Goal: Information Seeking & Learning: Check status

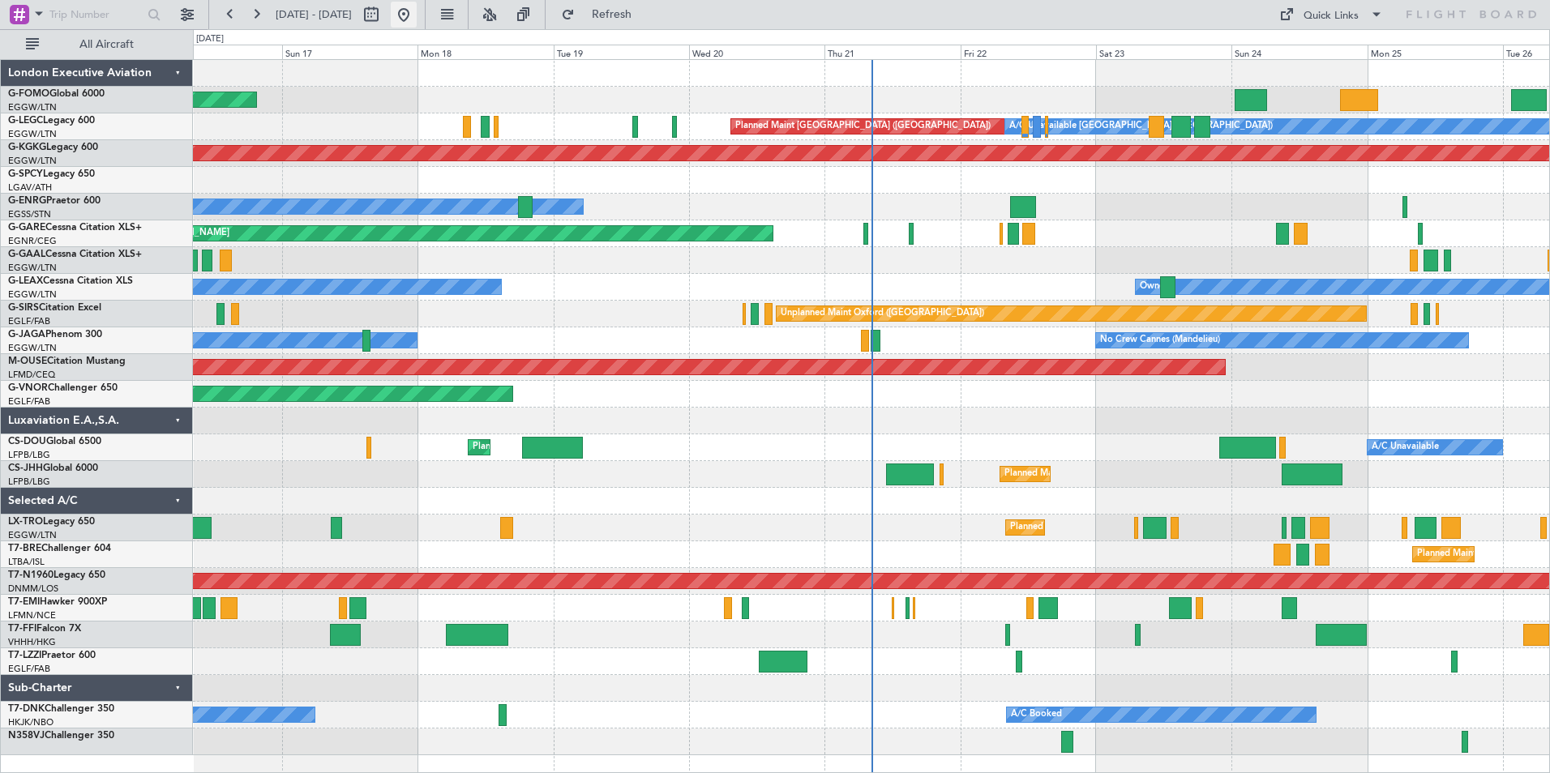
click at [417, 17] on button at bounding box center [404, 15] width 26 height 26
click at [503, 13] on button at bounding box center [490, 15] width 26 height 26
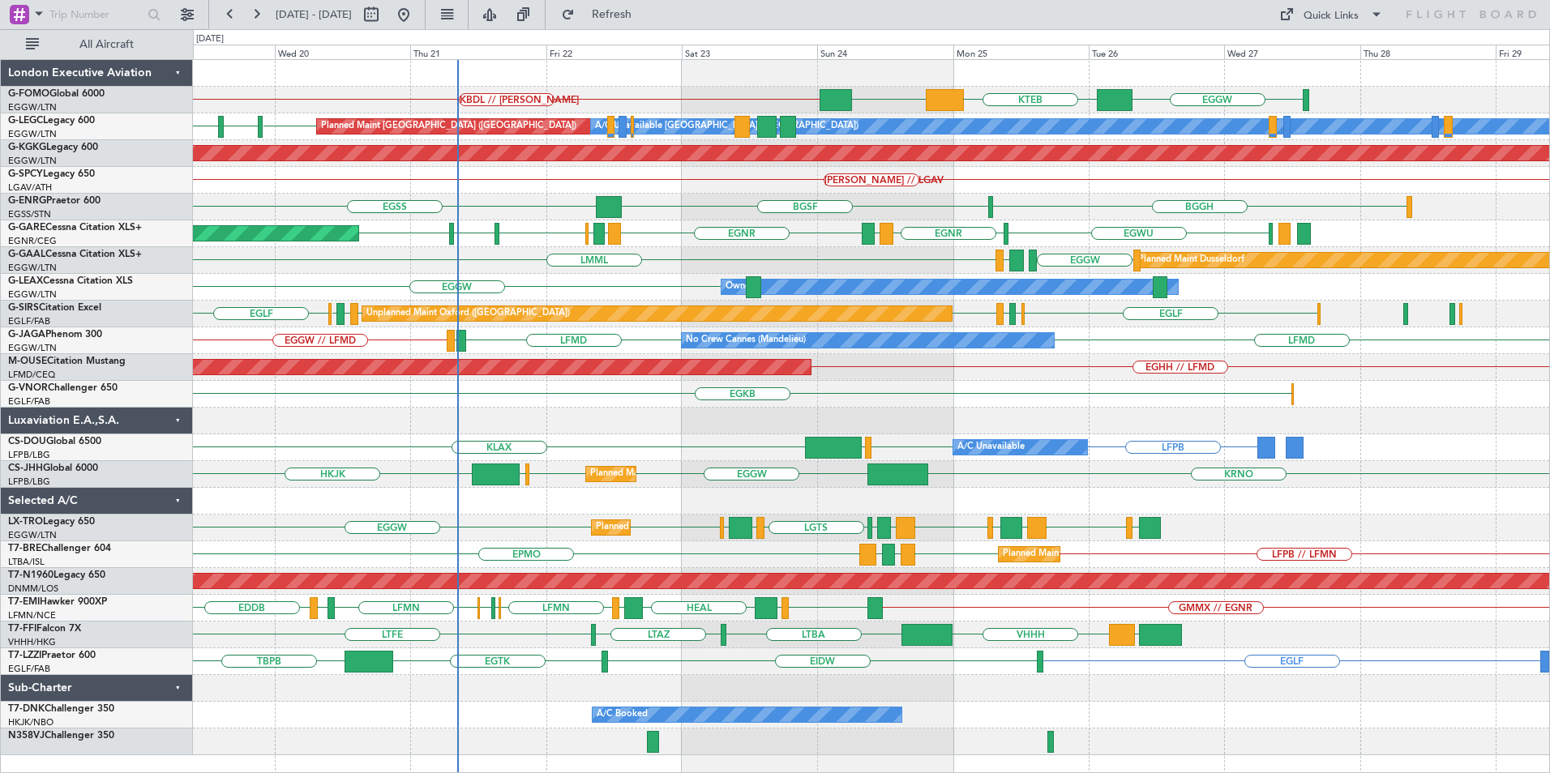
click at [604, 395] on div "KBDL // KACK EGGW KTEB EGGW Planned Maint London (Luton) A/C Unavailable London…" at bounding box center [871, 408] width 1356 height 696
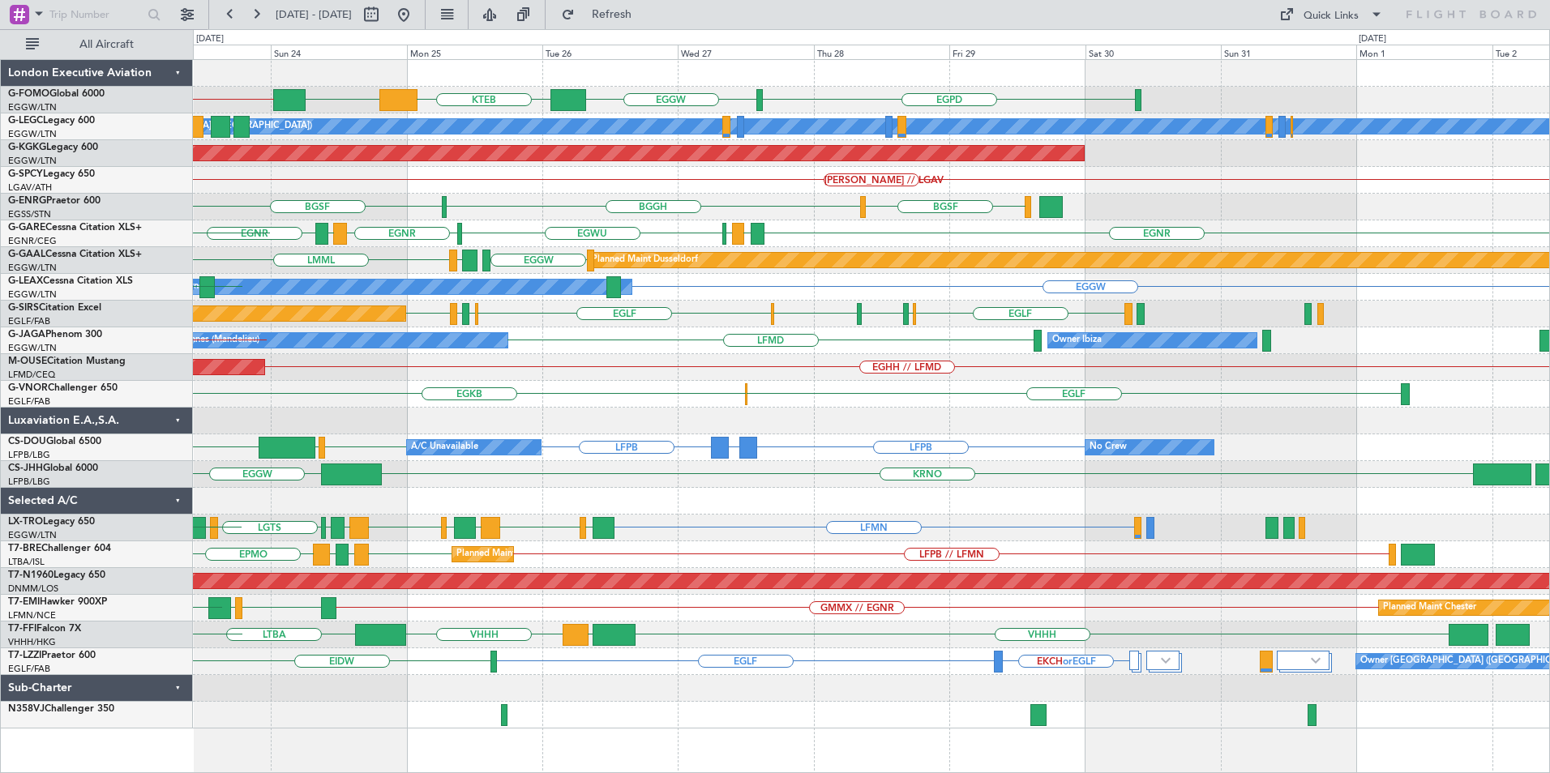
click at [457, 659] on div "KBDL // KACK EGPD EGGW KTEB EGGW A/C Unavailable London (Luton) Planned Maint L…" at bounding box center [871, 394] width 1356 height 669
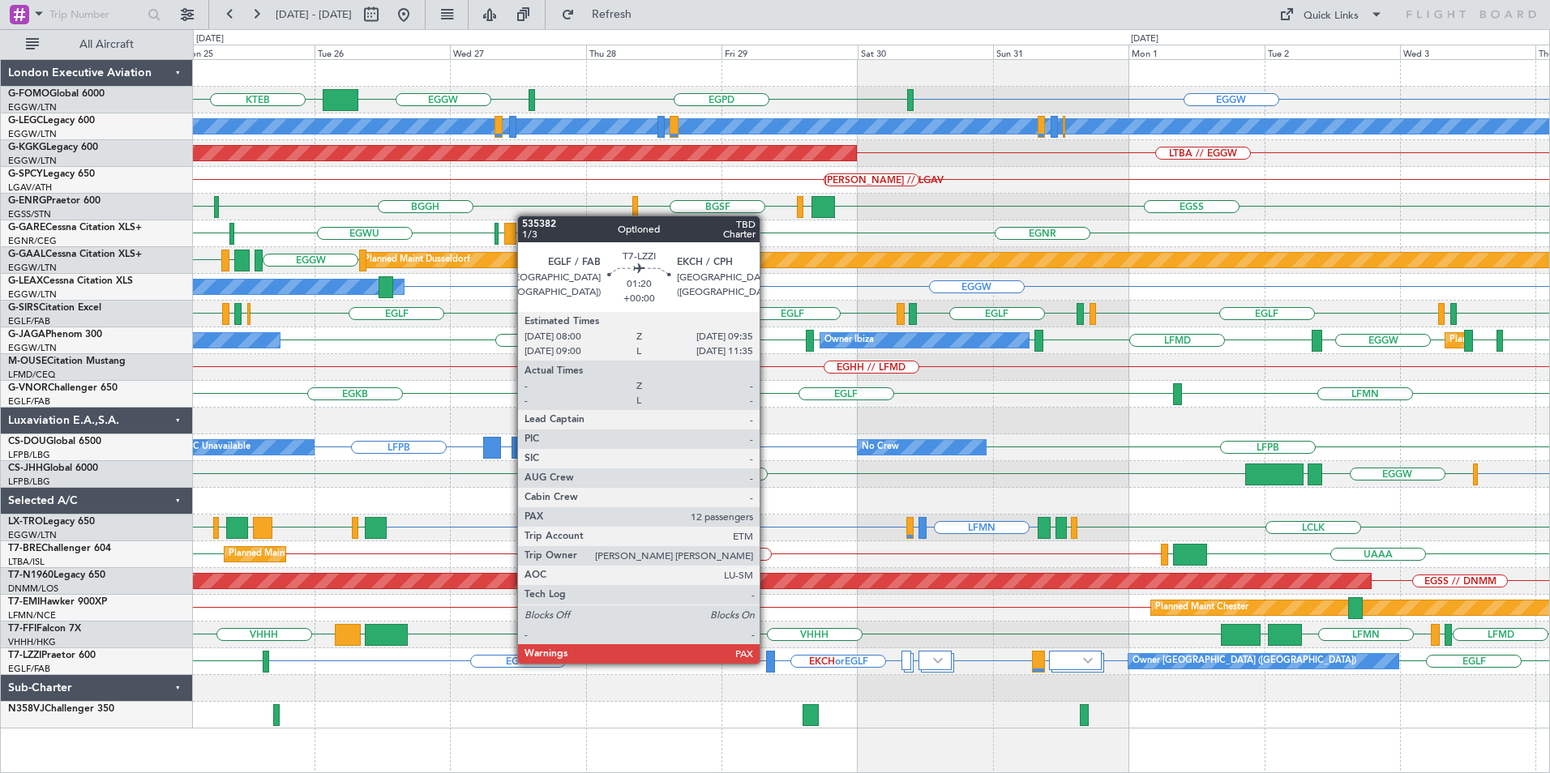
click at [767, 662] on div at bounding box center [771, 662] width 10 height 22
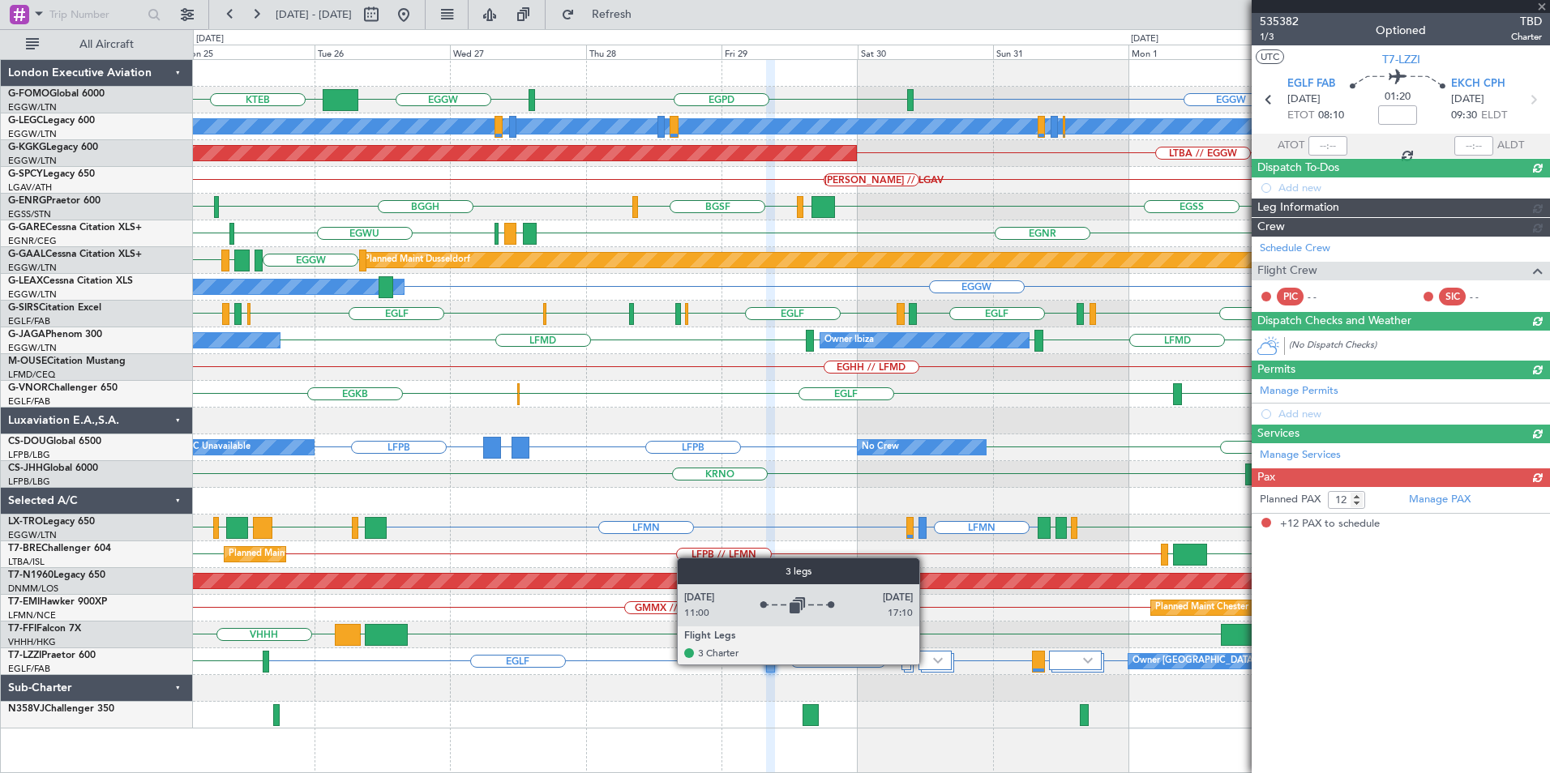
click at [927, 663] on div at bounding box center [935, 660] width 32 height 19
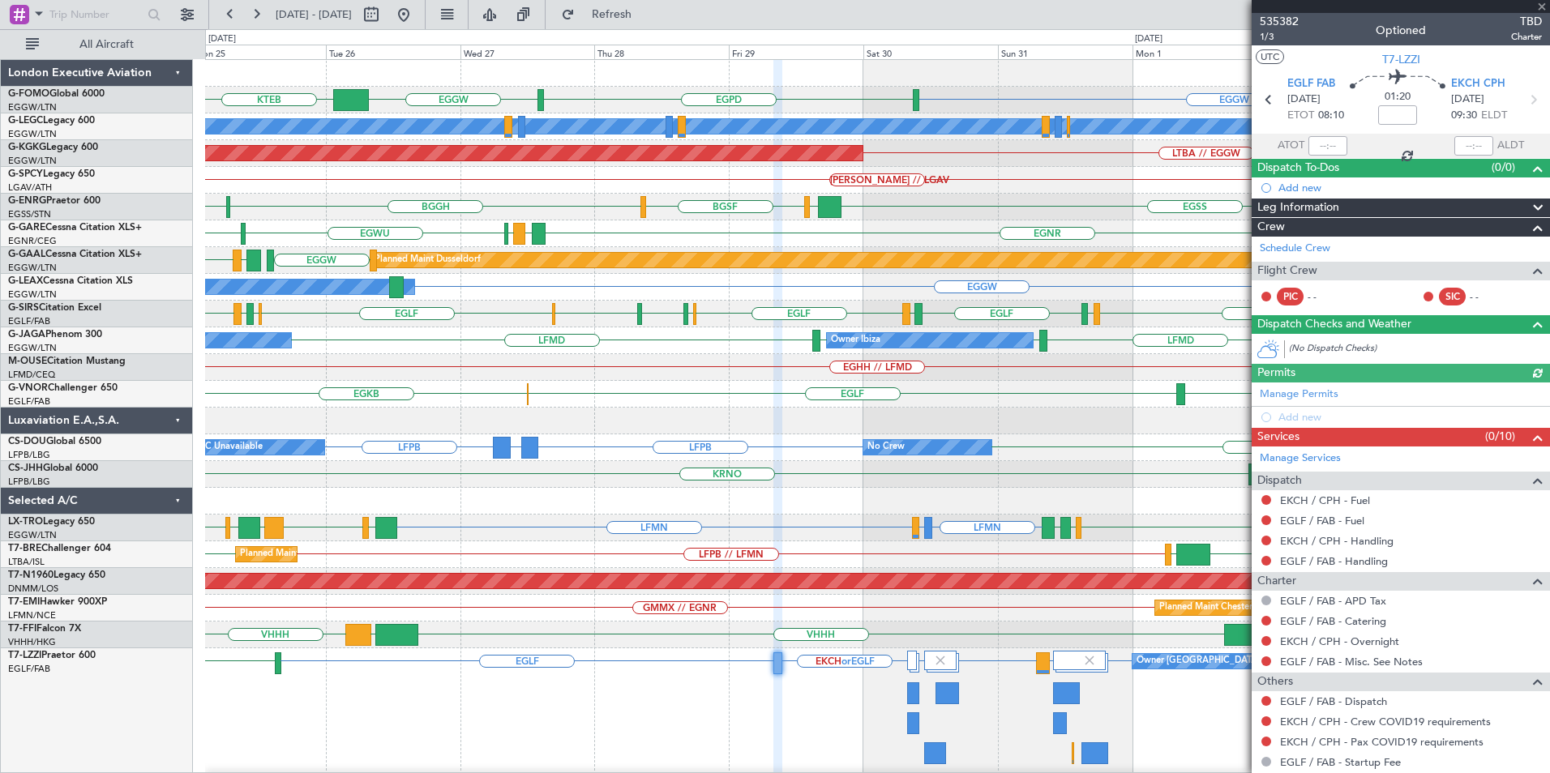
scroll to position [78, 0]
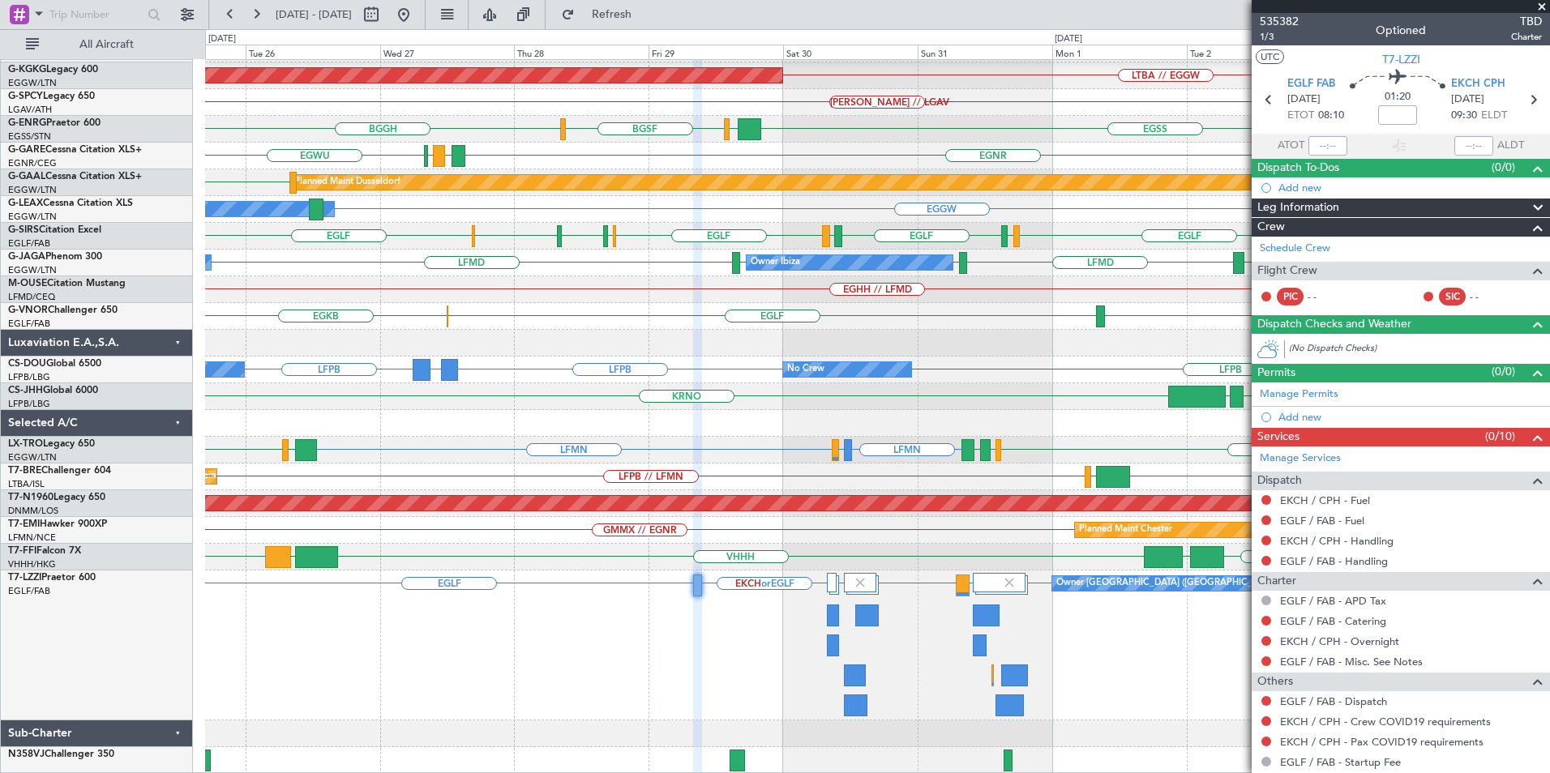
click at [889, 614] on div "EGLF EGLF LEMG or EGLF HECA or EGLF LEIB or EGLF EKCH or EGLF EGLF Owner London…" at bounding box center [877, 646] width 1344 height 150
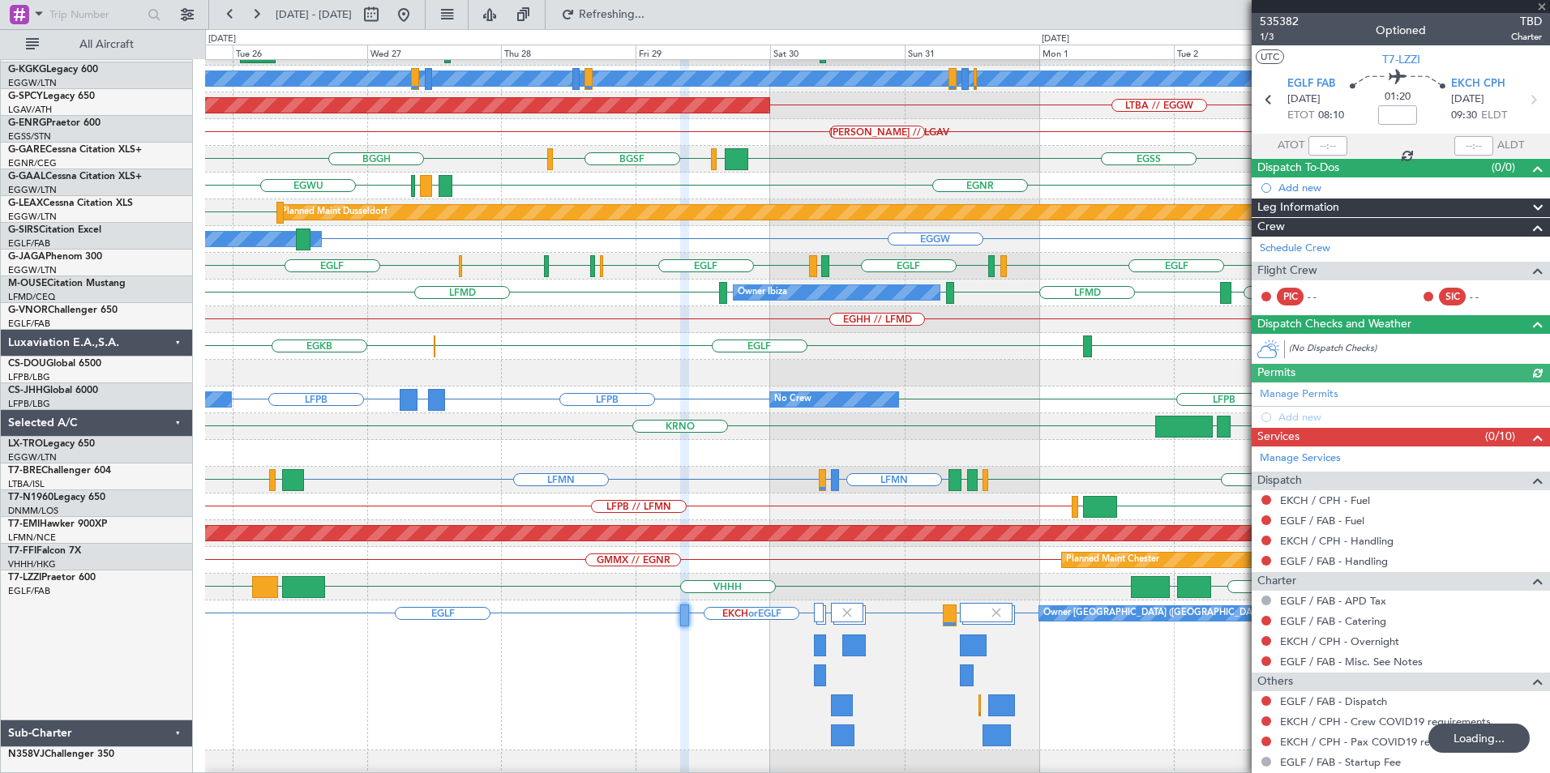
scroll to position [48, 0]
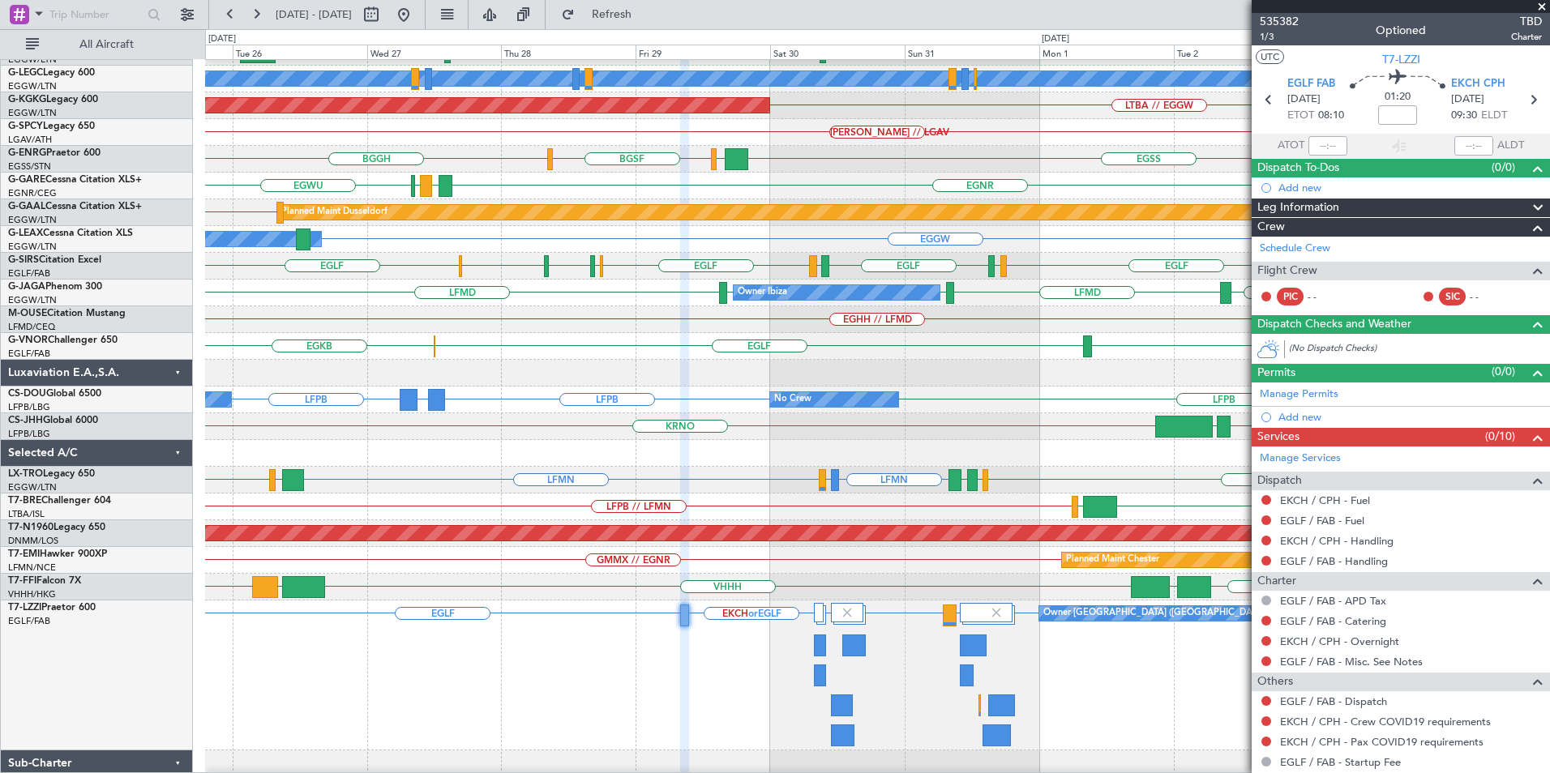
click at [659, 1] on fb-refresh-button "Refresh" at bounding box center [603, 14] width 114 height 29
click at [646, 9] on span "Refresh" at bounding box center [612, 14] width 68 height 11
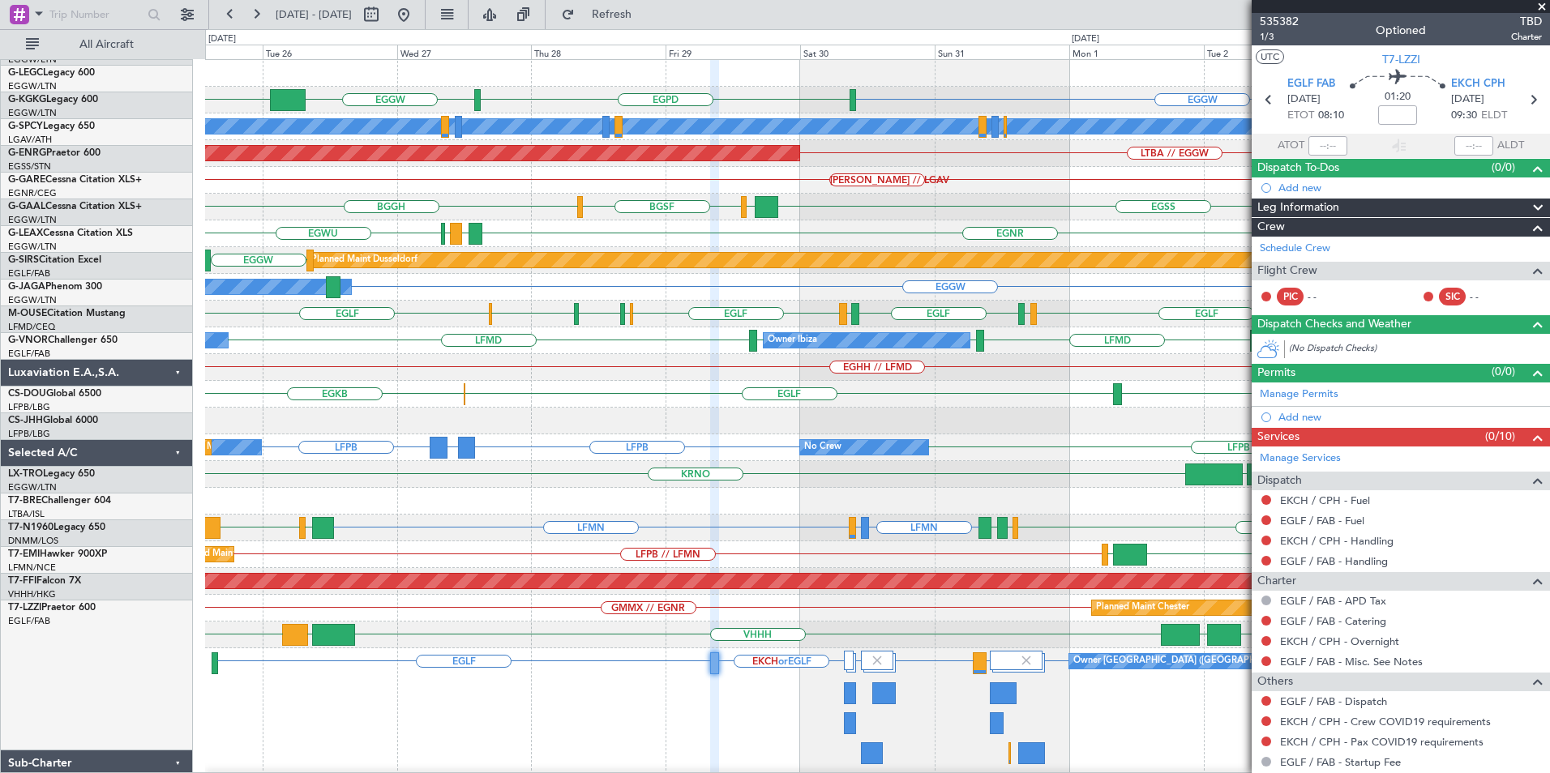
click at [685, 557] on div "EGGW EGPD EGGW KTEB A/C Unavailable London (Luton) LTBA // EGGW AOG Maint Istan…" at bounding box center [877, 456] width 1344 height 792
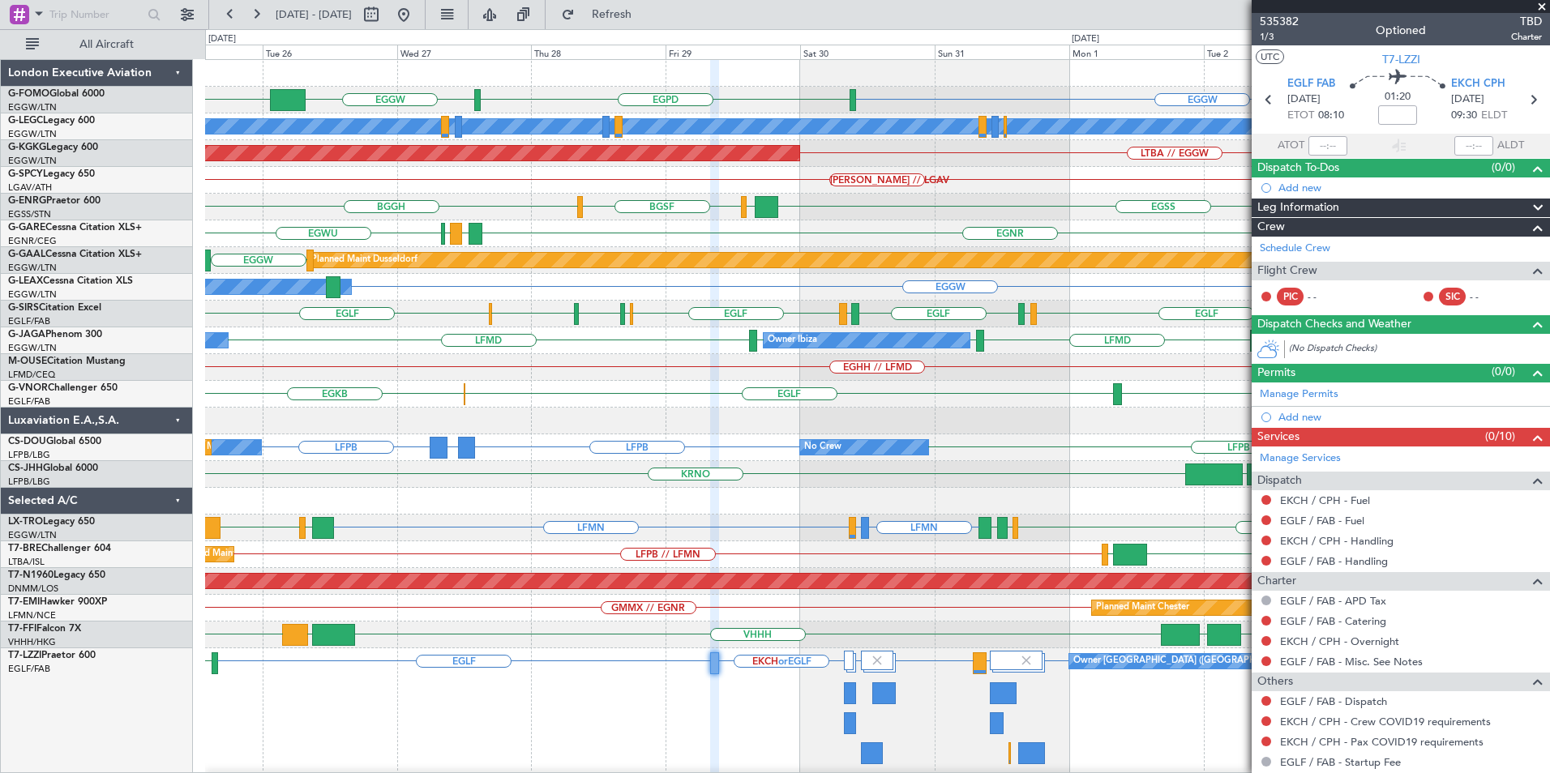
click at [693, 539] on div "EGGW EGPD EGGW KTEB A/C Unavailable London (Luton) AOG Maint Istanbul (Ataturk)…" at bounding box center [877, 456] width 1344 height 792
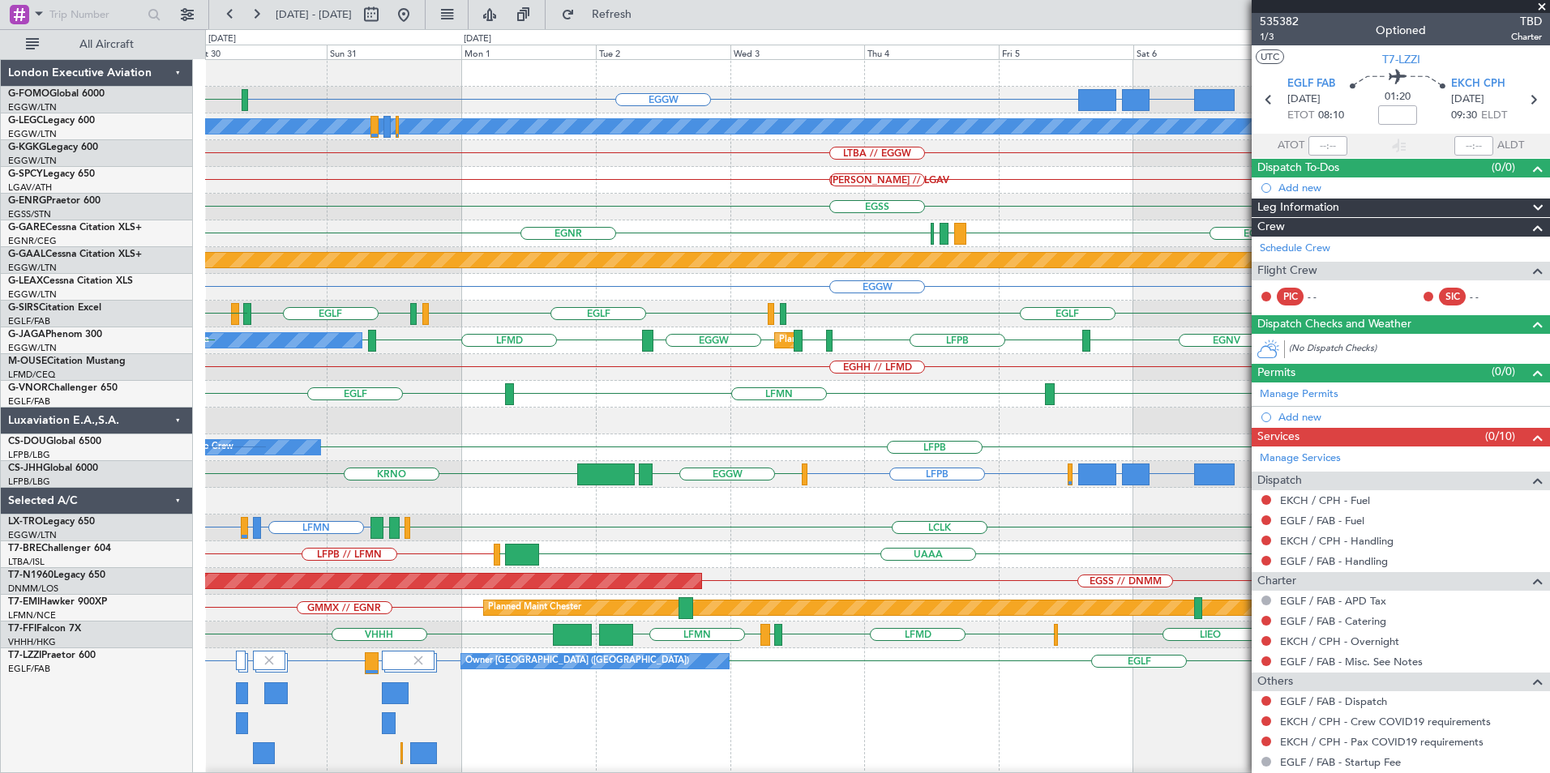
click at [453, 309] on div "FJDG or EGGW OMDW or EGGW EGGW EGPD A/C Unavailable London (Luton) LTBA // EGGW…" at bounding box center [877, 456] width 1344 height 792
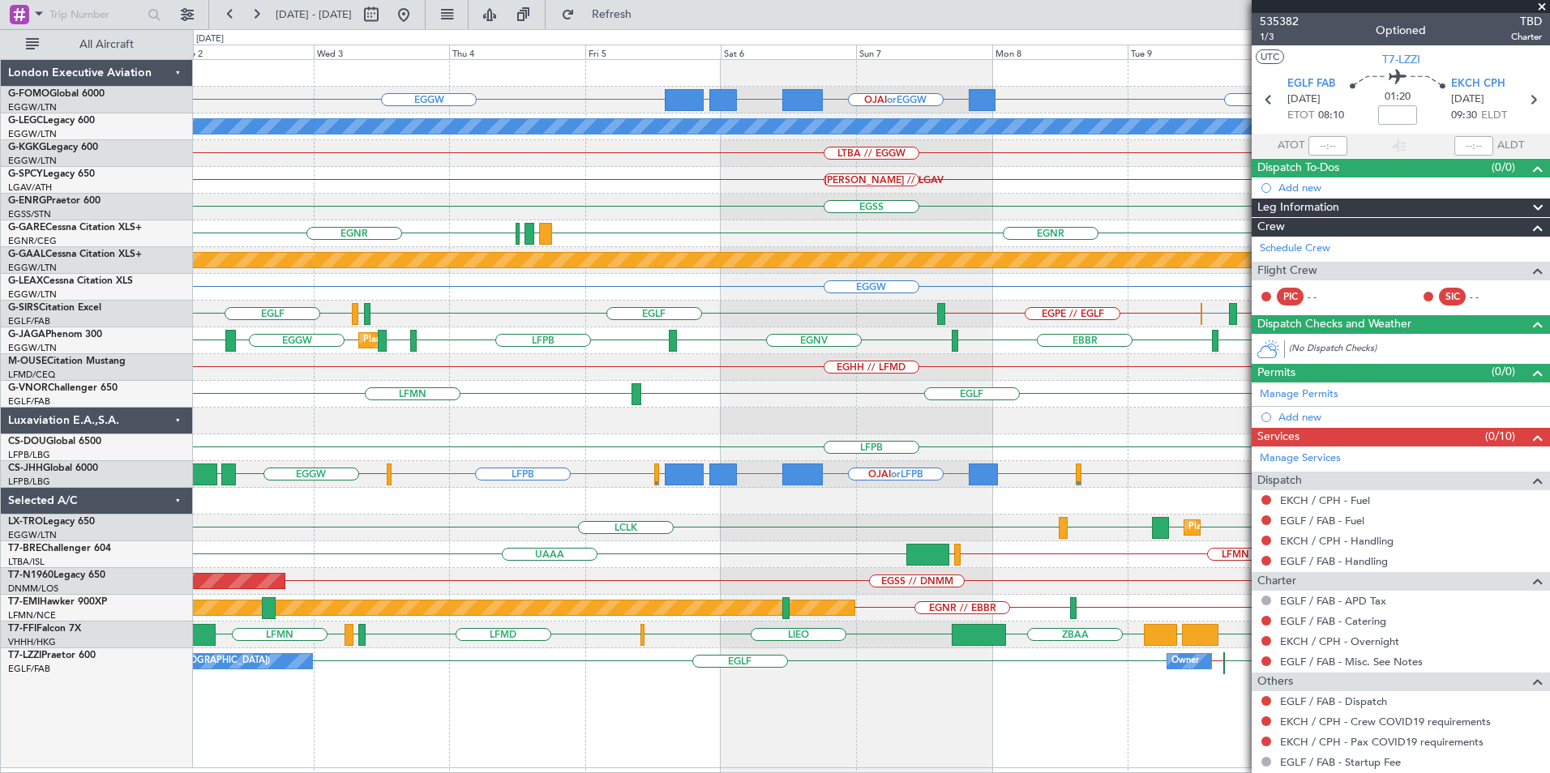
click at [965, 443] on div "OJAI or EGGW FJDG or EGGW OMDW or EGGW EGGW EGGW A/C Unavailable London (Luton)…" at bounding box center [871, 414] width 1356 height 709
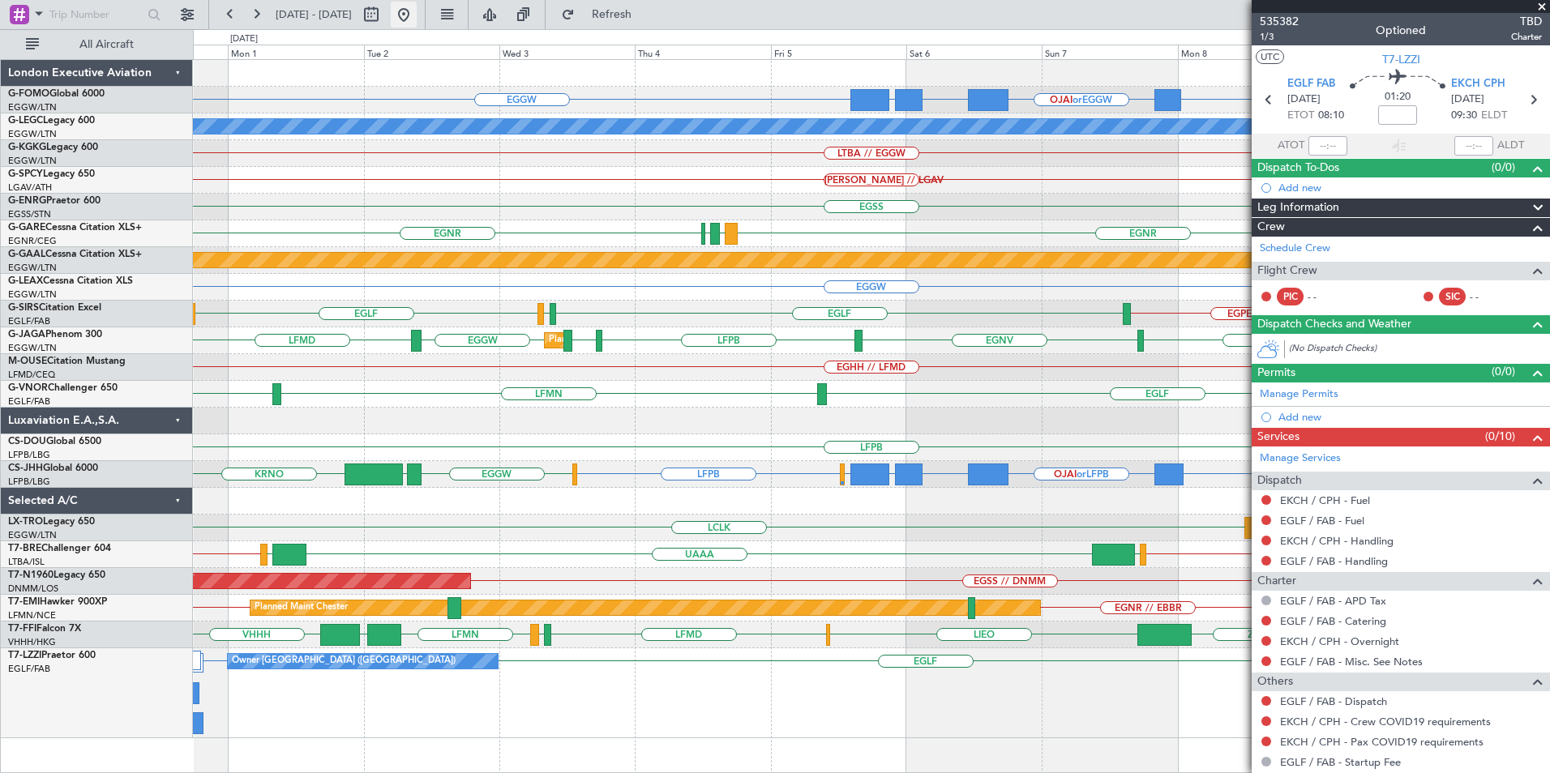
click at [417, 21] on button at bounding box center [404, 15] width 26 height 26
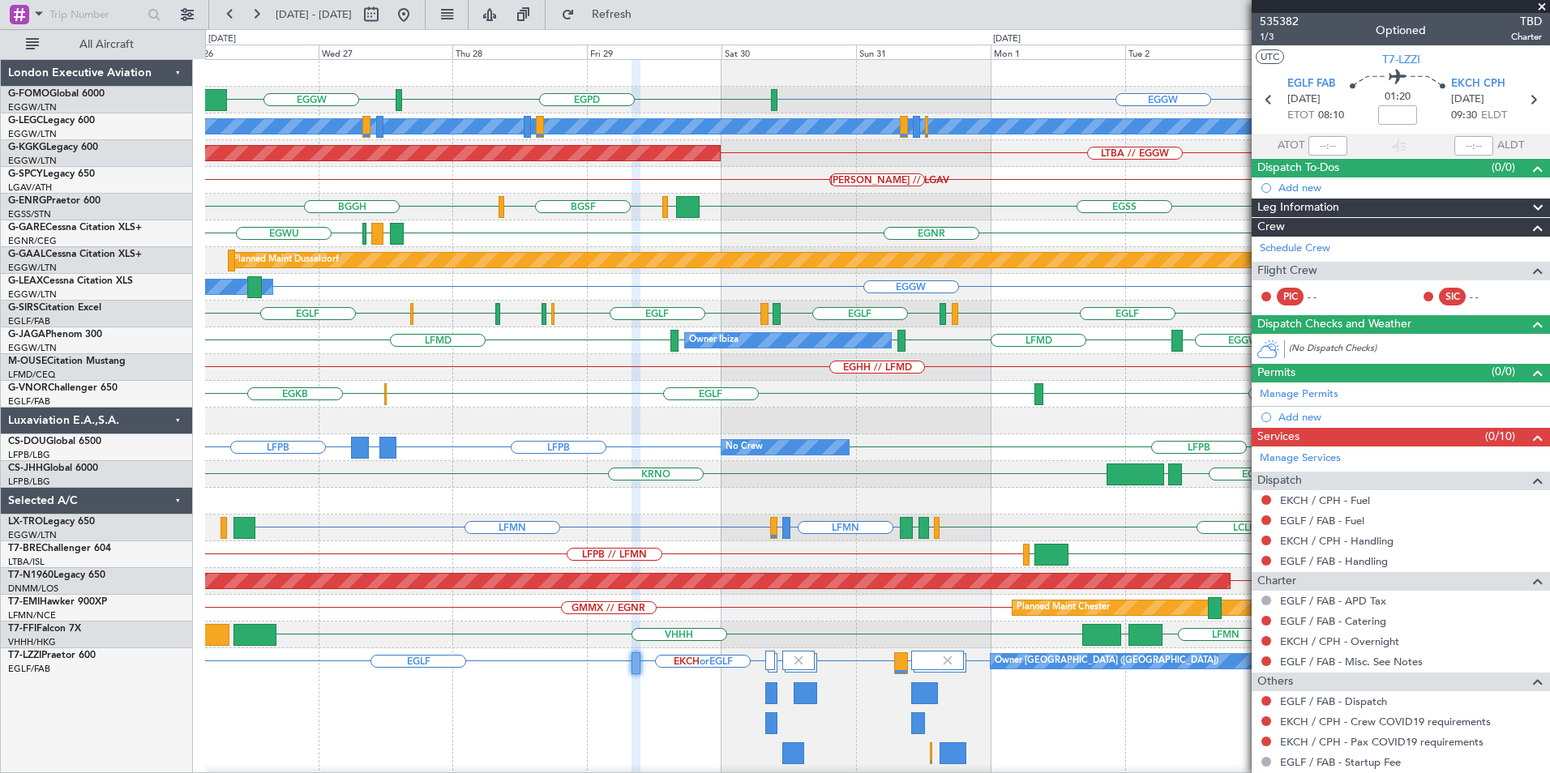
click at [641, 717] on div "EGLF LEMG or EGLF HECA or EGLF LEIB or EGLF EKCH or EGLF EGLF Owner London (Far…" at bounding box center [877, 724] width 1344 height 150
click at [1386, 58] on span "T7-LZZI" at bounding box center [1401, 59] width 38 height 17
click at [1403, 58] on span "T7-LZZI" at bounding box center [1401, 59] width 38 height 17
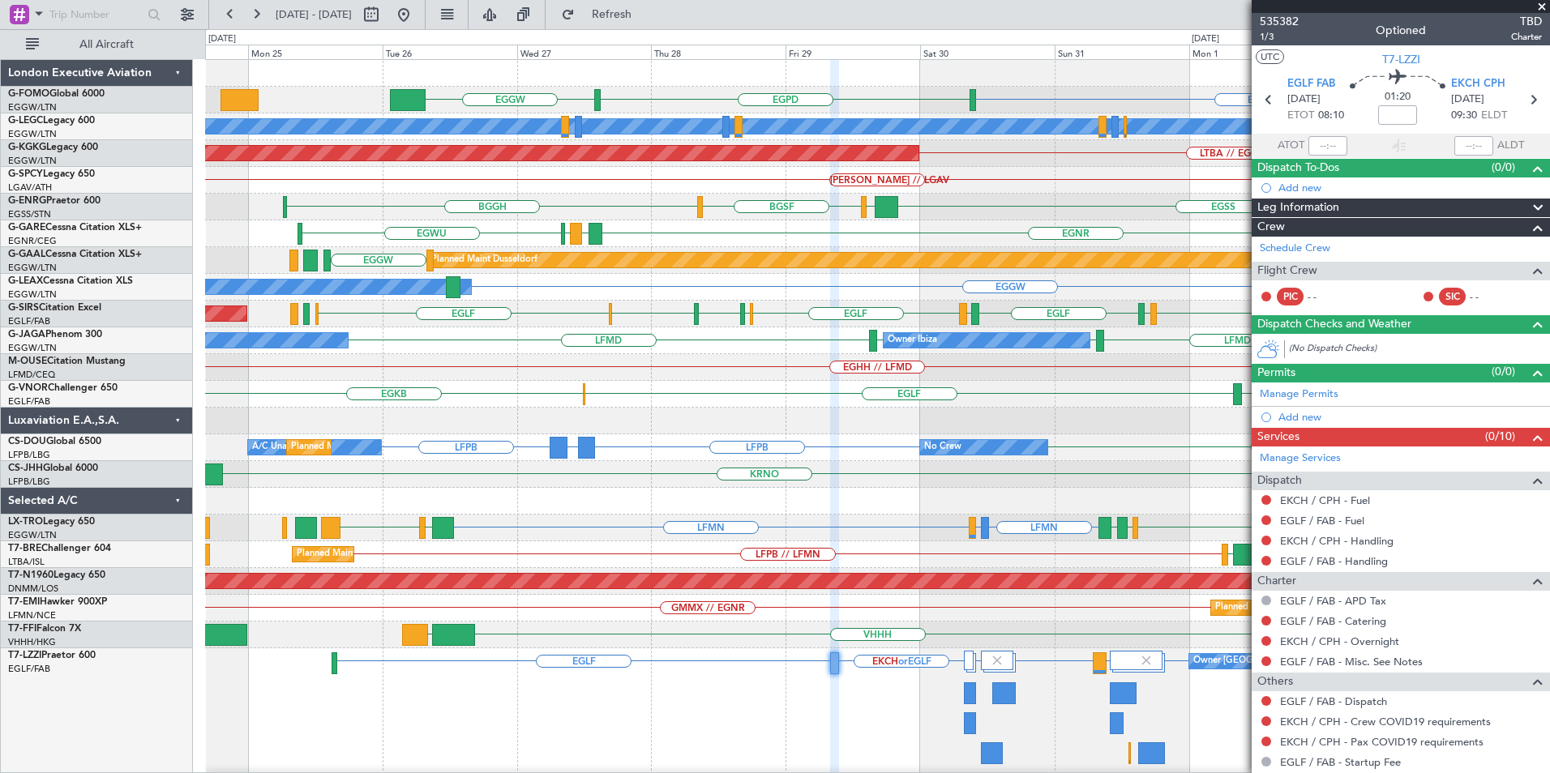
click at [825, 192] on div "EGGW EGPD EGGW A/C Unavailable London (Luton) Planned Maint London (Luton) LTBA…" at bounding box center [877, 456] width 1344 height 792
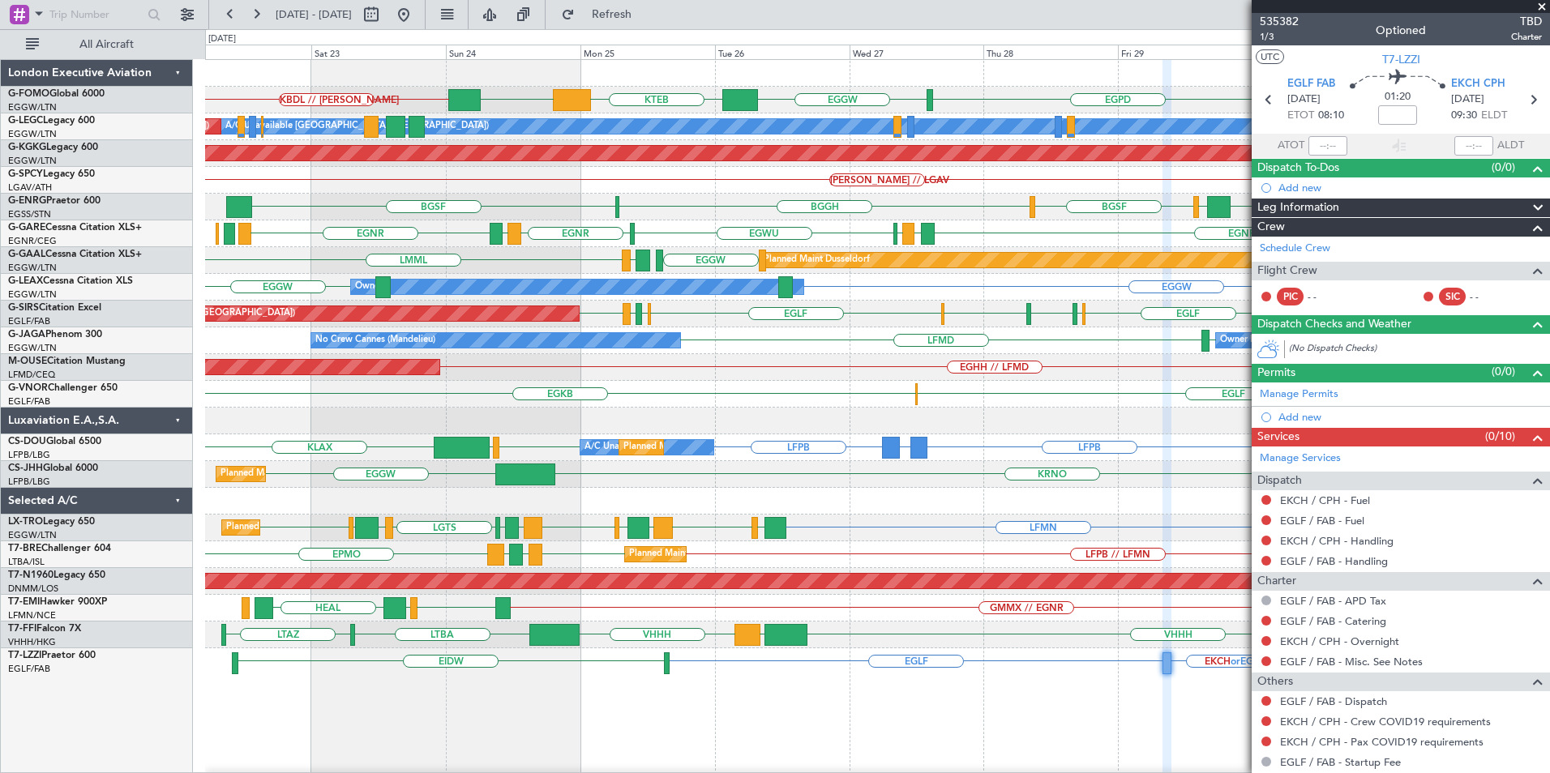
click at [980, 362] on div "EGGW EGPD KBDL // KACK EGGW KTEB EGGW A/C Unavailable London (Luton) Planned Ma…" at bounding box center [877, 456] width 1344 height 792
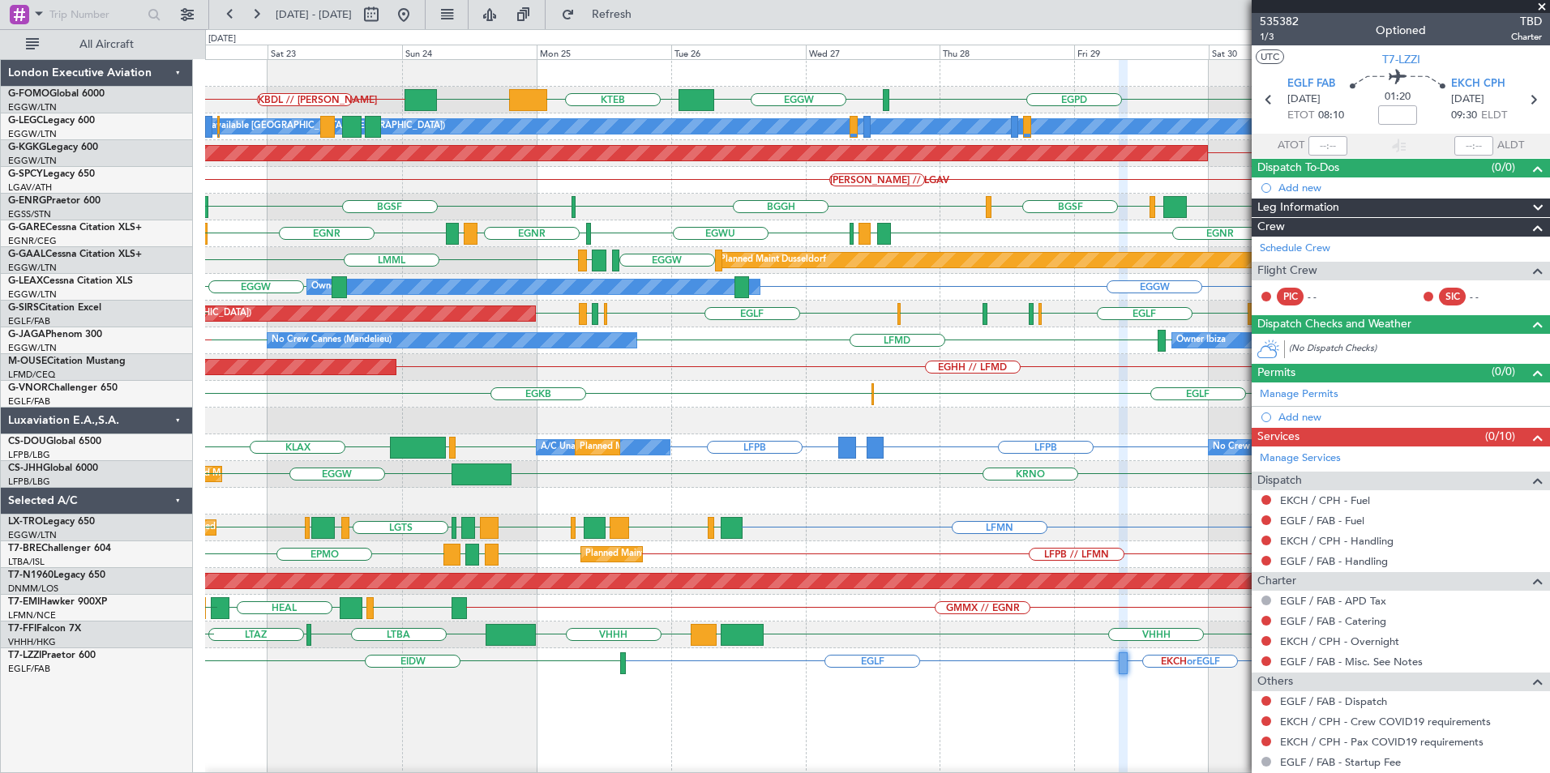
click at [672, 418] on div "EGGW EGPD KBDL // KACK EGGW KTEB EGGW A/C Unavailable London (Luton) Planned Ma…" at bounding box center [877, 456] width 1344 height 792
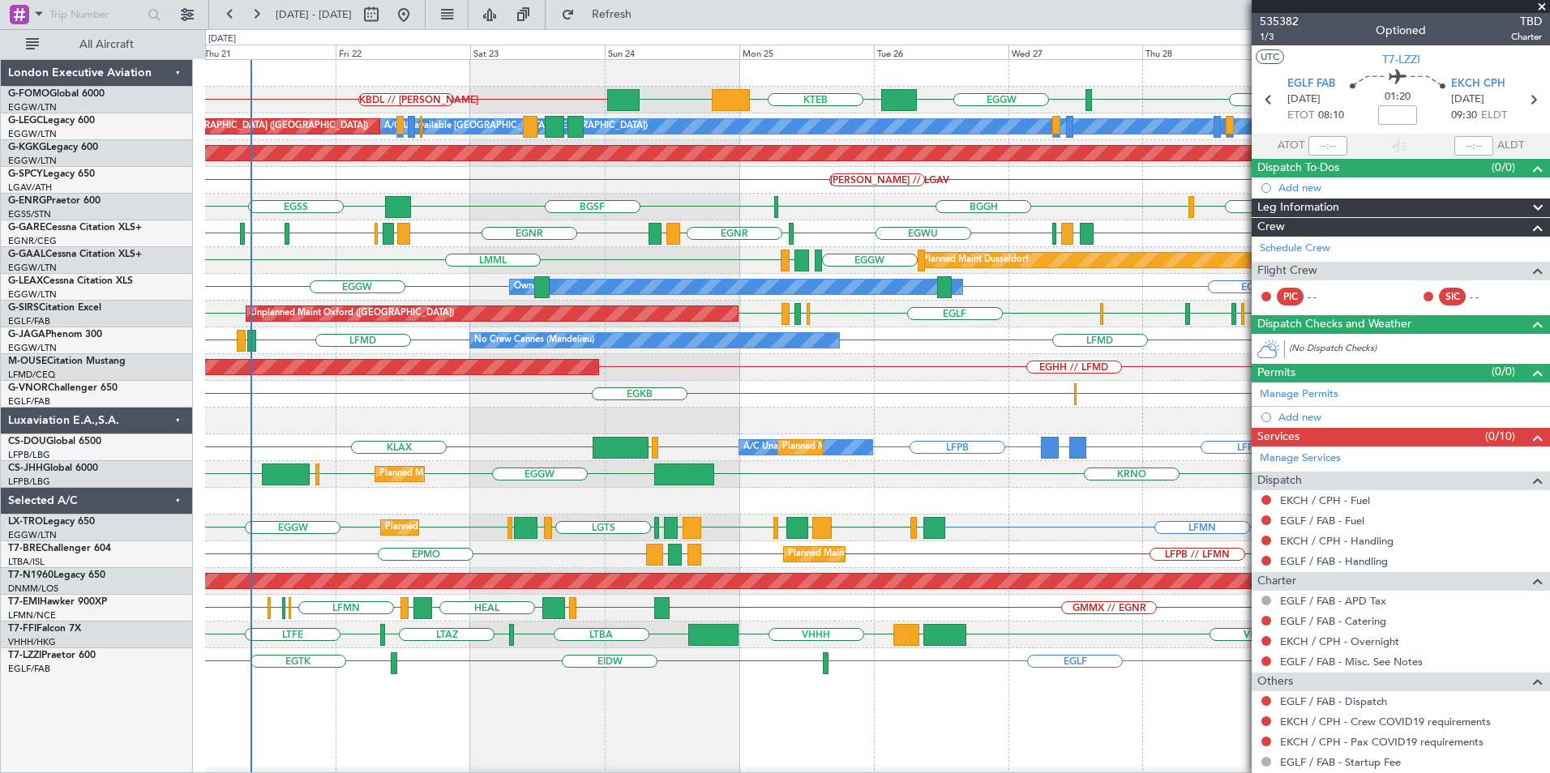
click at [737, 401] on div "EGLF EGKB Planned Maint London (Biggin Hill)" at bounding box center [877, 394] width 1344 height 27
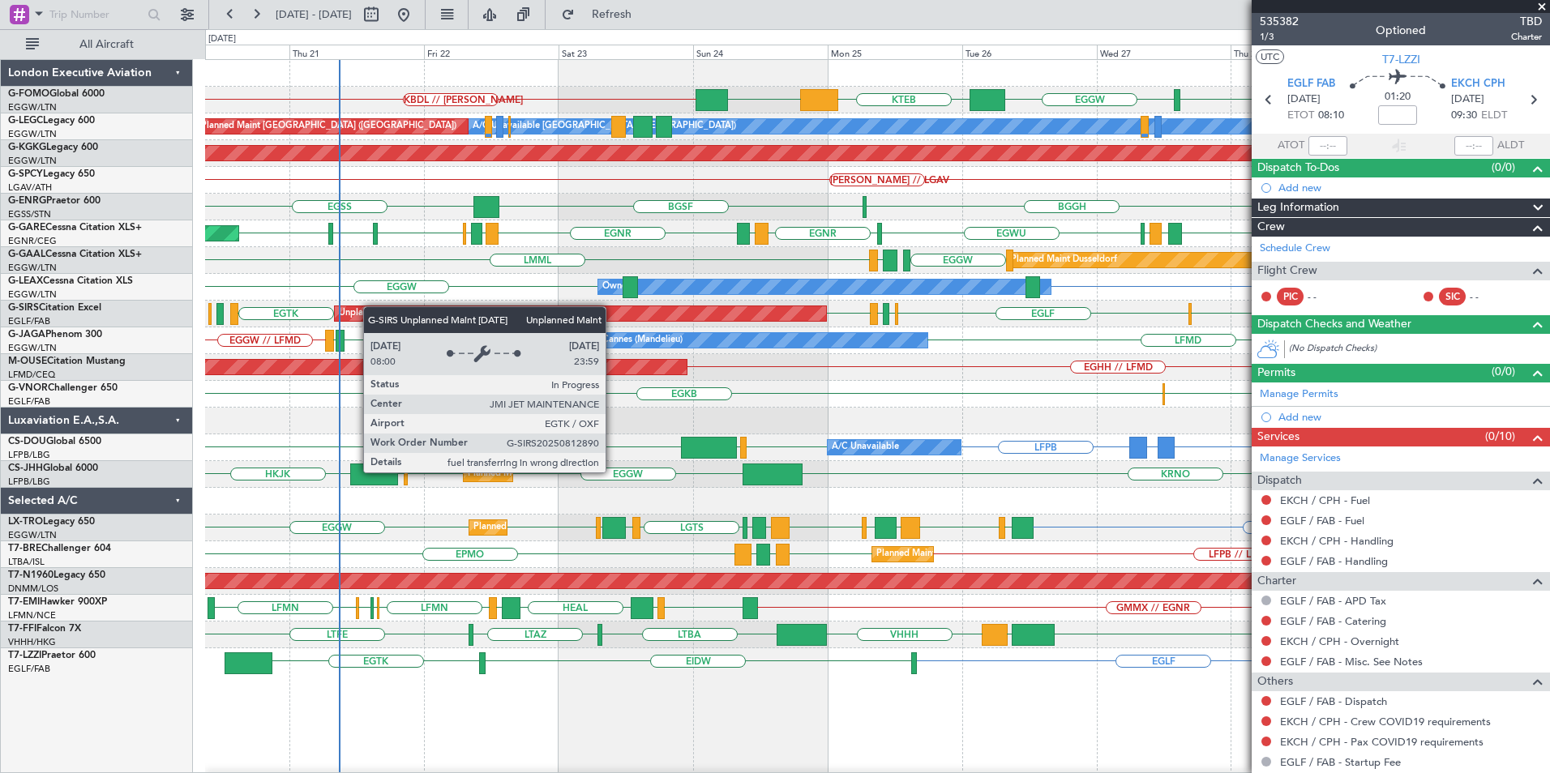
click at [388, 306] on div "LFSL EGLF EGSS EGNS EGTK EGSS EGLF EGHH EHGG EGTK Unplanned Maint Oxford (Kidli…" at bounding box center [877, 314] width 1344 height 27
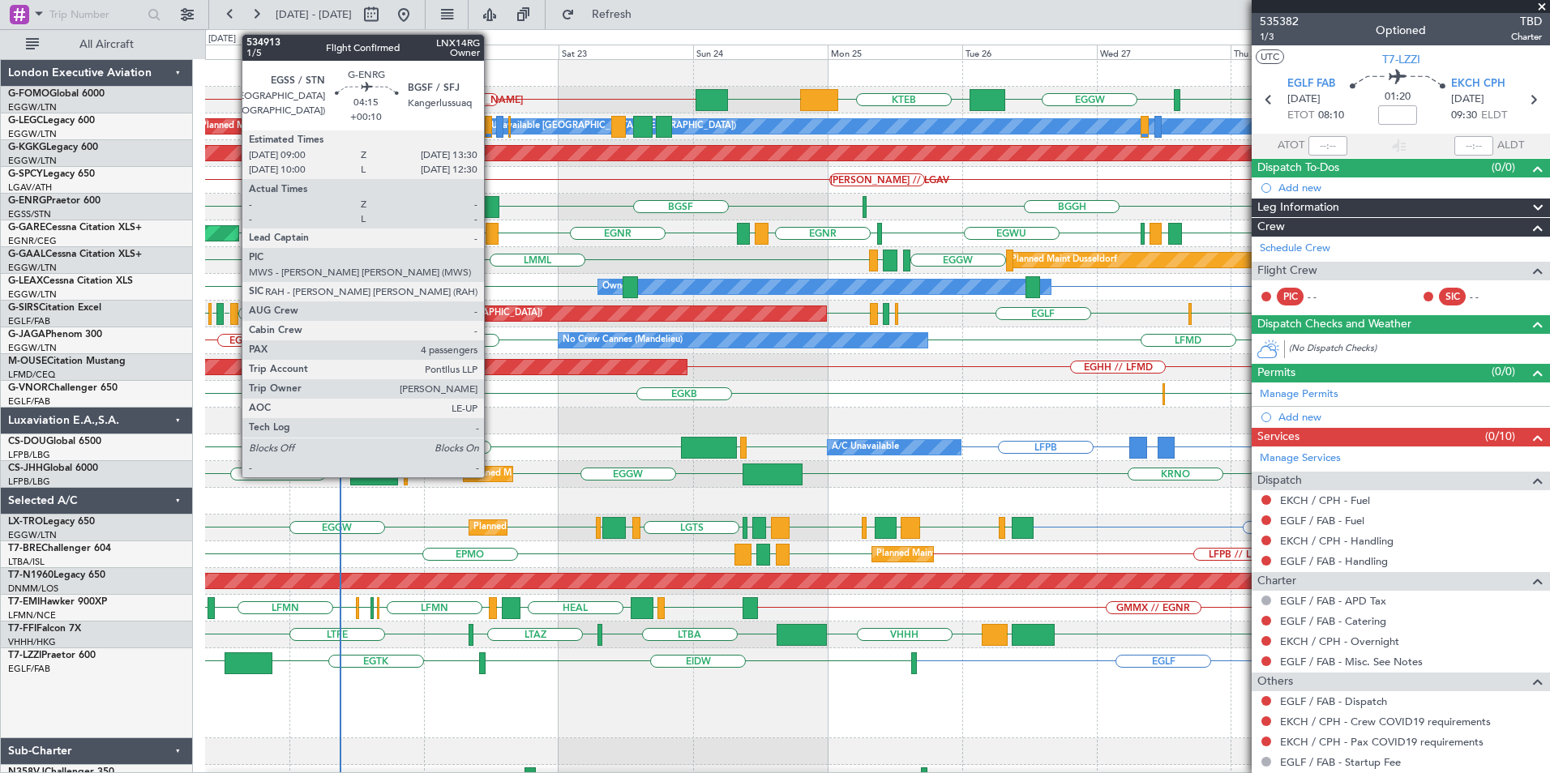
click at [491, 205] on div at bounding box center [486, 207] width 26 height 22
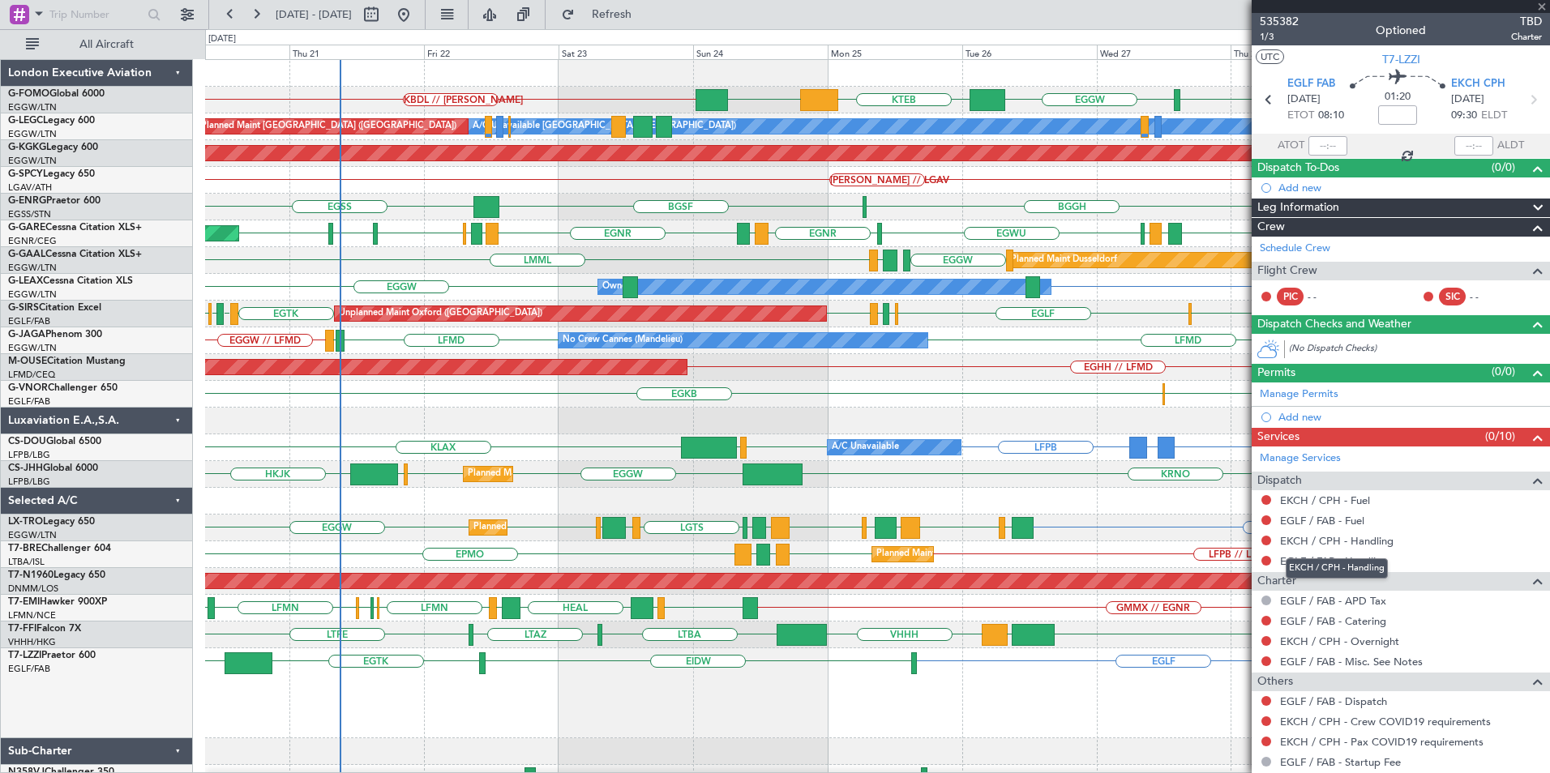
type input "+00:10"
type input "4"
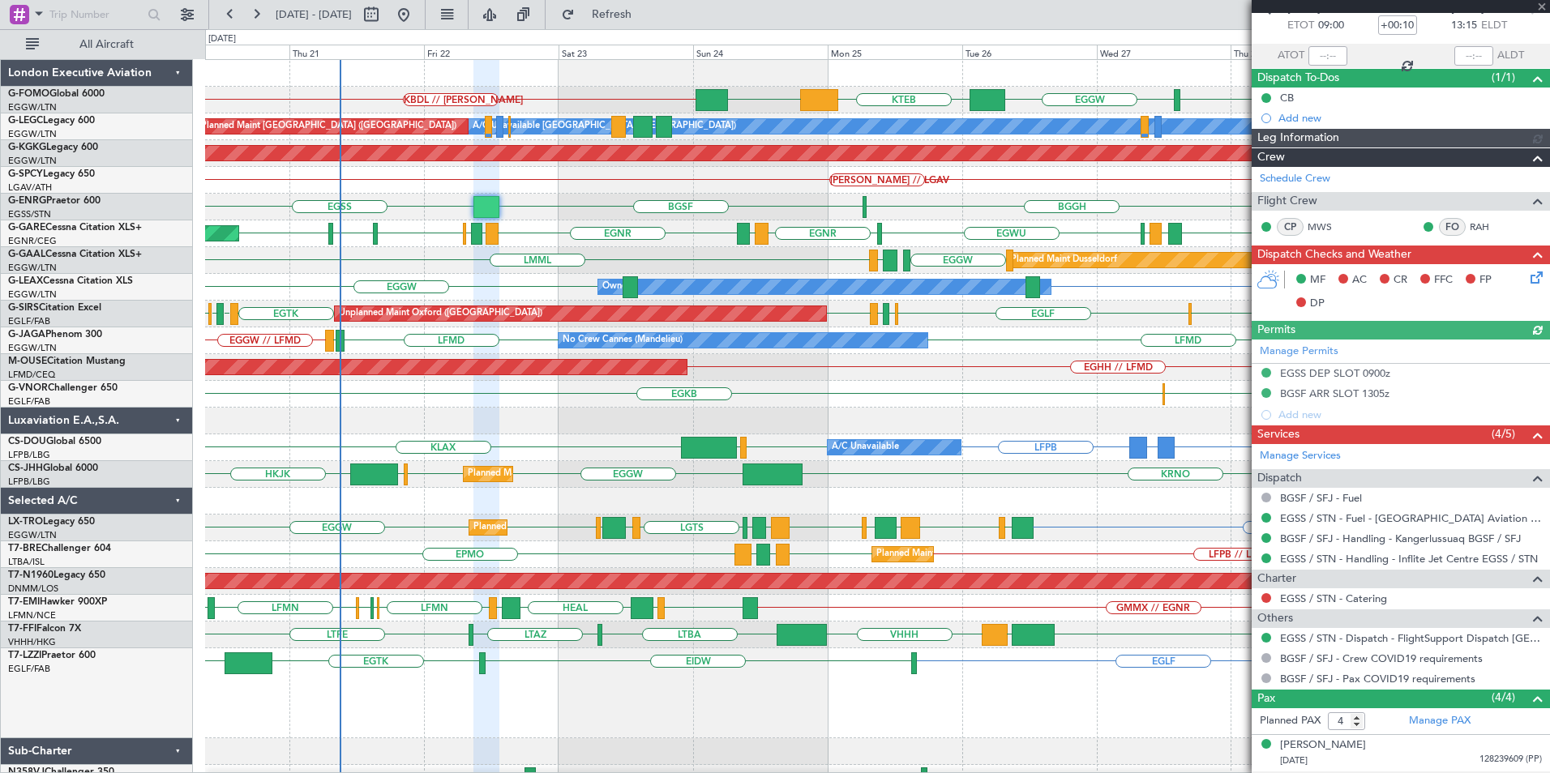
scroll to position [197, 0]
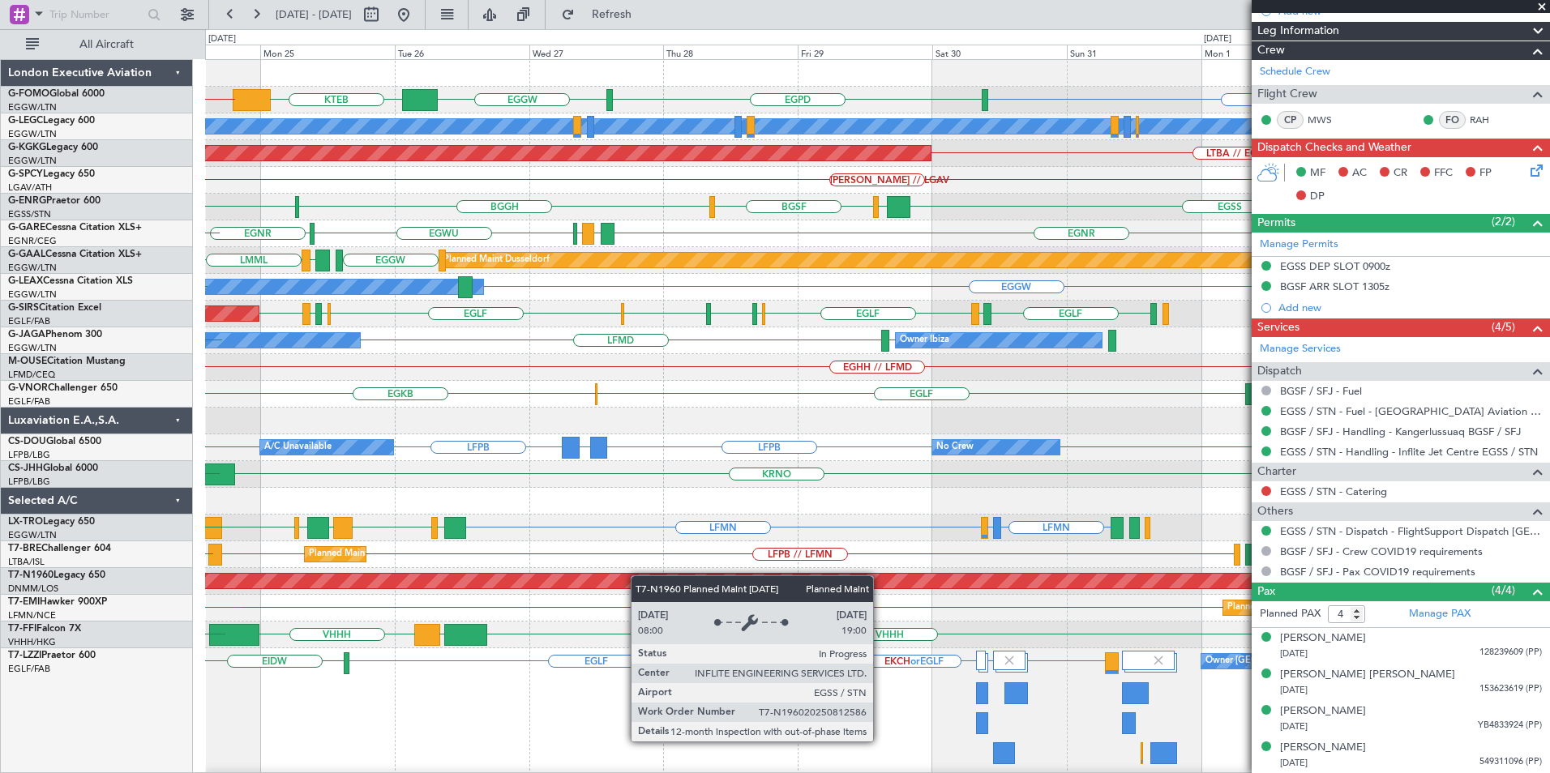
click at [275, 588] on div "EGGW EGPD EGGW KTEB EGGW KBDL // KACK A/C Unavailable London (Luton) Planned Ma…" at bounding box center [877, 456] width 1344 height 792
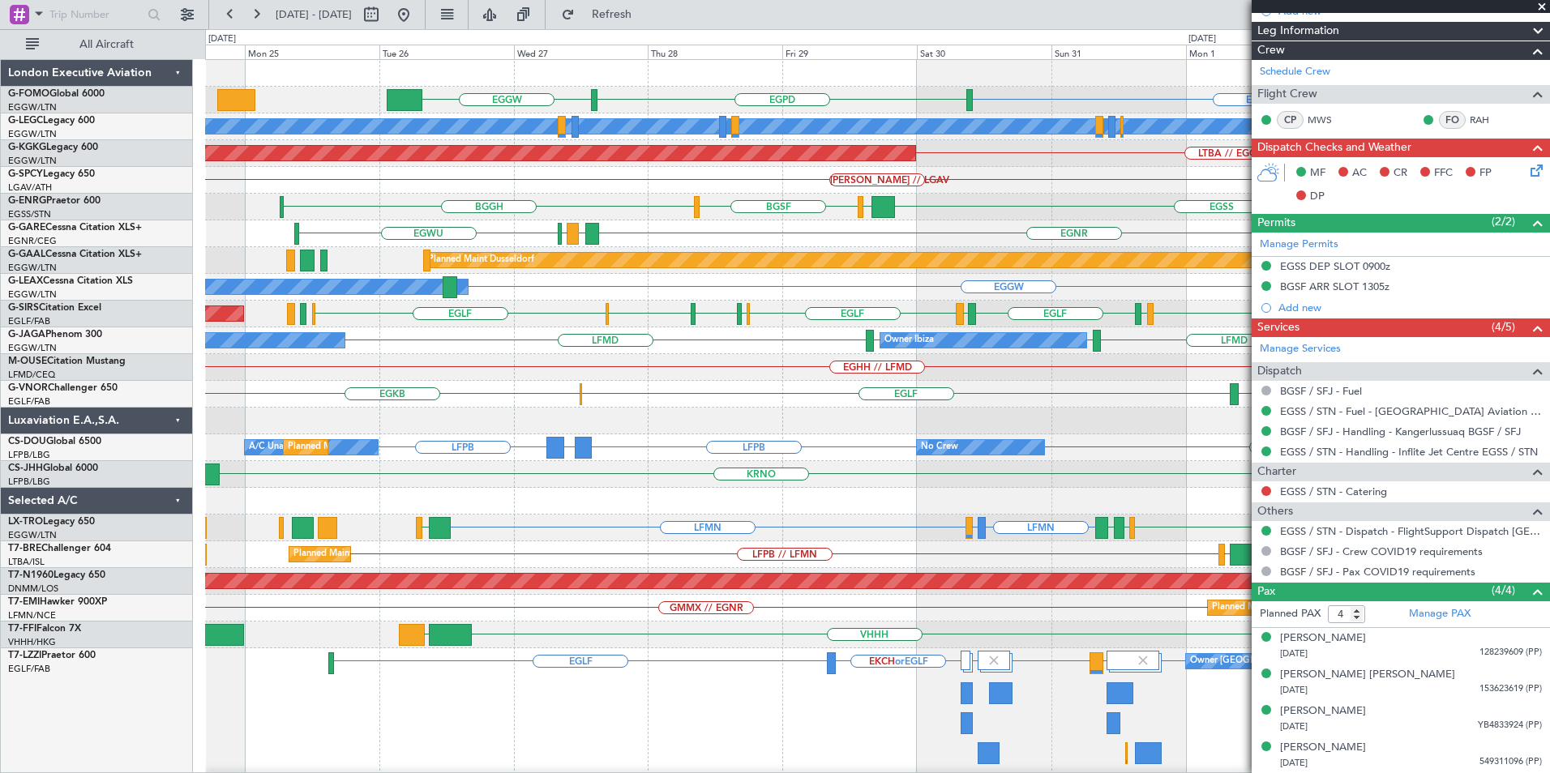
click at [728, 473] on div "LFPB LPCS KRNO EGGW Planned Maint London (Luton)" at bounding box center [877, 474] width 1344 height 27
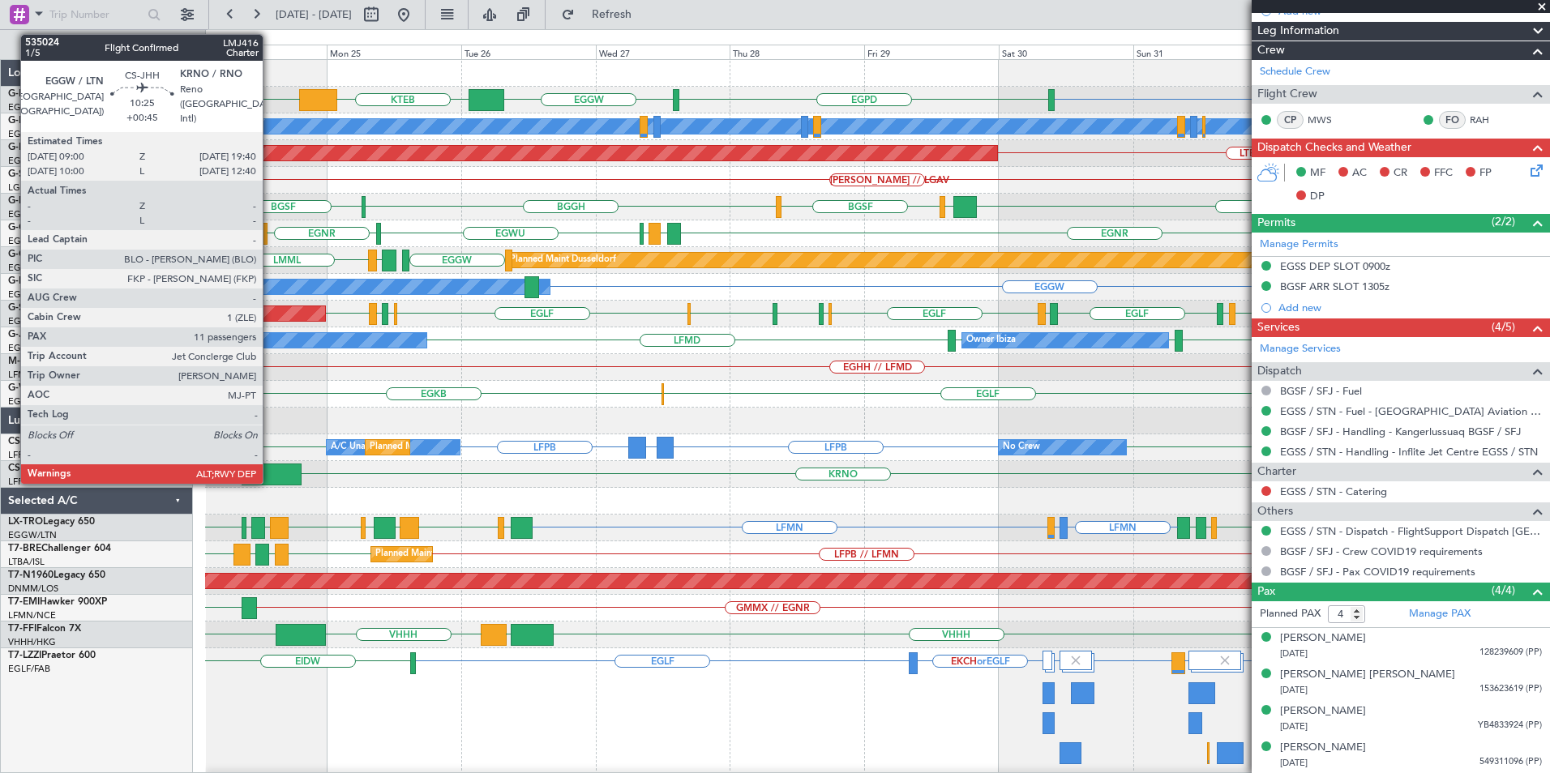
click at [270, 469] on div at bounding box center [272, 475] width 60 height 22
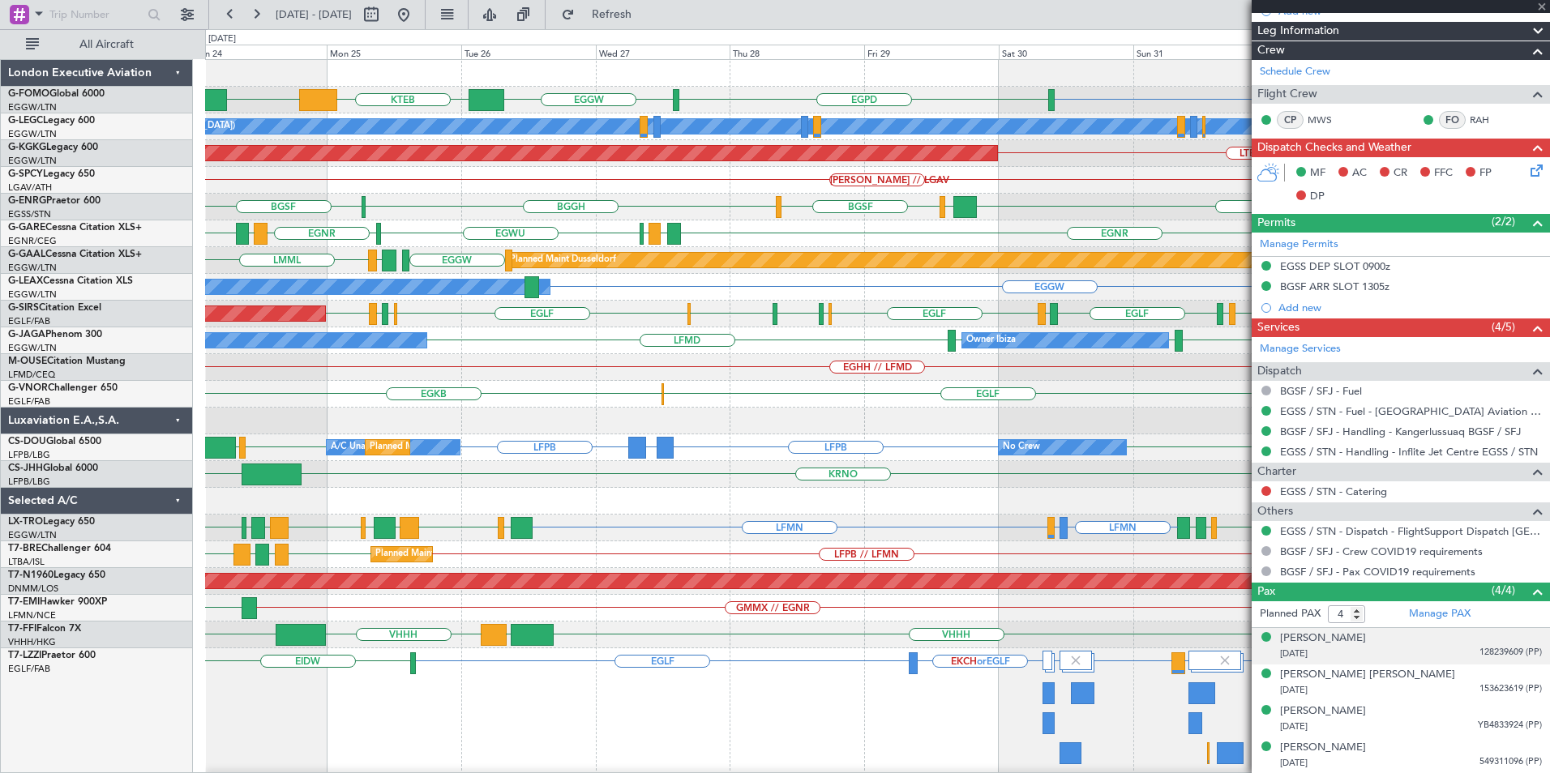
type input "+00:45"
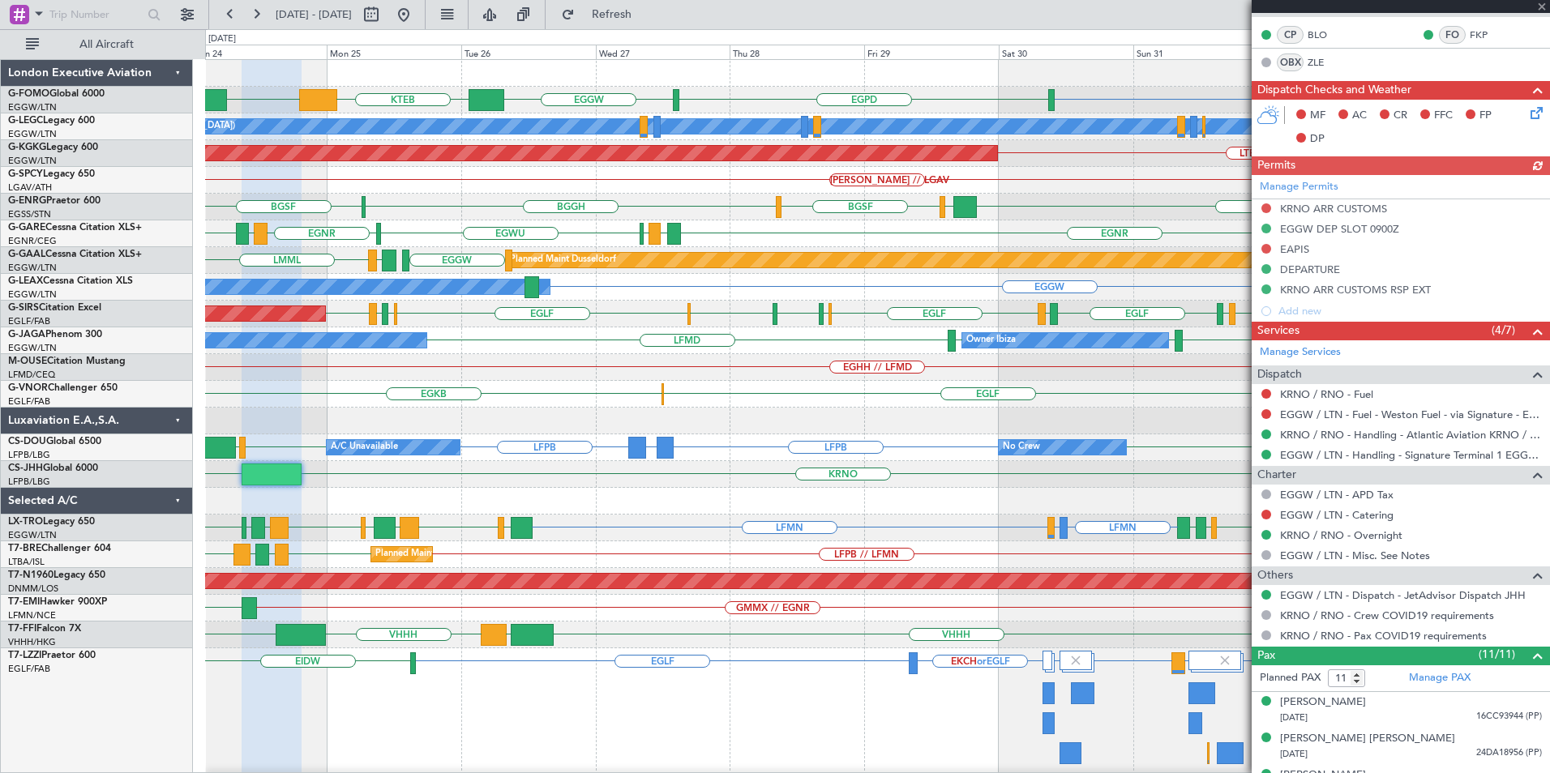
scroll to position [725, 0]
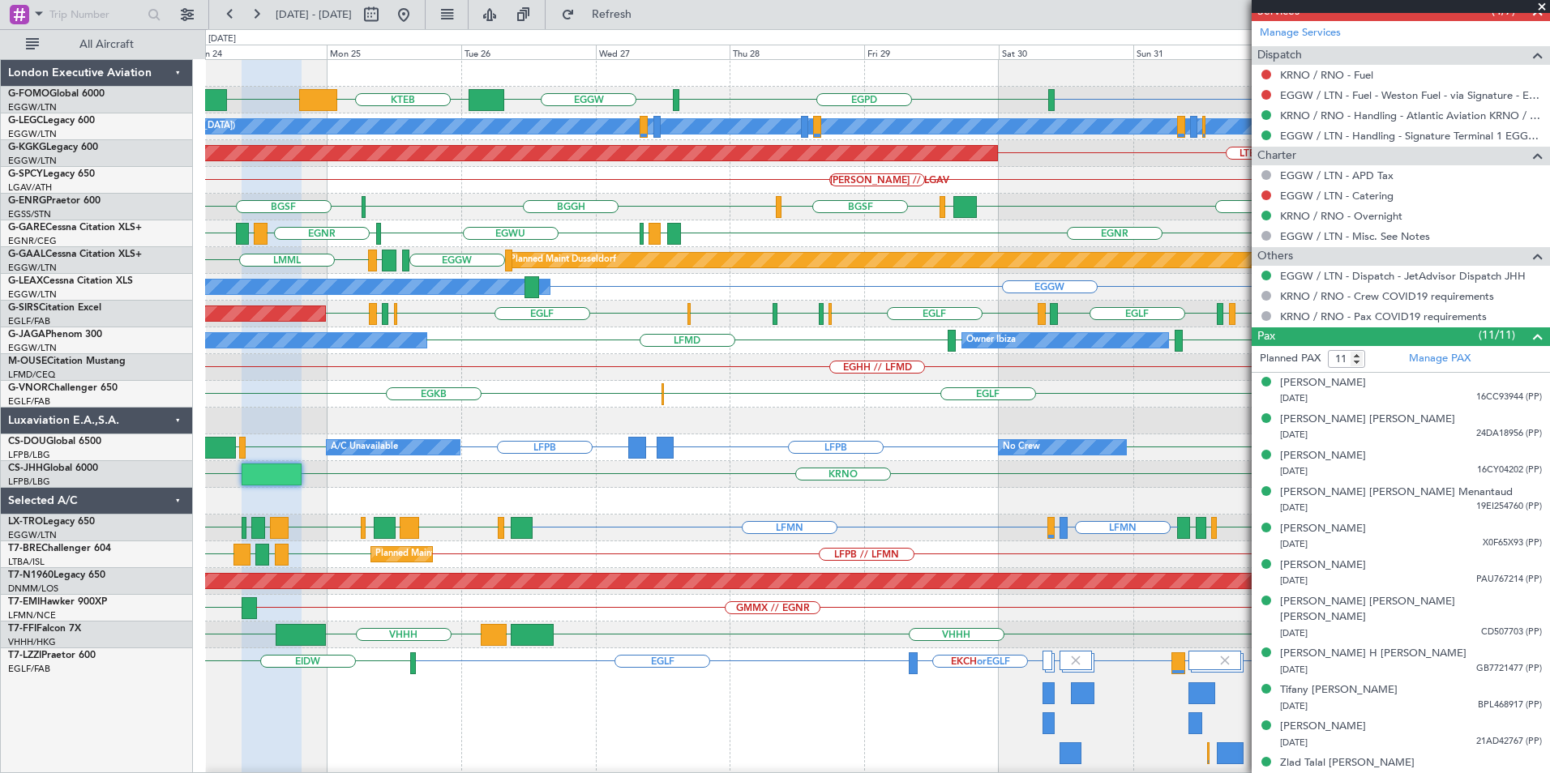
drag, startPoint x: 1544, startPoint y: 9, endPoint x: 1480, endPoint y: 44, distance: 72.9
click at [1535, 9] on span at bounding box center [1542, 7] width 16 height 15
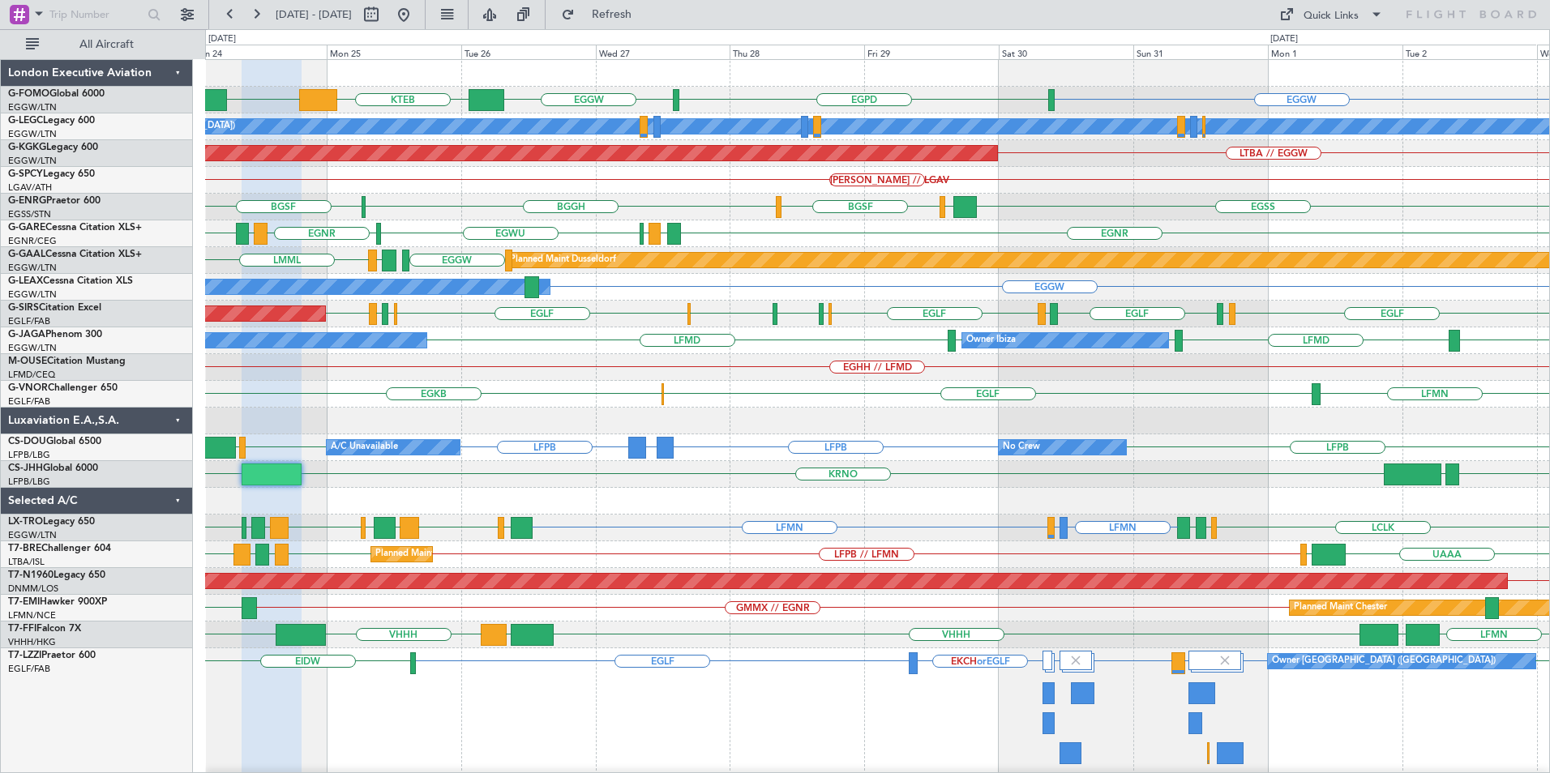
type input "0"
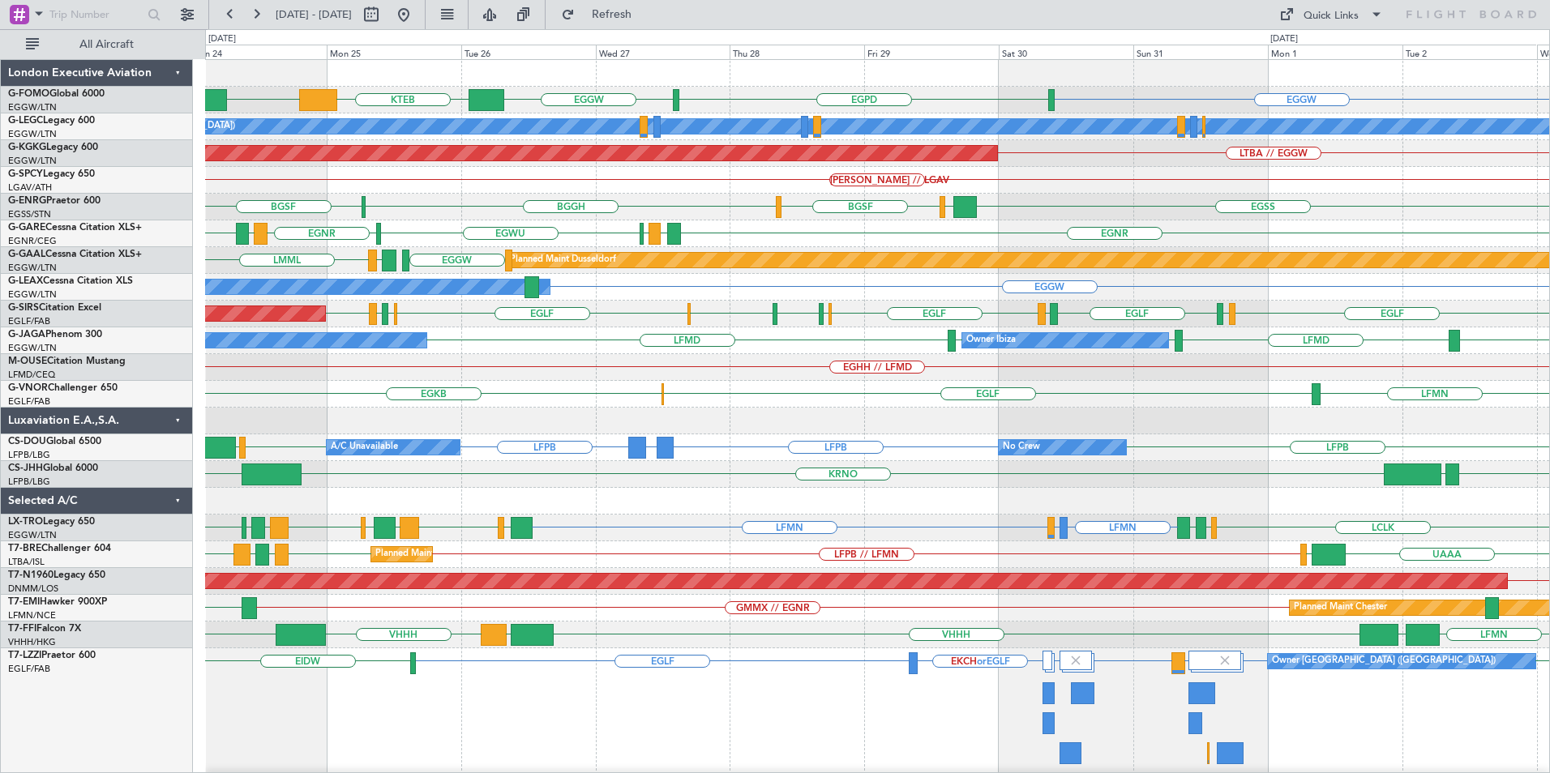
scroll to position [0, 0]
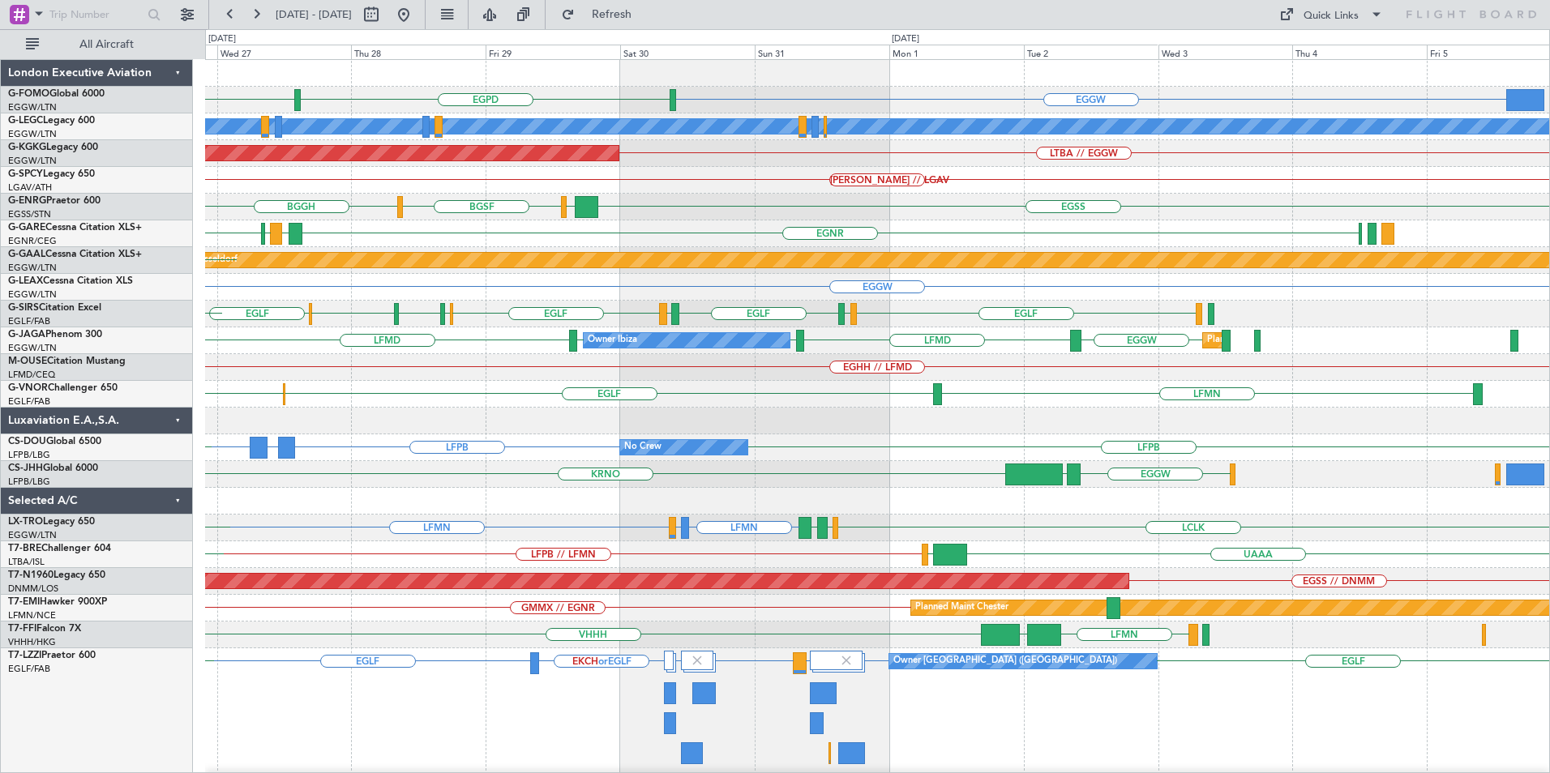
click at [378, 464] on div "EGGW EGPD EGGW KTEB EGGW A/C Unavailable London (Luton) LTBA // EGGW AOG Maint …" at bounding box center [877, 456] width 1344 height 792
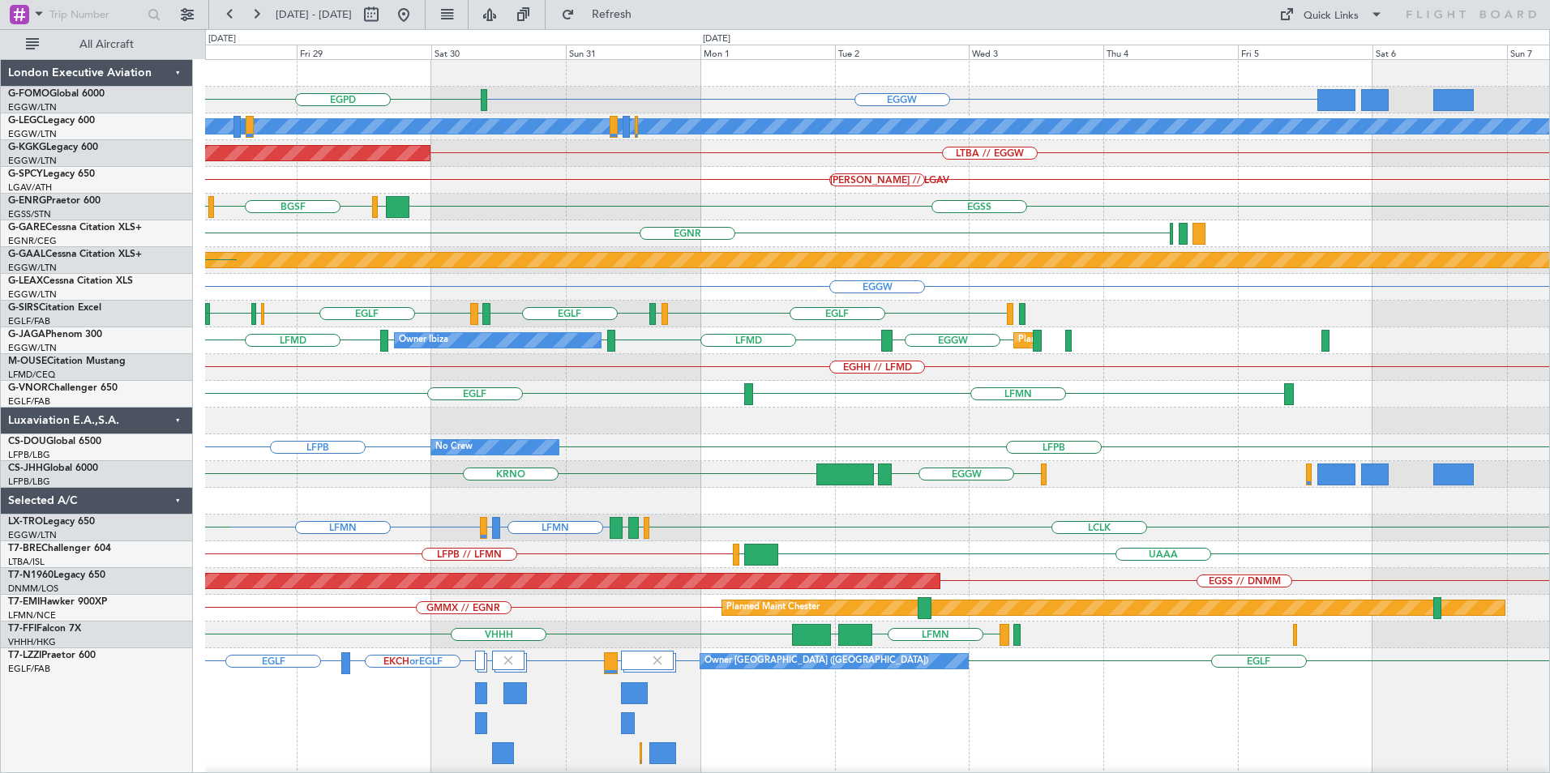
click at [1394, 421] on div at bounding box center [877, 421] width 1344 height 27
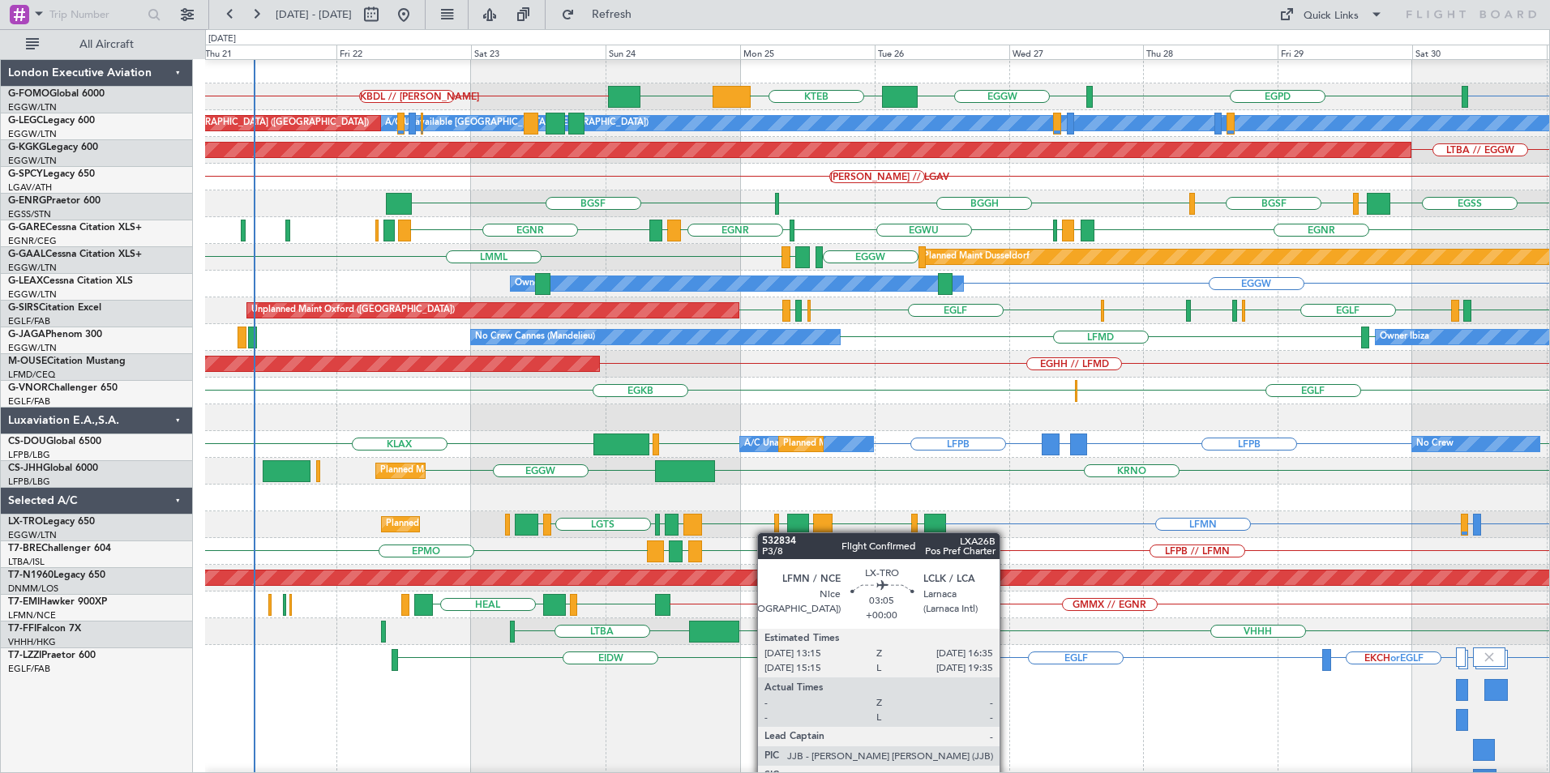
click at [833, 538] on div "LFMN LDSP or LFMN LFMN LLBG LCLK LFMN LLBG LCLK LFMN LGAV LGTS LGST Planned Mai…" at bounding box center [877, 525] width 1344 height 27
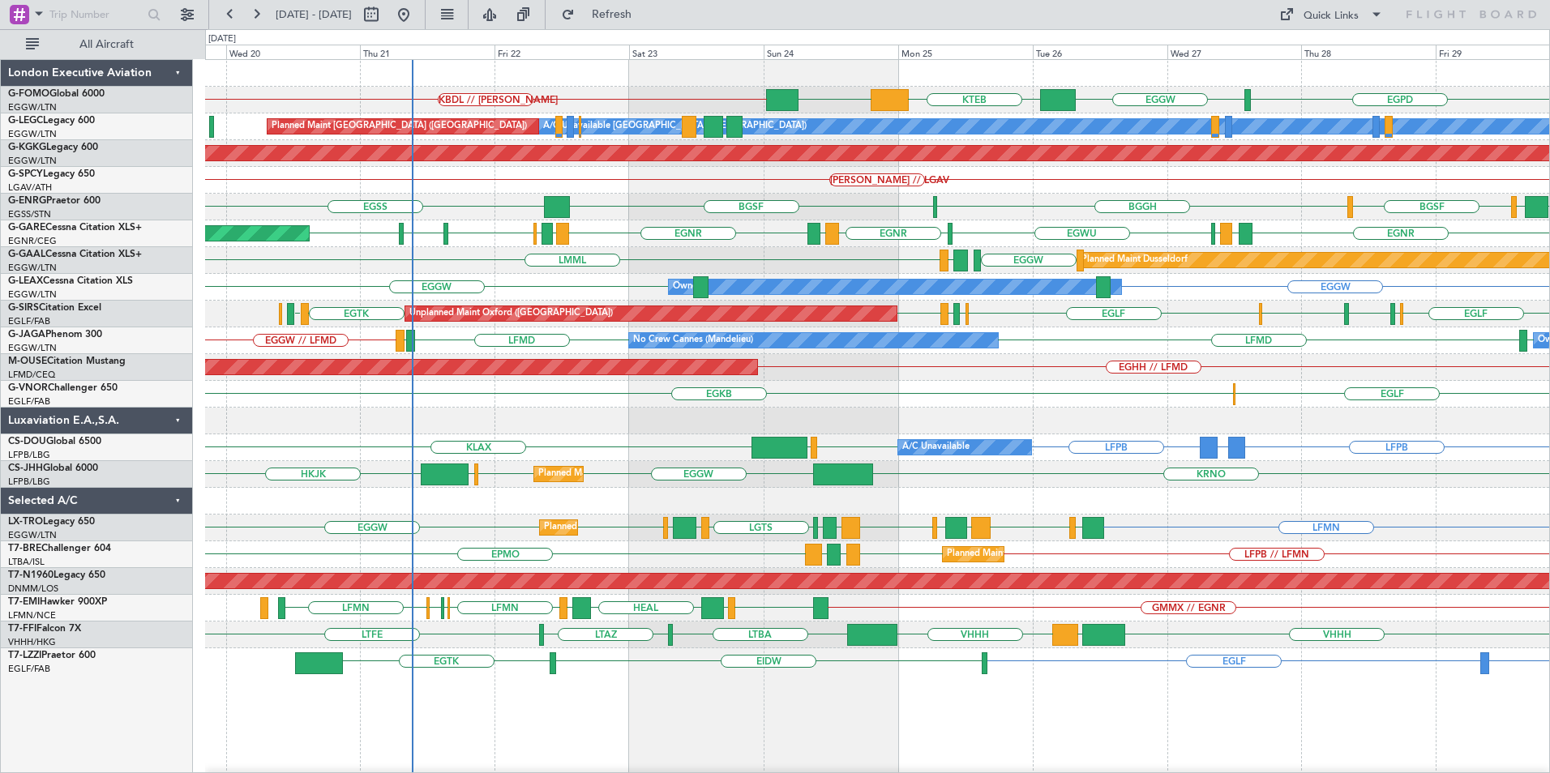
click at [636, 275] on div "KBDL // KACK EGPD EGGW KTEB EGGW EGGW A/C Unavailable London (Luton) Planned Ma…" at bounding box center [877, 456] width 1344 height 792
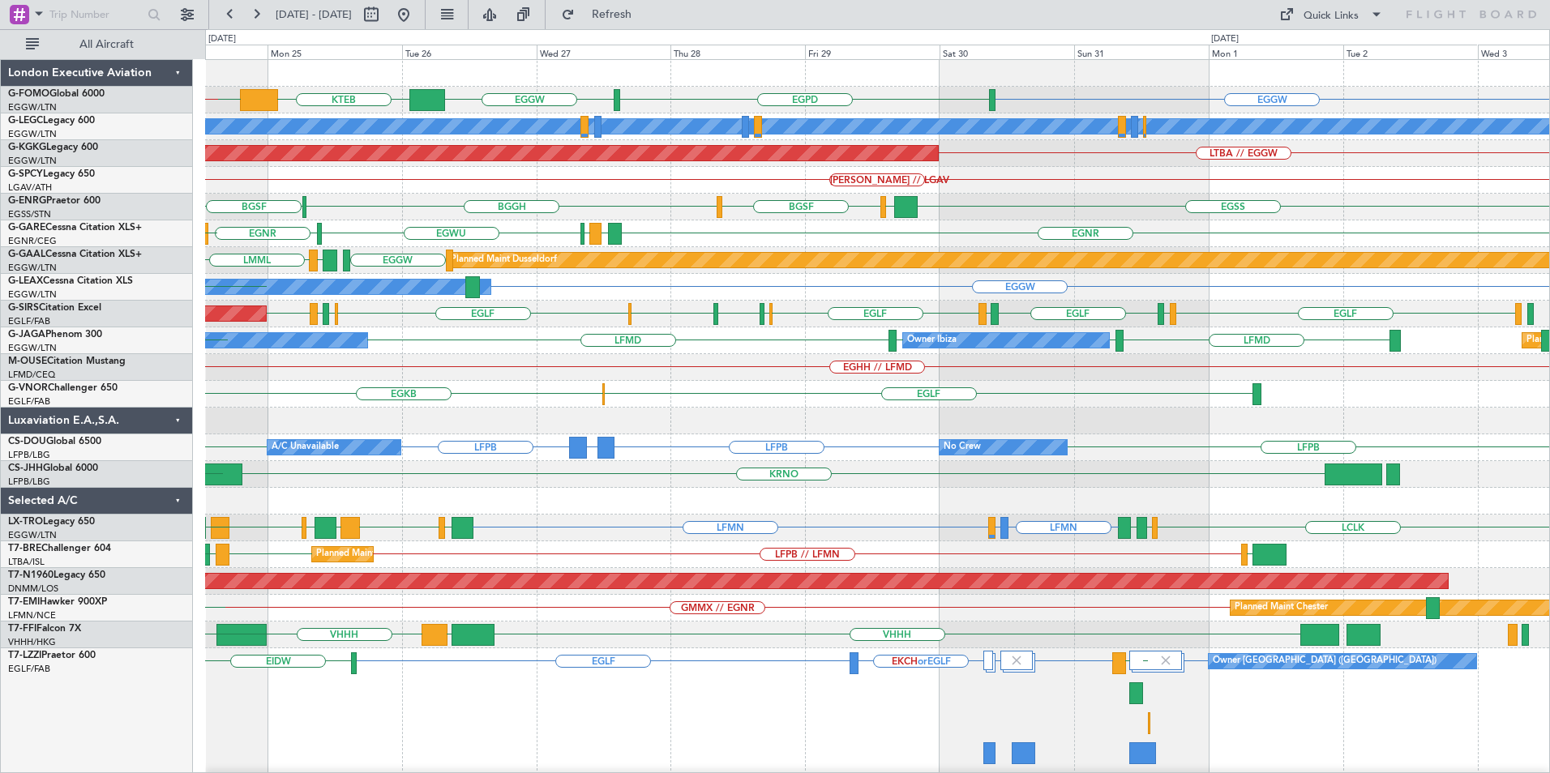
click at [583, 456] on div "EGGW EGPD EGGW KTEB EGGW KBDL // KACK A/C Unavailable London (Luton) Planned Ma…" at bounding box center [877, 486] width 1344 height 852
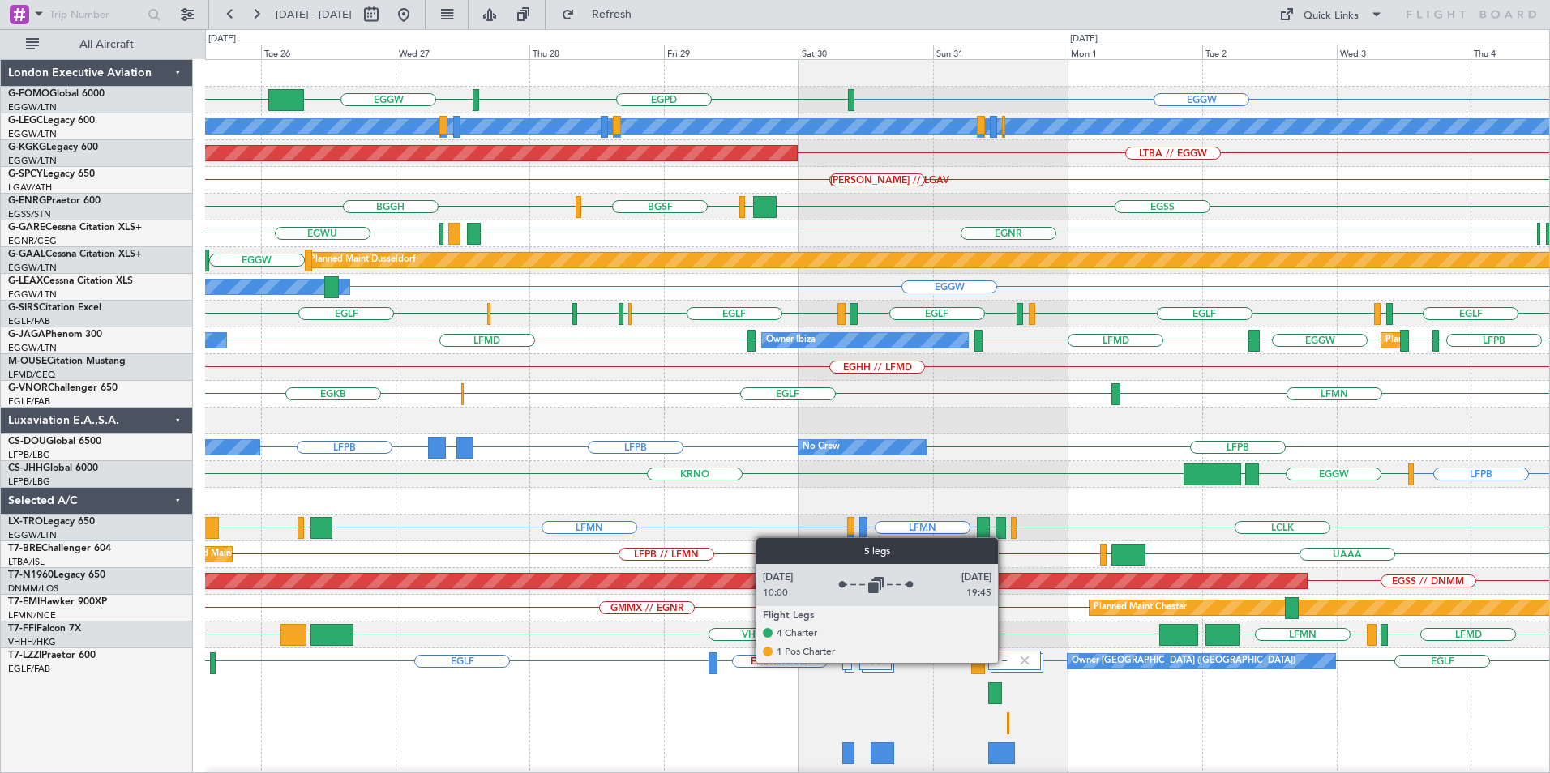
click at [1005, 662] on div at bounding box center [1014, 660] width 53 height 19
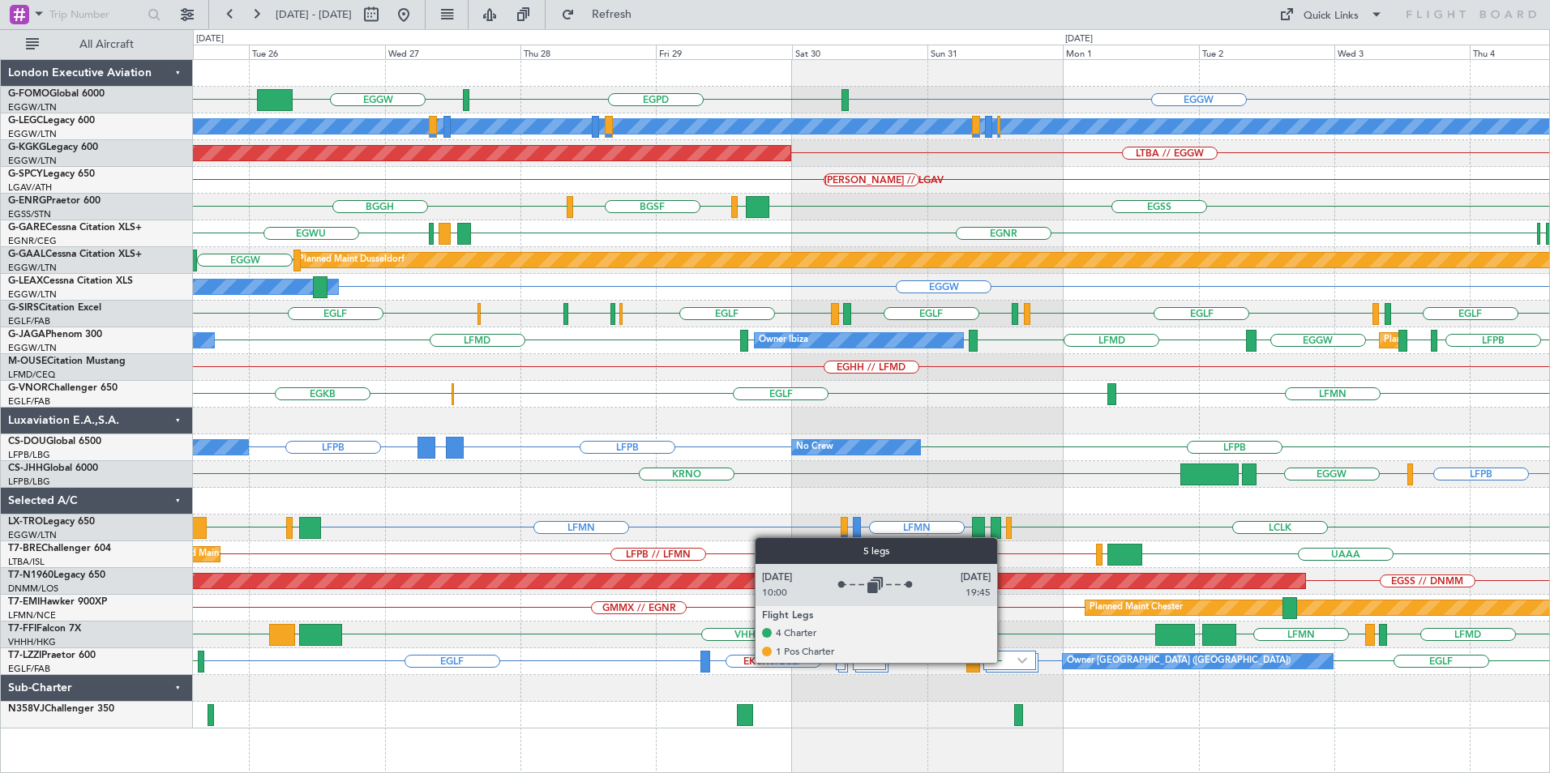
click at [1005, 662] on div at bounding box center [1009, 660] width 53 height 19
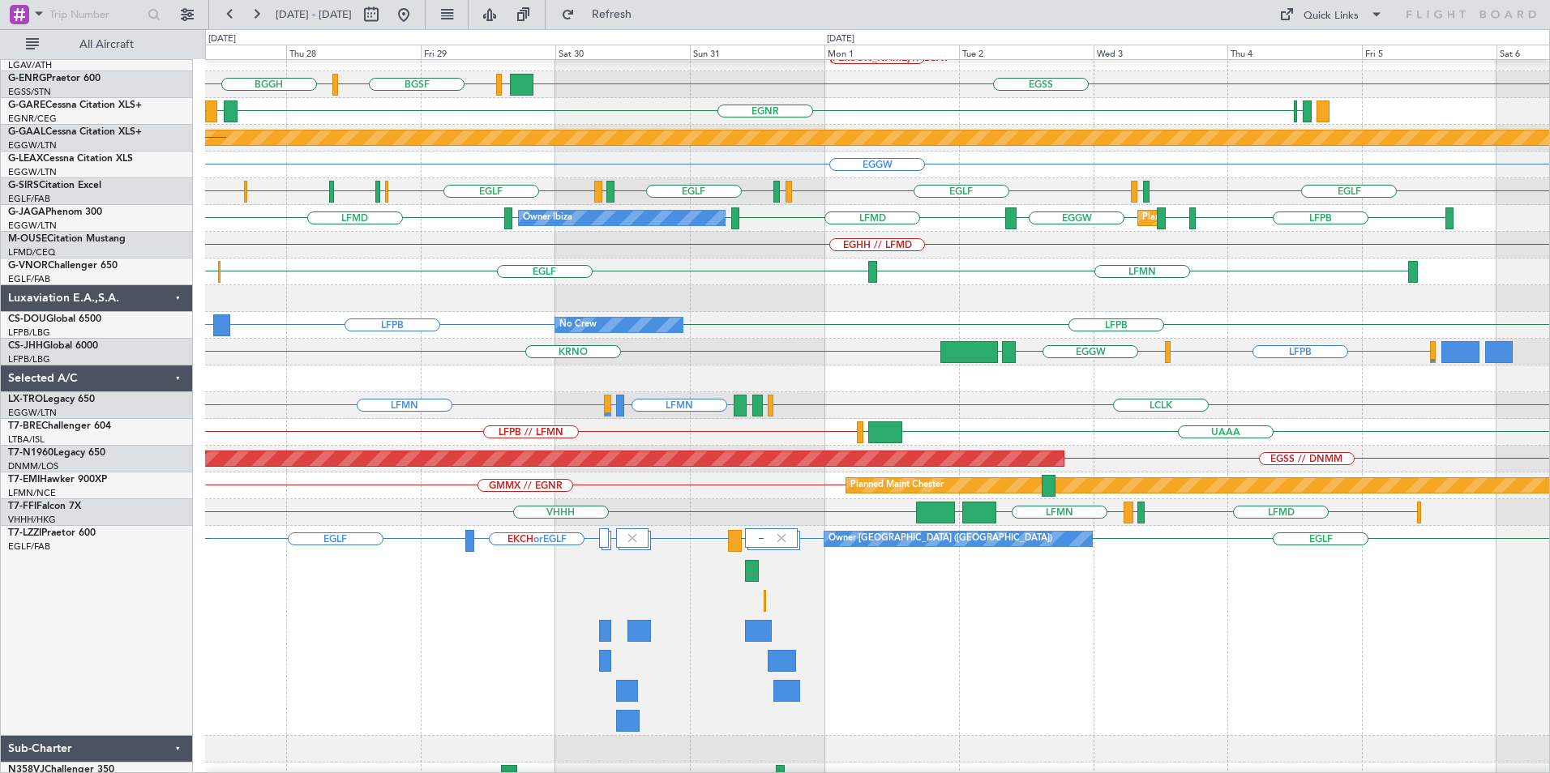
scroll to position [138, 0]
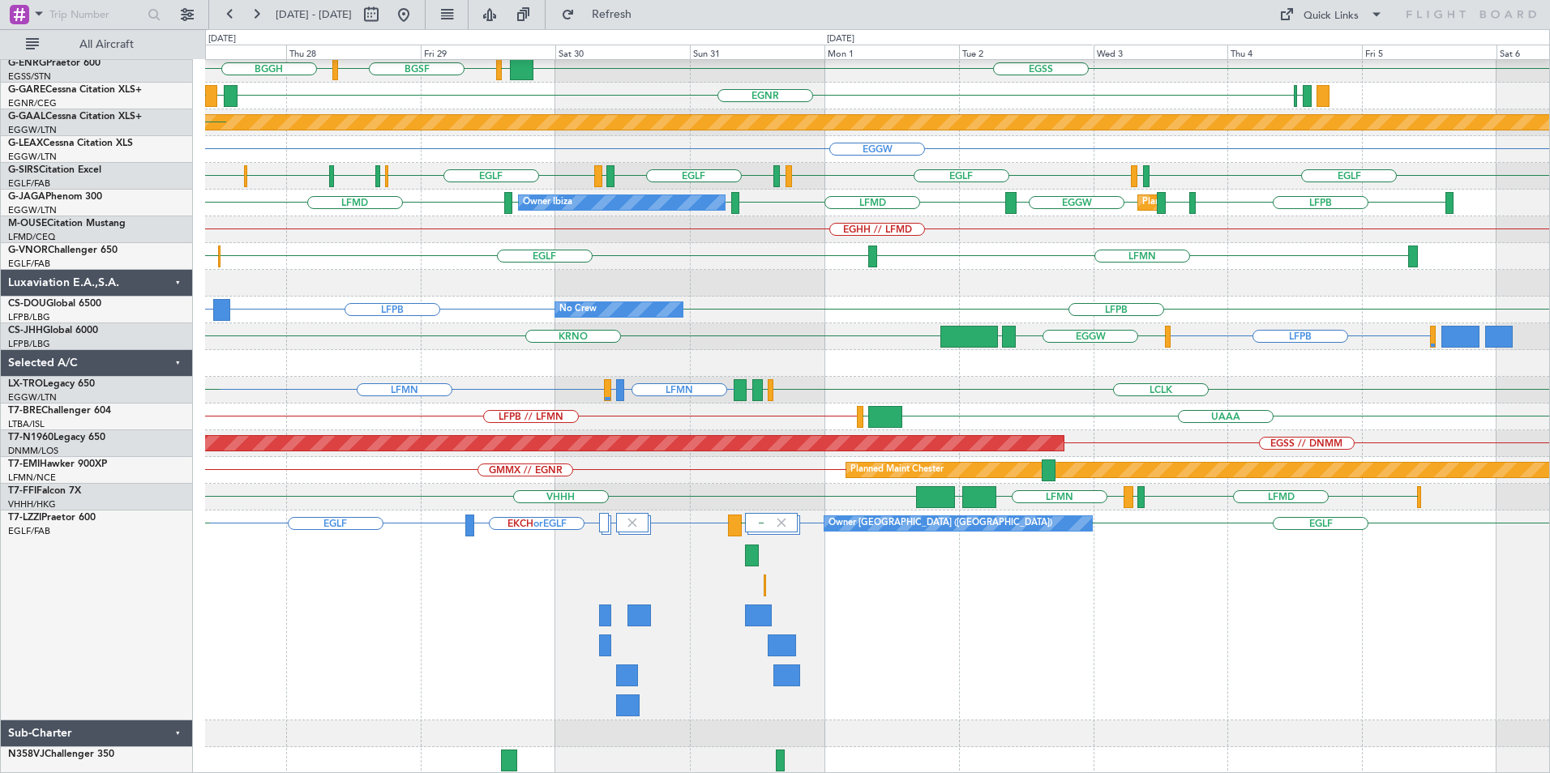
click at [613, 541] on div "EGLF EGLF HECA or EGLF LEIB or EGLF EKCH or EGLF EGTK LEMG EGLF Owner London (F…" at bounding box center [877, 616] width 1344 height 210
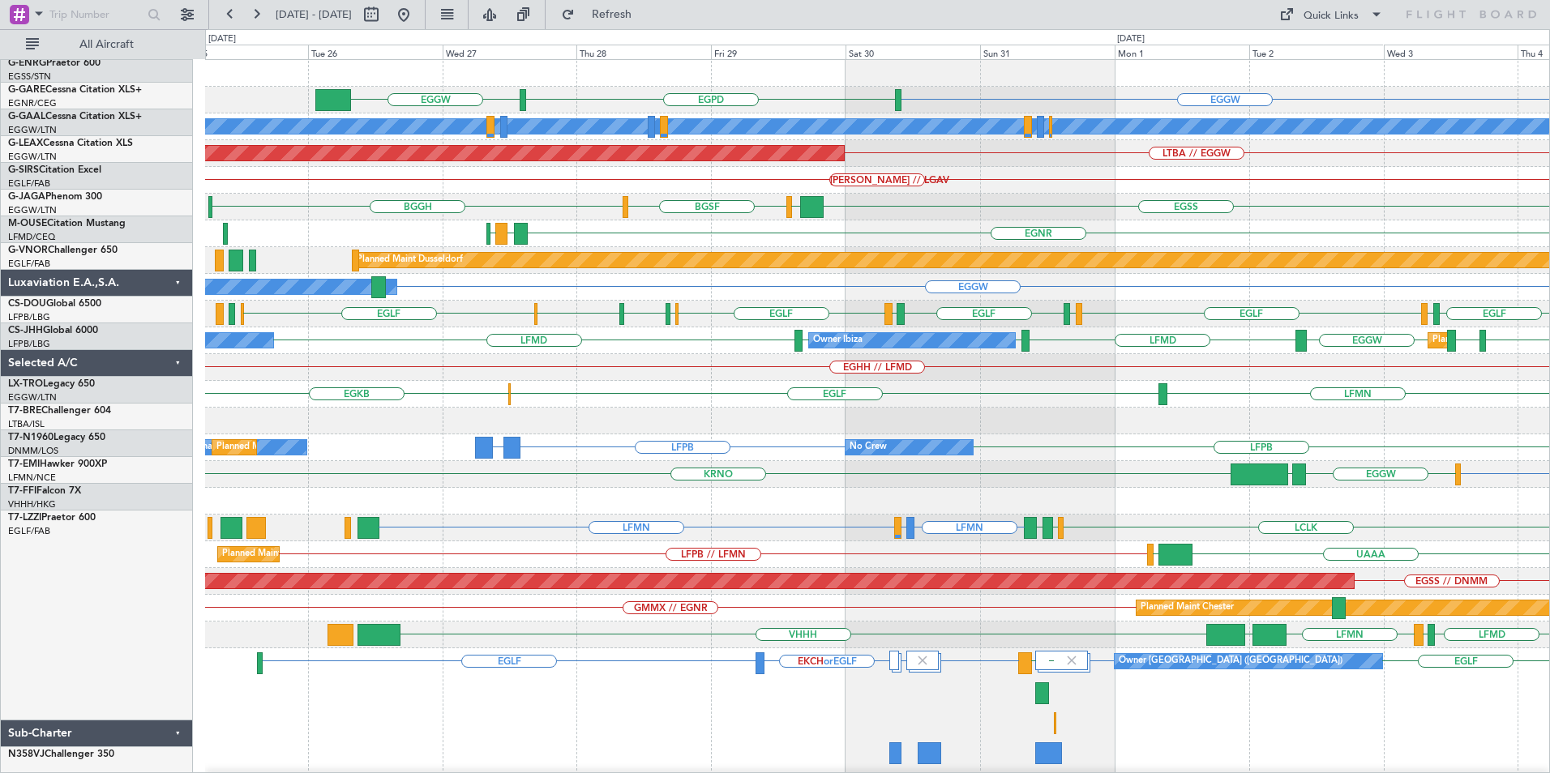
scroll to position [0, 0]
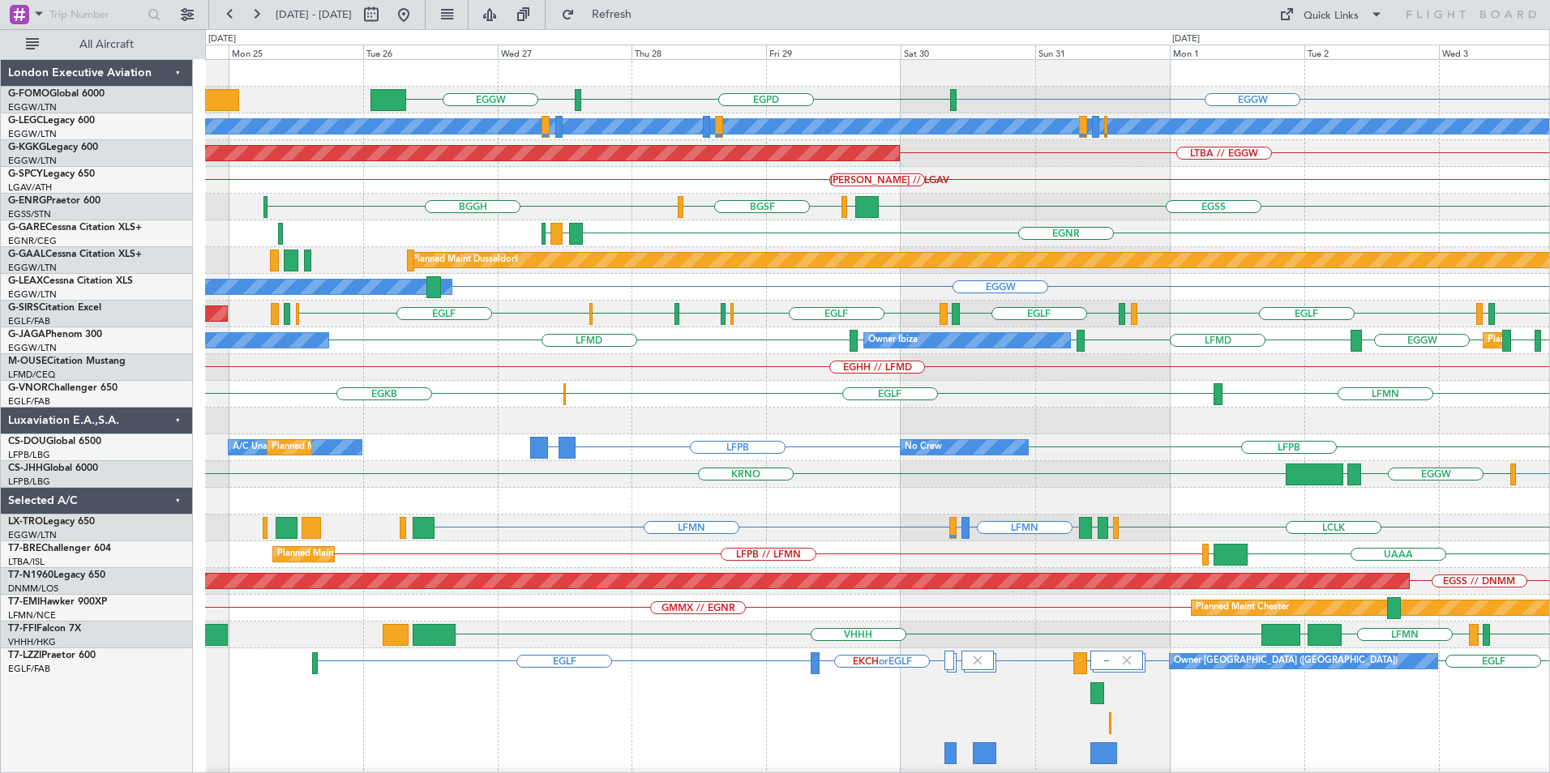
click at [757, 511] on div "EGGW EGPD EGGW OMDW or EGGW FJDG or EGGW A/C Unavailable London (Luton) Planned…" at bounding box center [877, 486] width 1344 height 852
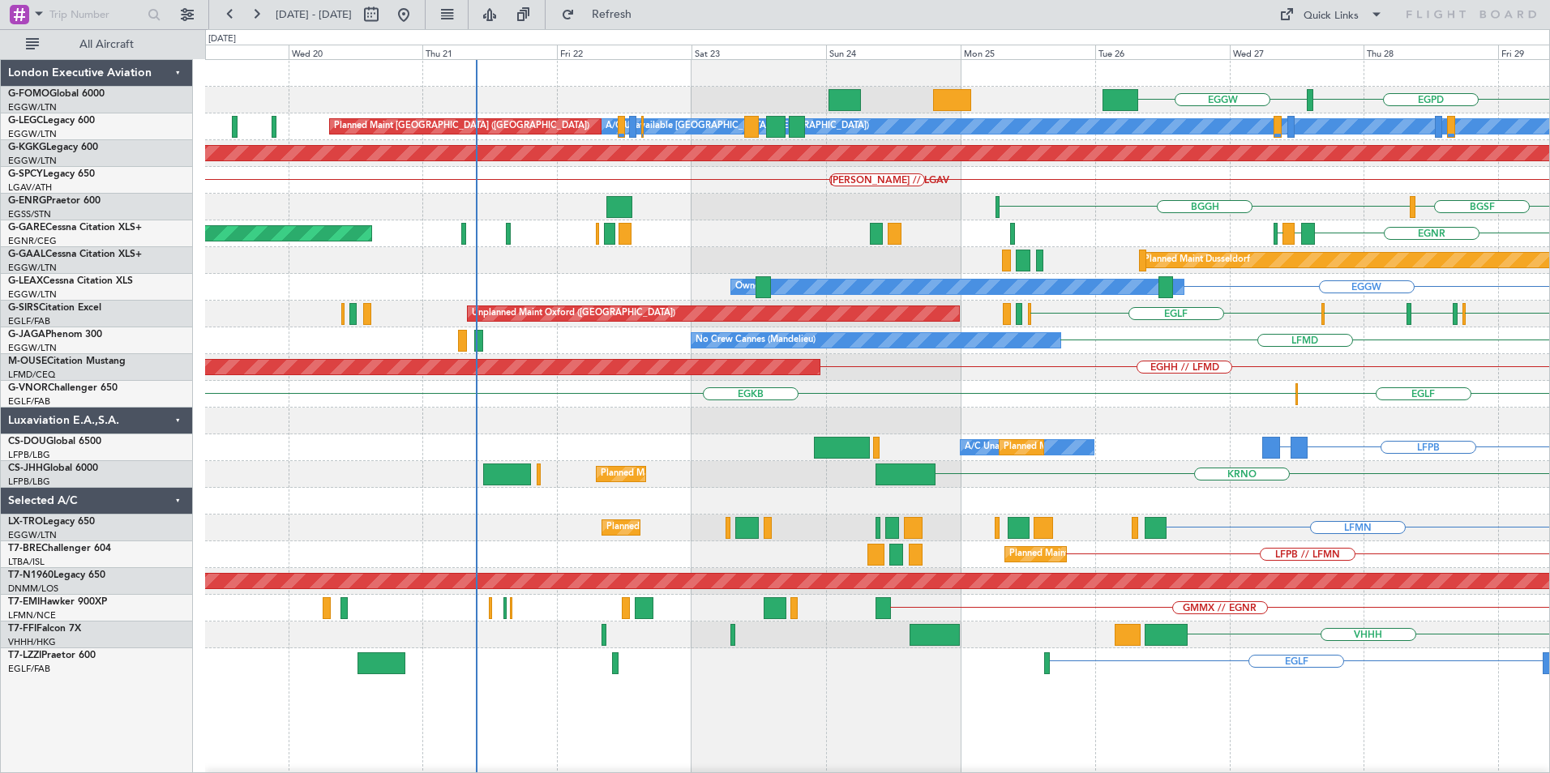
click at [524, 268] on div "EGPD EGGW EGGW A/C Unavailable London (Luton) Planned Maint London (Luton) AOG …" at bounding box center [877, 471] width 1344 height 822
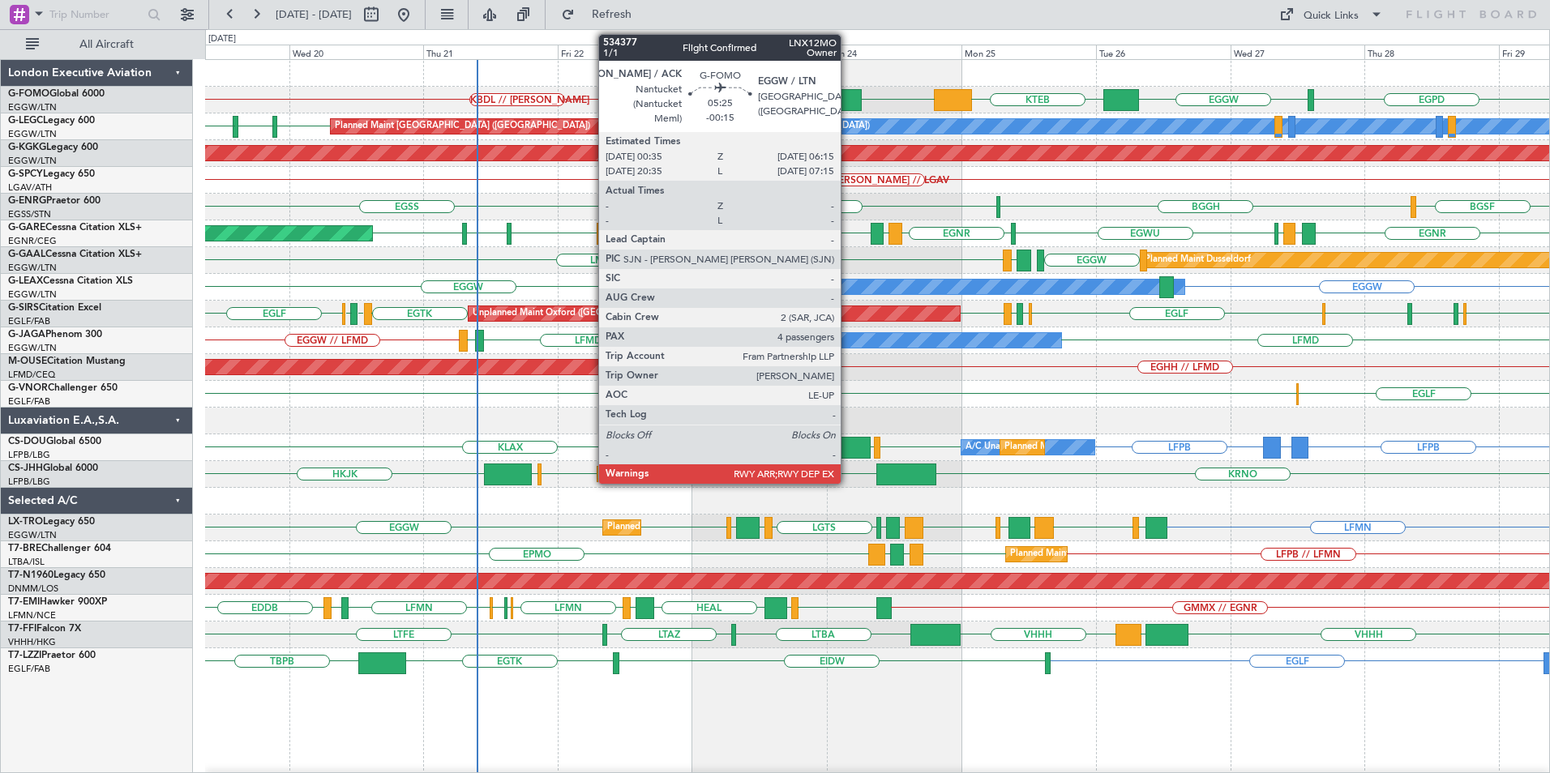
click at [848, 101] on div at bounding box center [845, 100] width 32 height 22
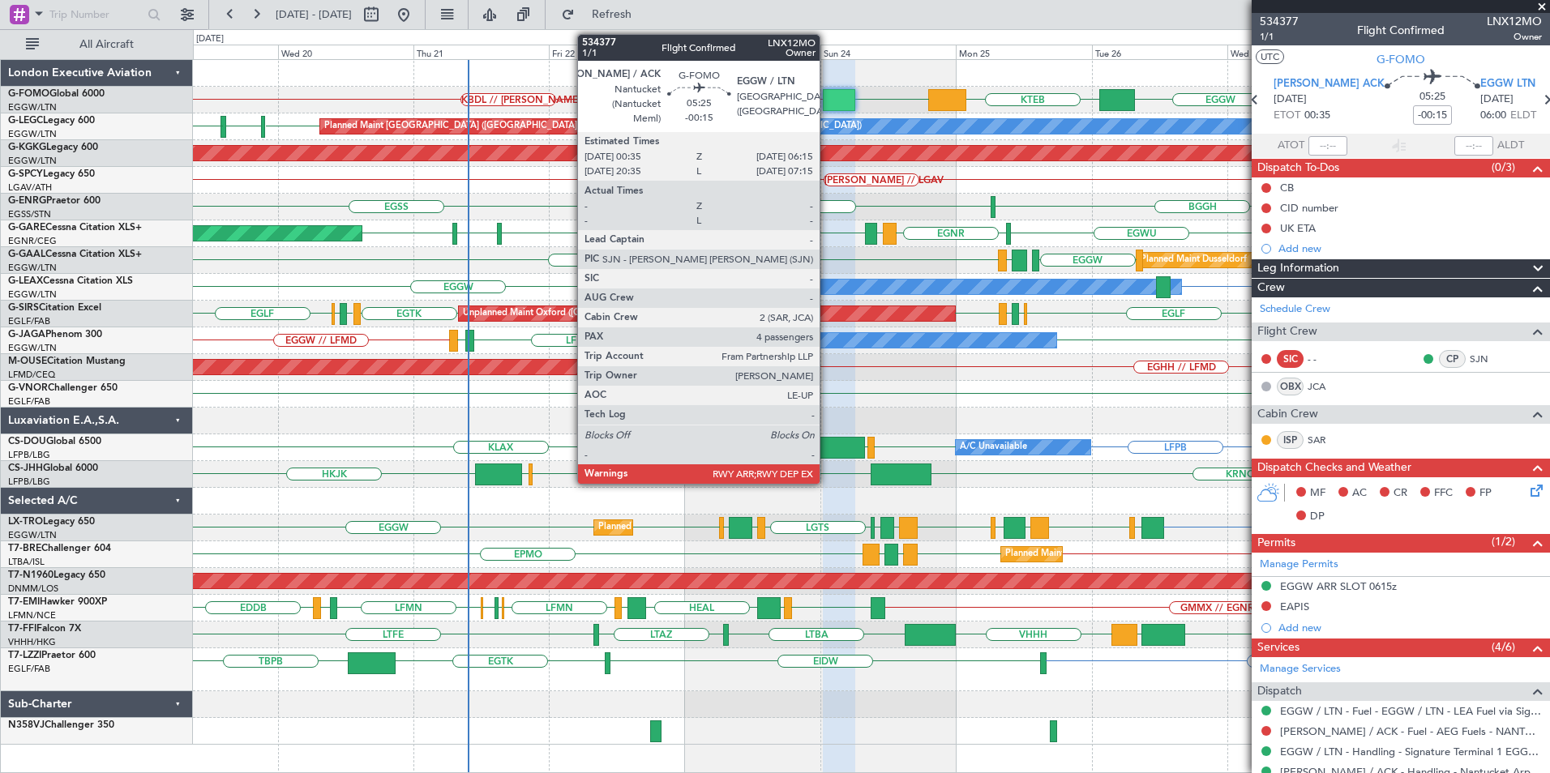
click at [827, 103] on div at bounding box center [839, 100] width 32 height 22
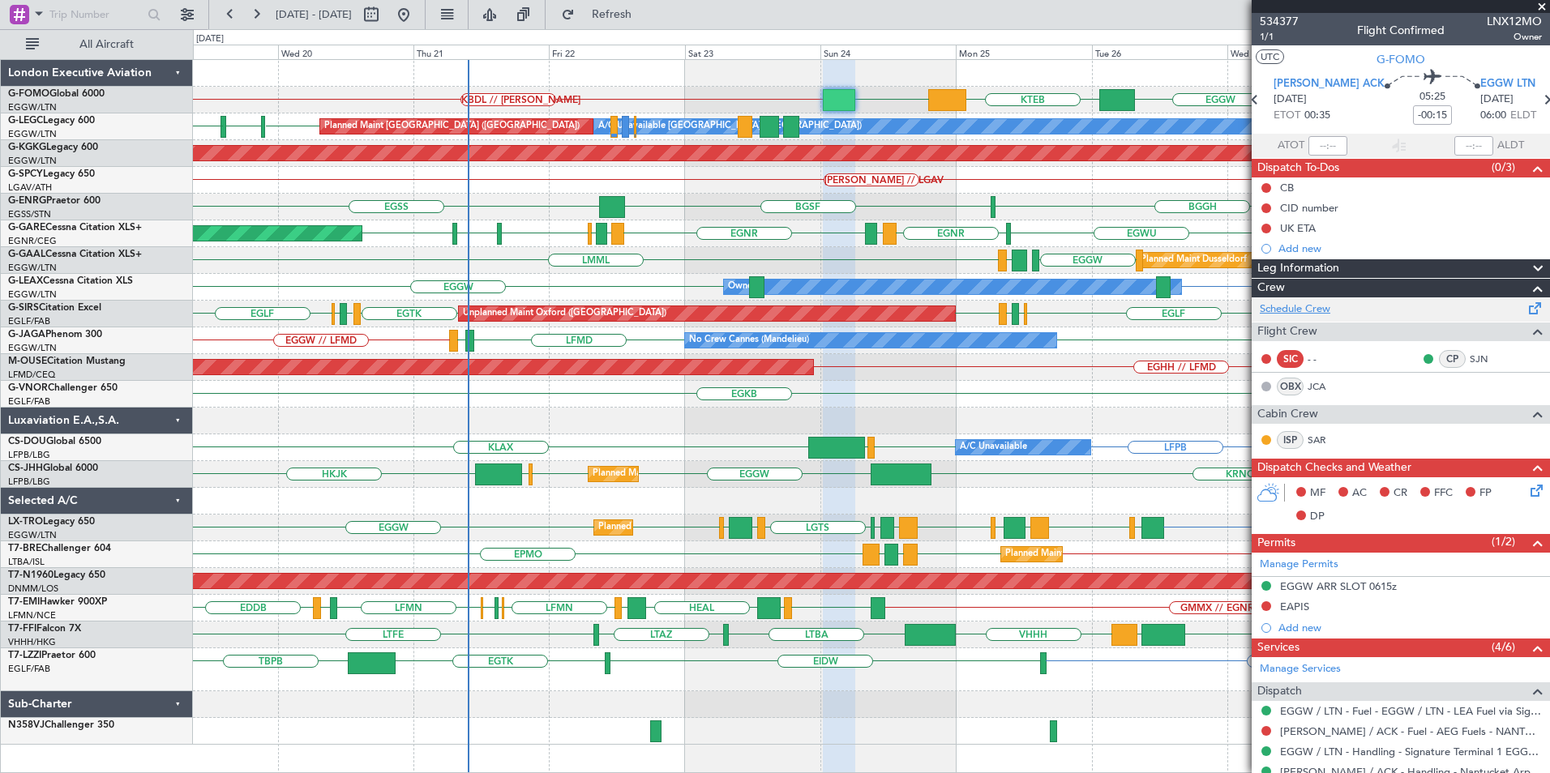
click at [1279, 311] on link "Schedule Crew" at bounding box center [1295, 310] width 71 height 16
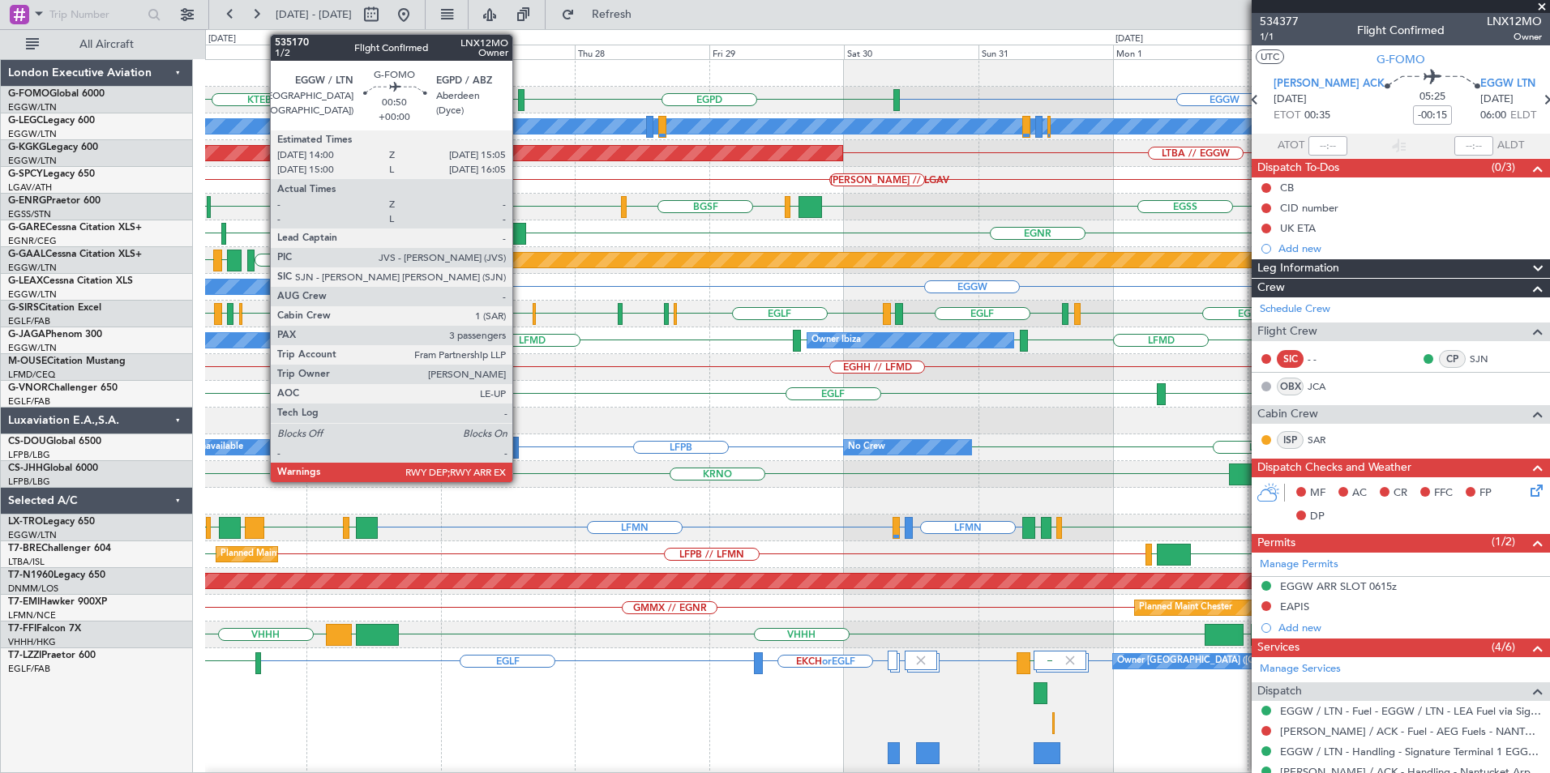
click at [520, 102] on div at bounding box center [521, 100] width 6 height 22
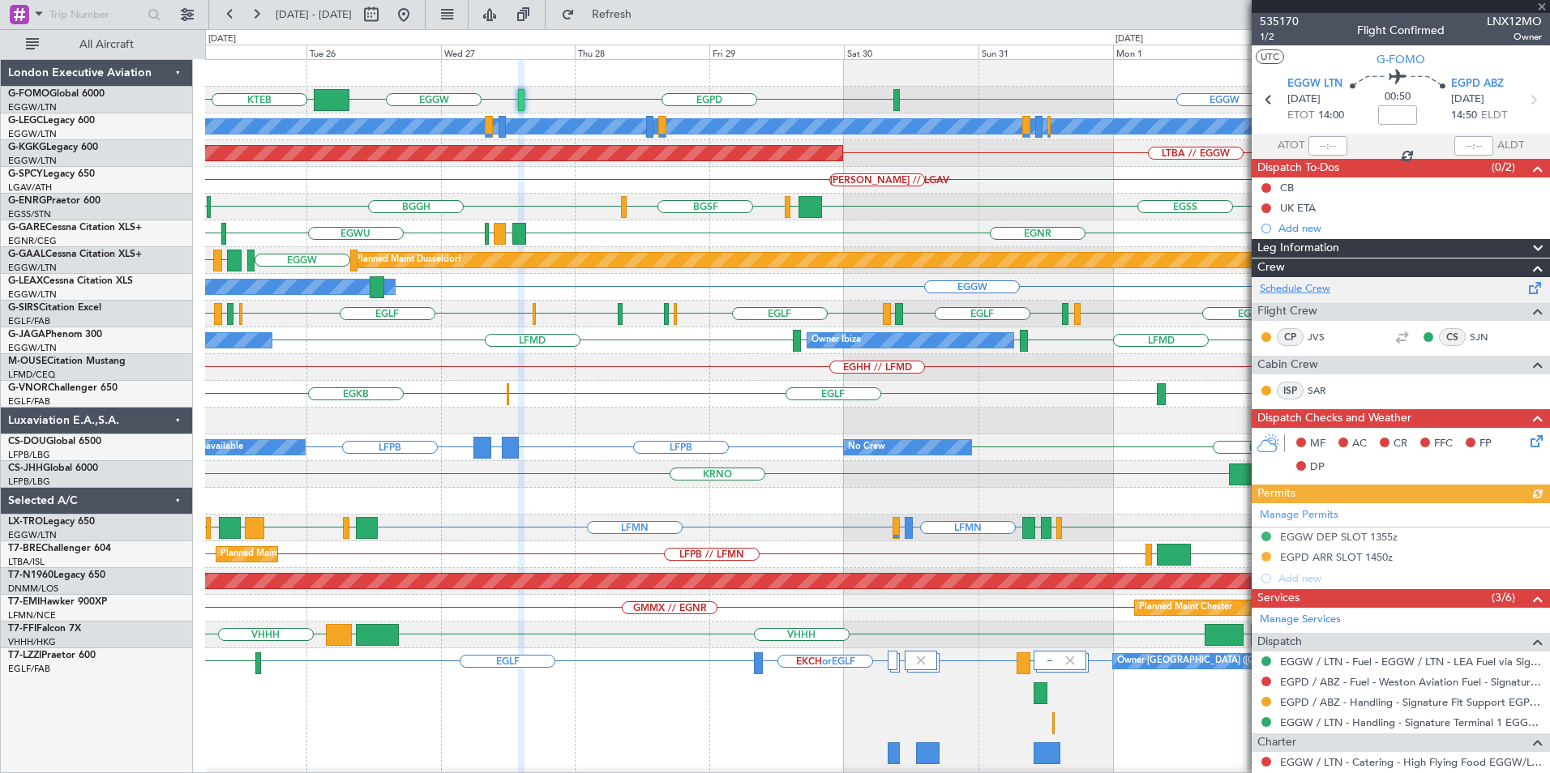
click at [1287, 289] on link "Schedule Crew" at bounding box center [1295, 289] width 71 height 16
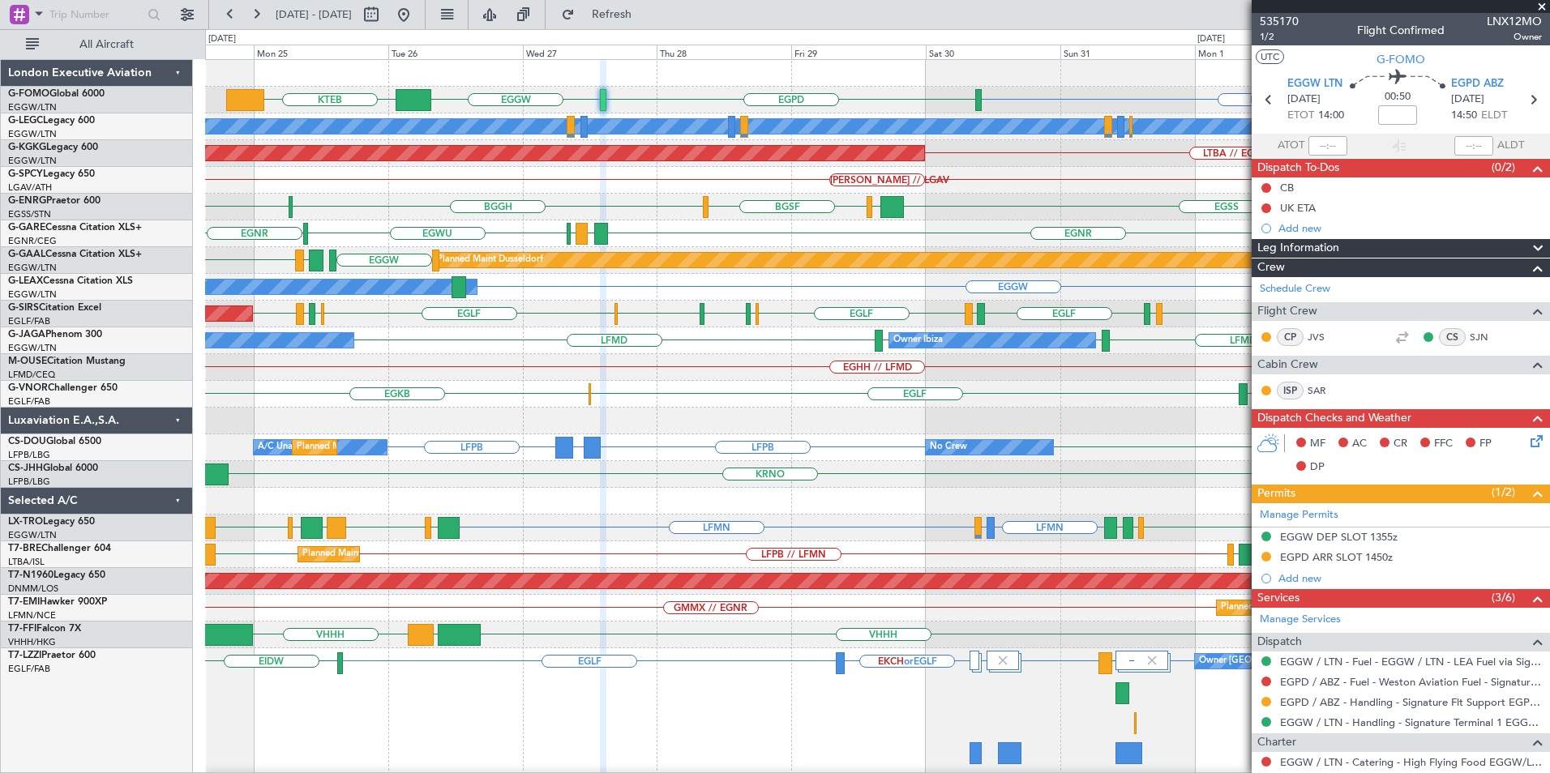
click at [1135, 453] on div "EGGW EGPD EGGW KTEB A/C Unavailable London (Luton) Planned Maint London (Luton)…" at bounding box center [877, 486] width 1344 height 852
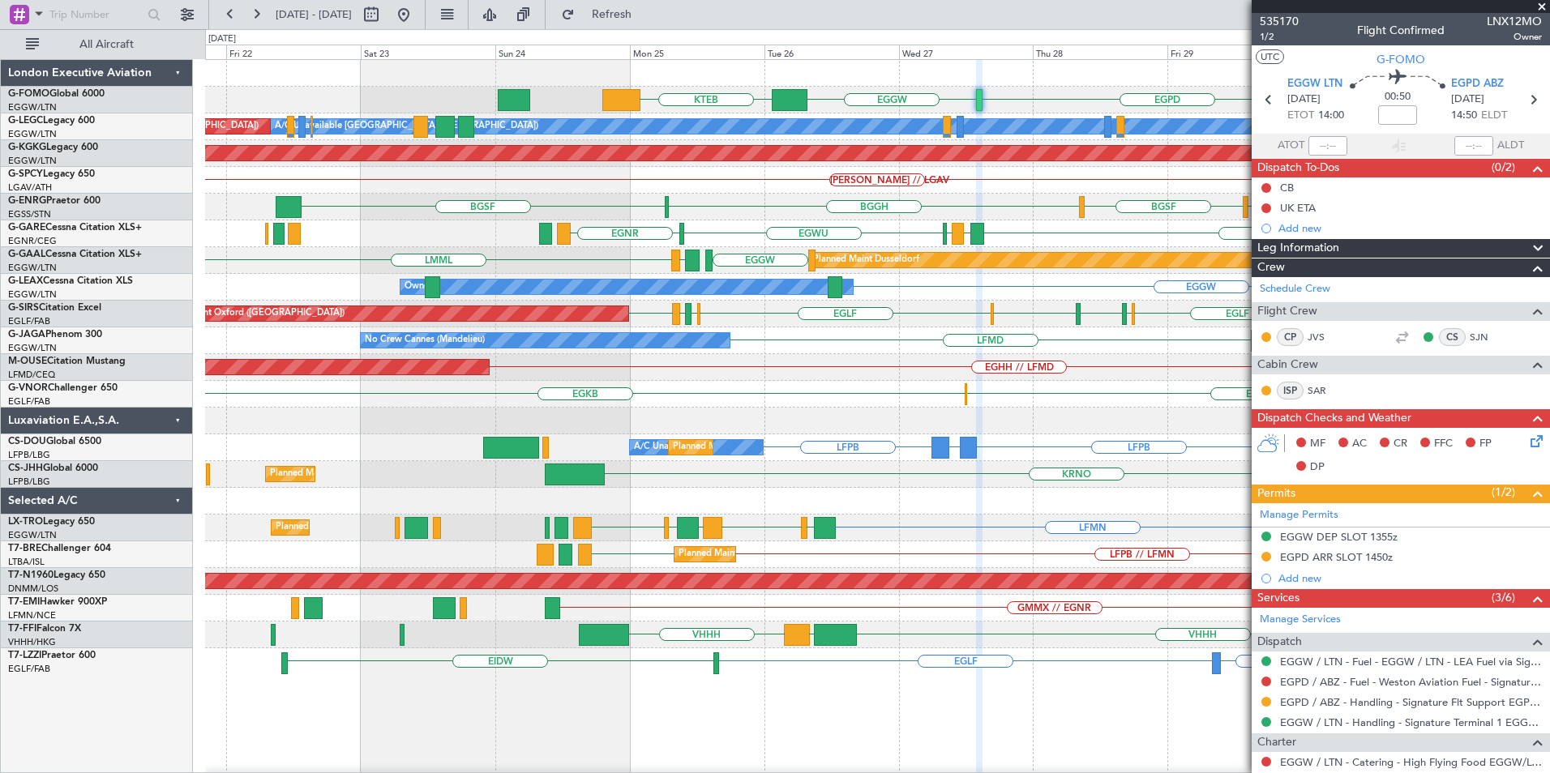
click at [1018, 465] on div "EGGW EGPD EGGW KTEB A/C Unavailable London (Luton) Planned Maint London (Luton)…" at bounding box center [877, 486] width 1344 height 852
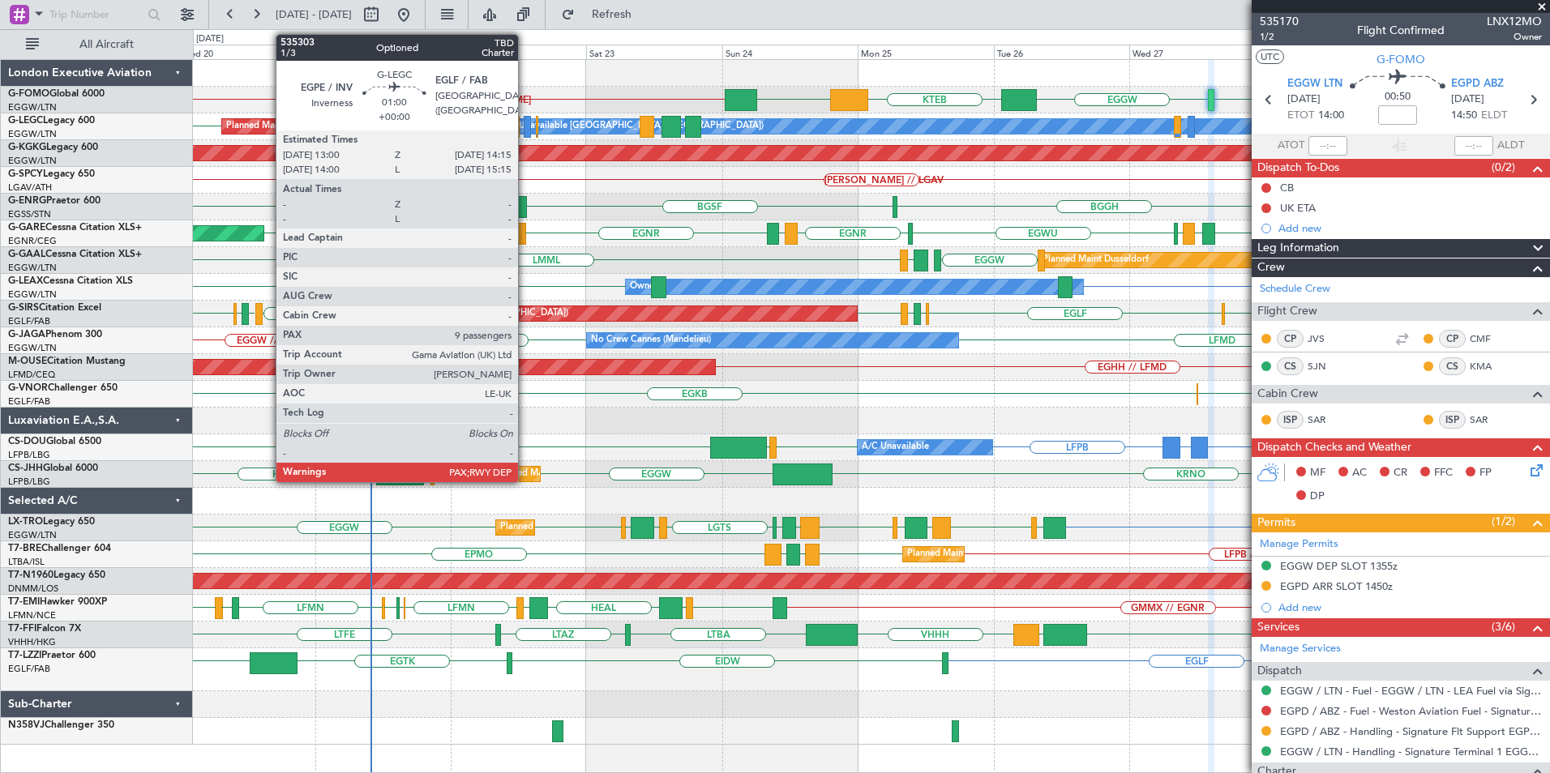
click at [525, 124] on div at bounding box center [527, 127] width 7 height 22
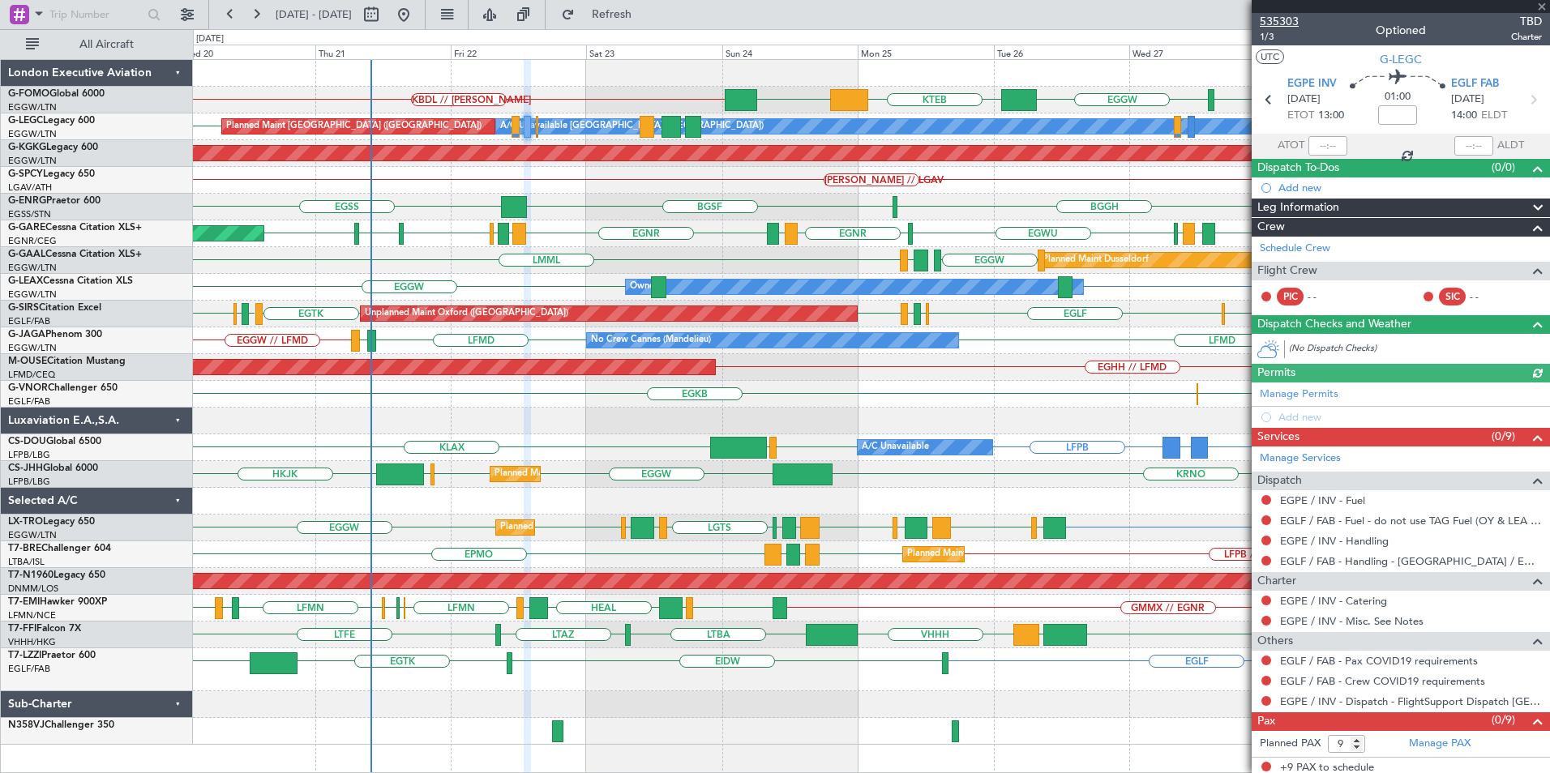
click at [1274, 20] on span "535303" at bounding box center [1279, 21] width 39 height 17
click at [651, 20] on button "Refresh" at bounding box center [602, 15] width 97 height 26
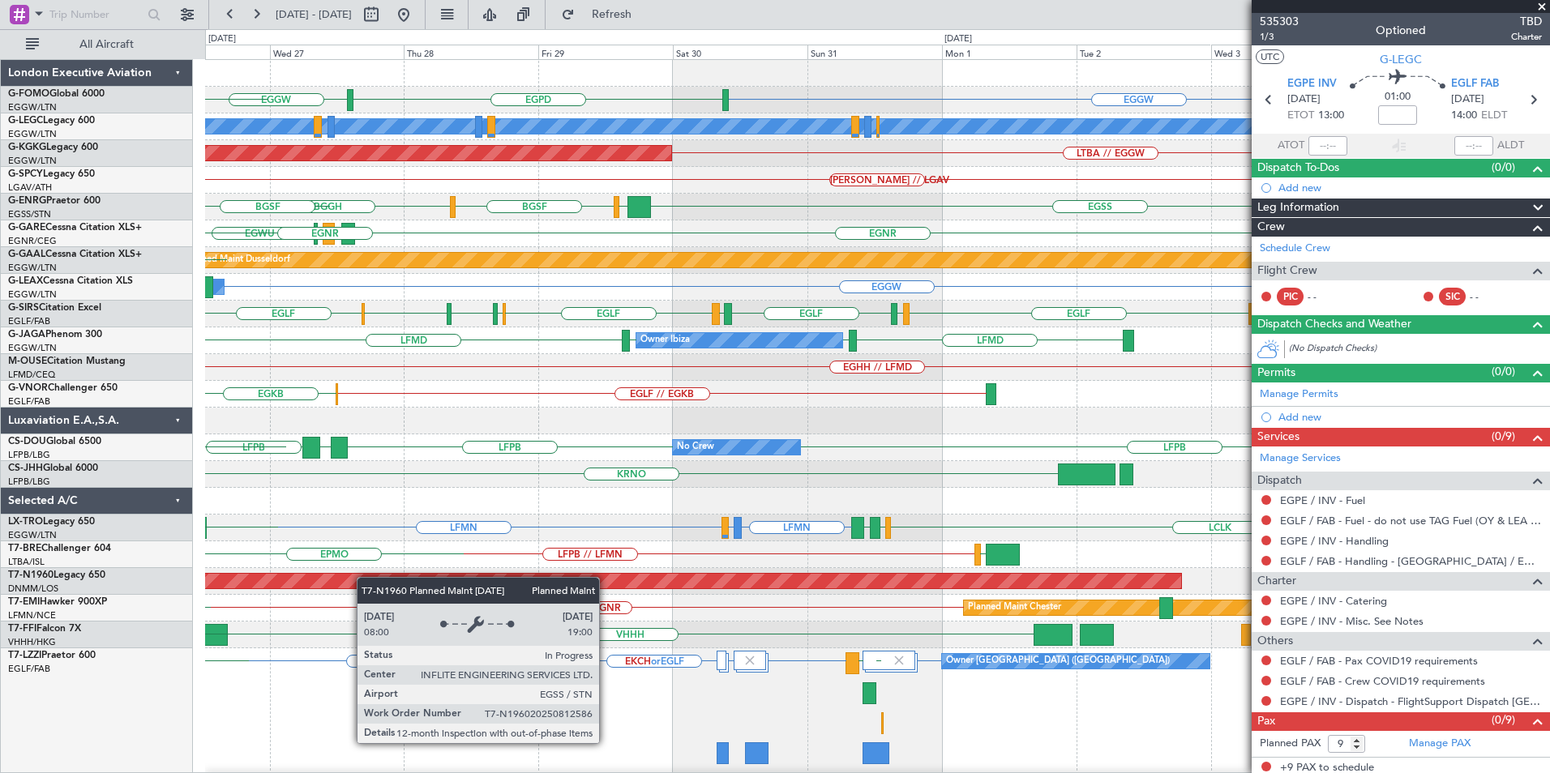
click at [311, 578] on div "EGGW EGPD EGGW KTEB EGGW A/C Unavailable London (Luton) AOG Maint Istanbul (Ata…" at bounding box center [877, 486] width 1344 height 852
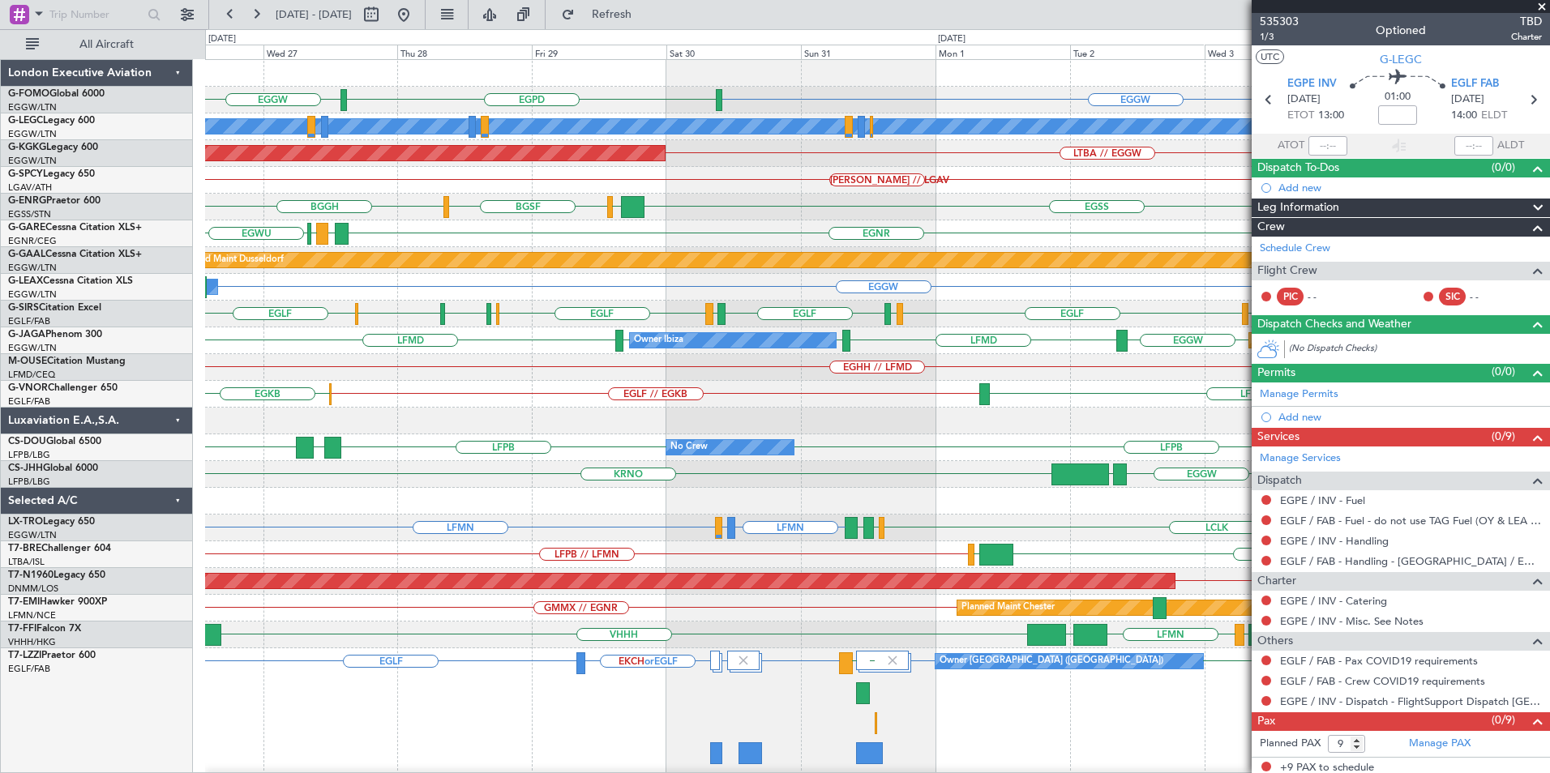
scroll to position [138, 0]
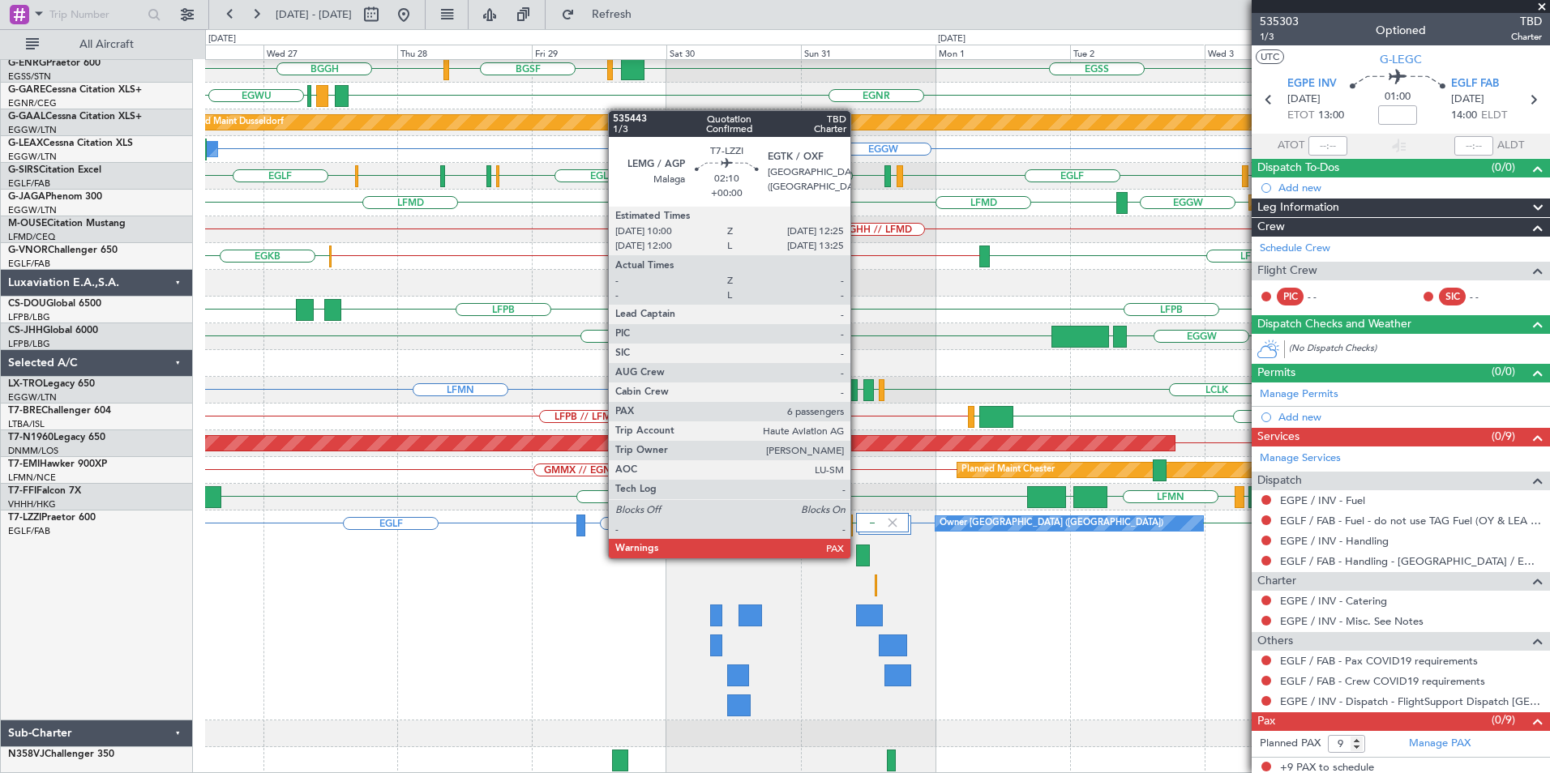
click at [858, 557] on div at bounding box center [863, 556] width 14 height 22
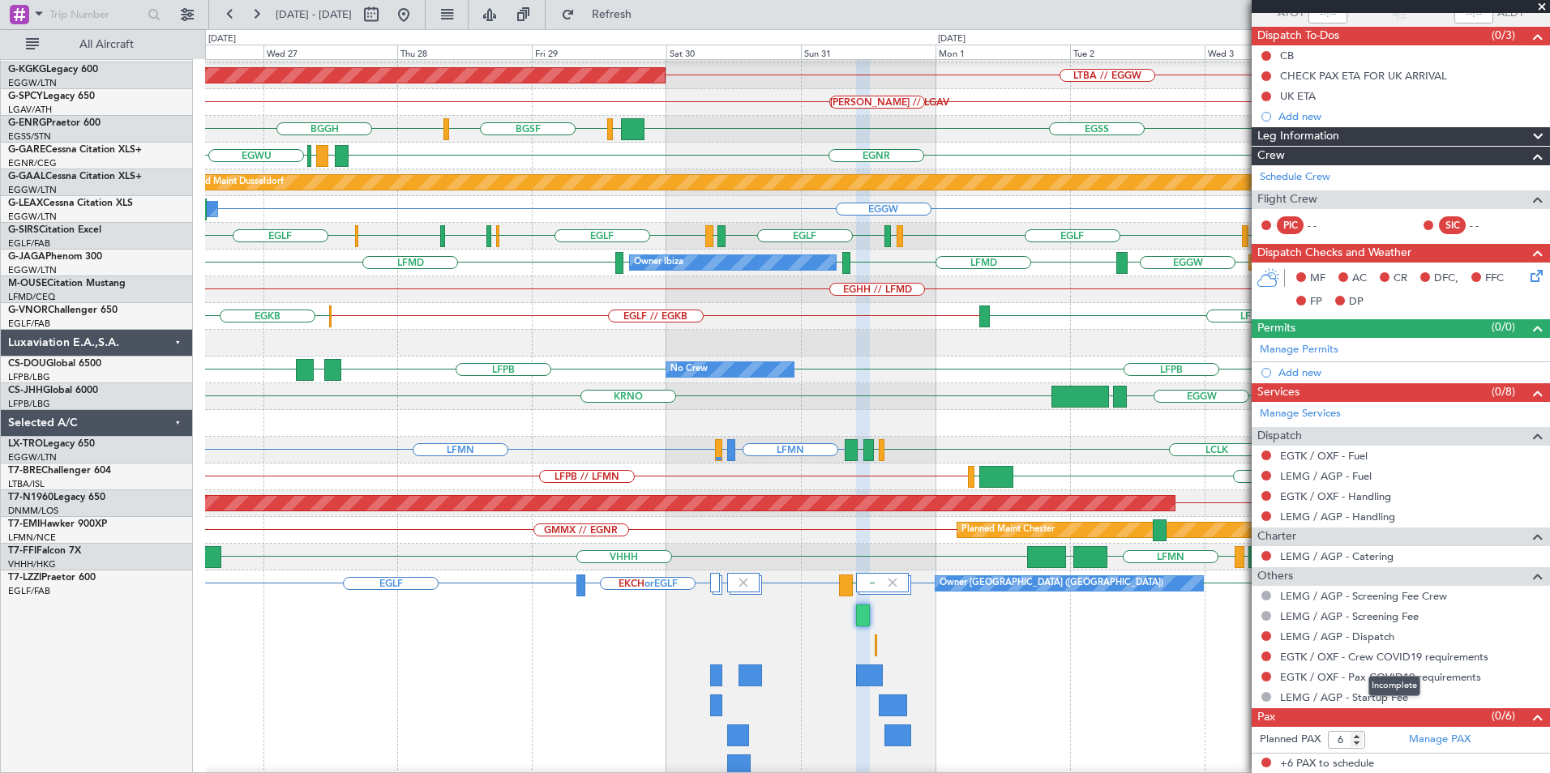
scroll to position [0, 0]
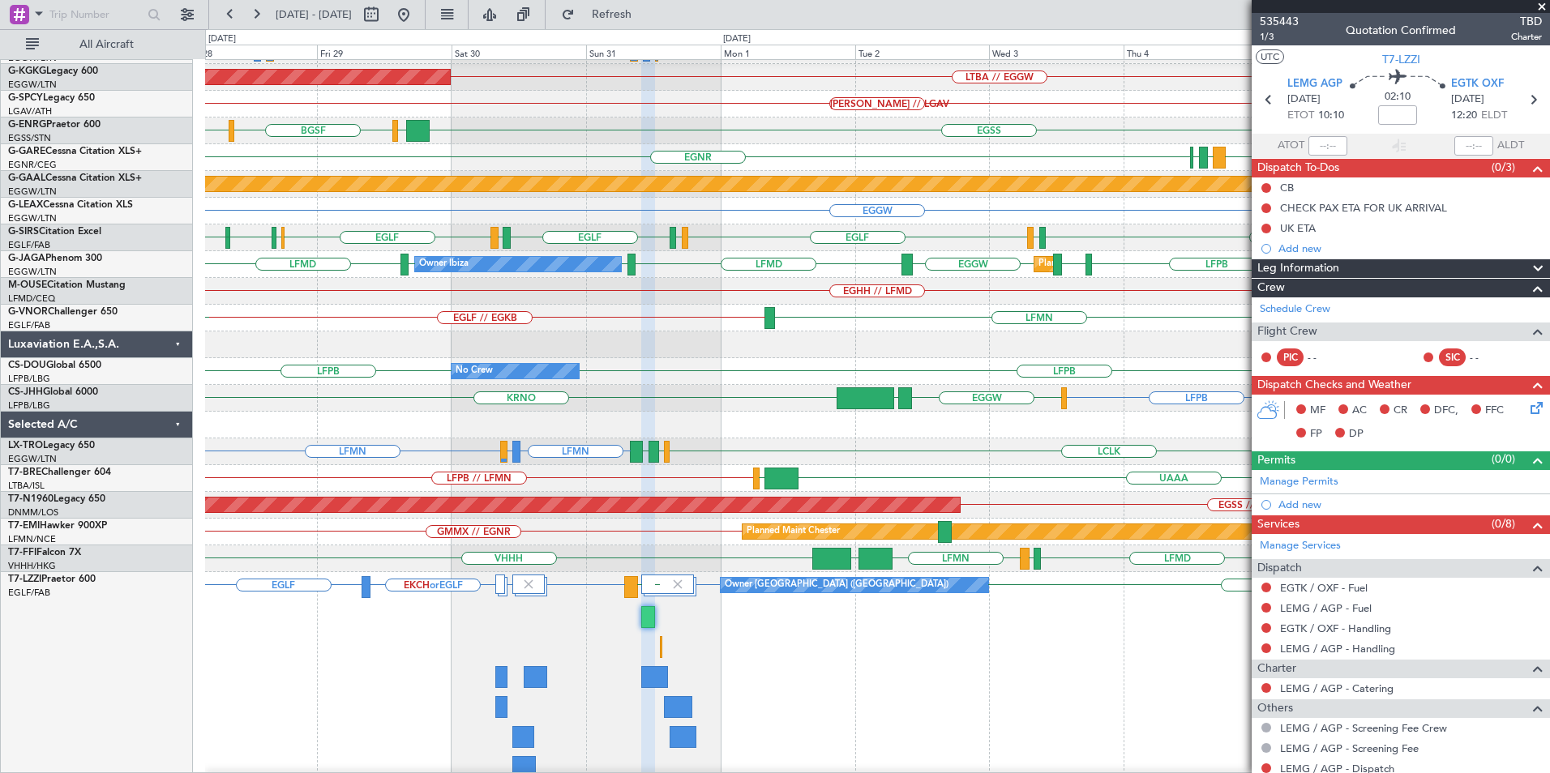
click at [807, 673] on div "EGLF HECA or EGLF LEIB or EGLF EKCH or EGLF EGLF EGTK LEMG EGLF Owner London (F…" at bounding box center [877, 677] width 1344 height 210
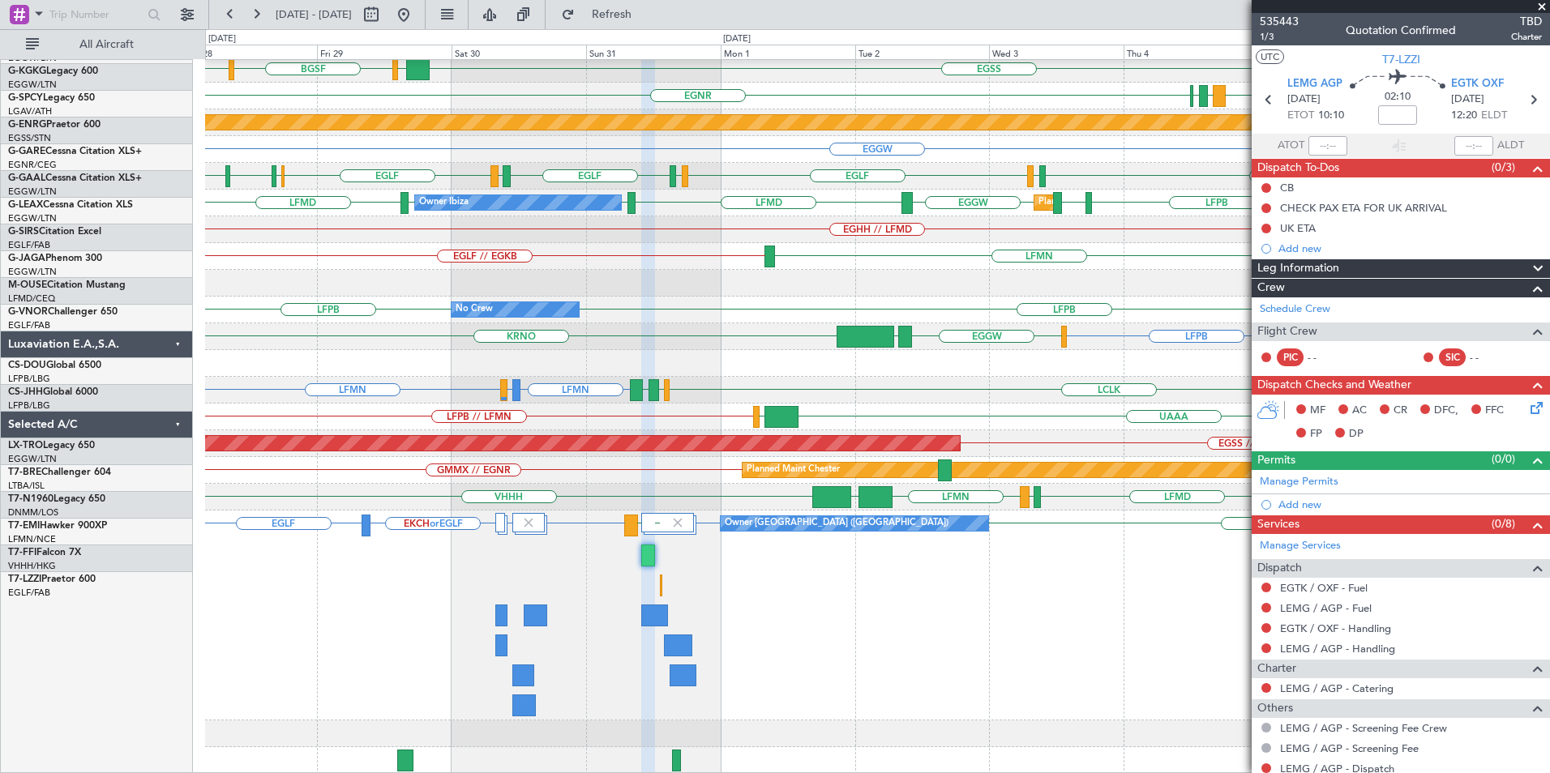
scroll to position [138, 0]
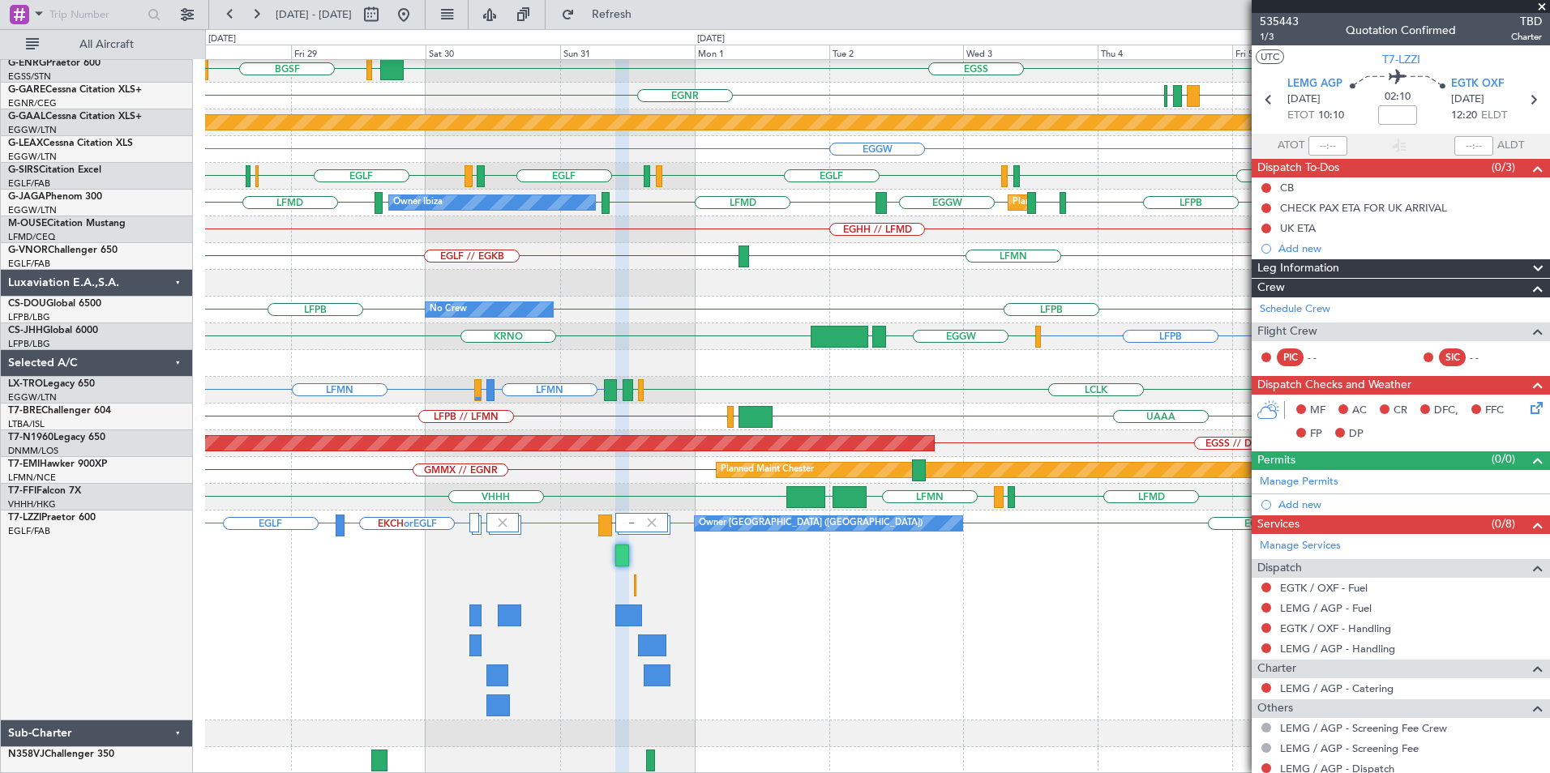
click at [775, 576] on div "Owner London (Farnborough) EGLF HECA or EGLF LEIB or EGLF EKCH or EGLF EGLF EGT…" at bounding box center [877, 616] width 1344 height 210
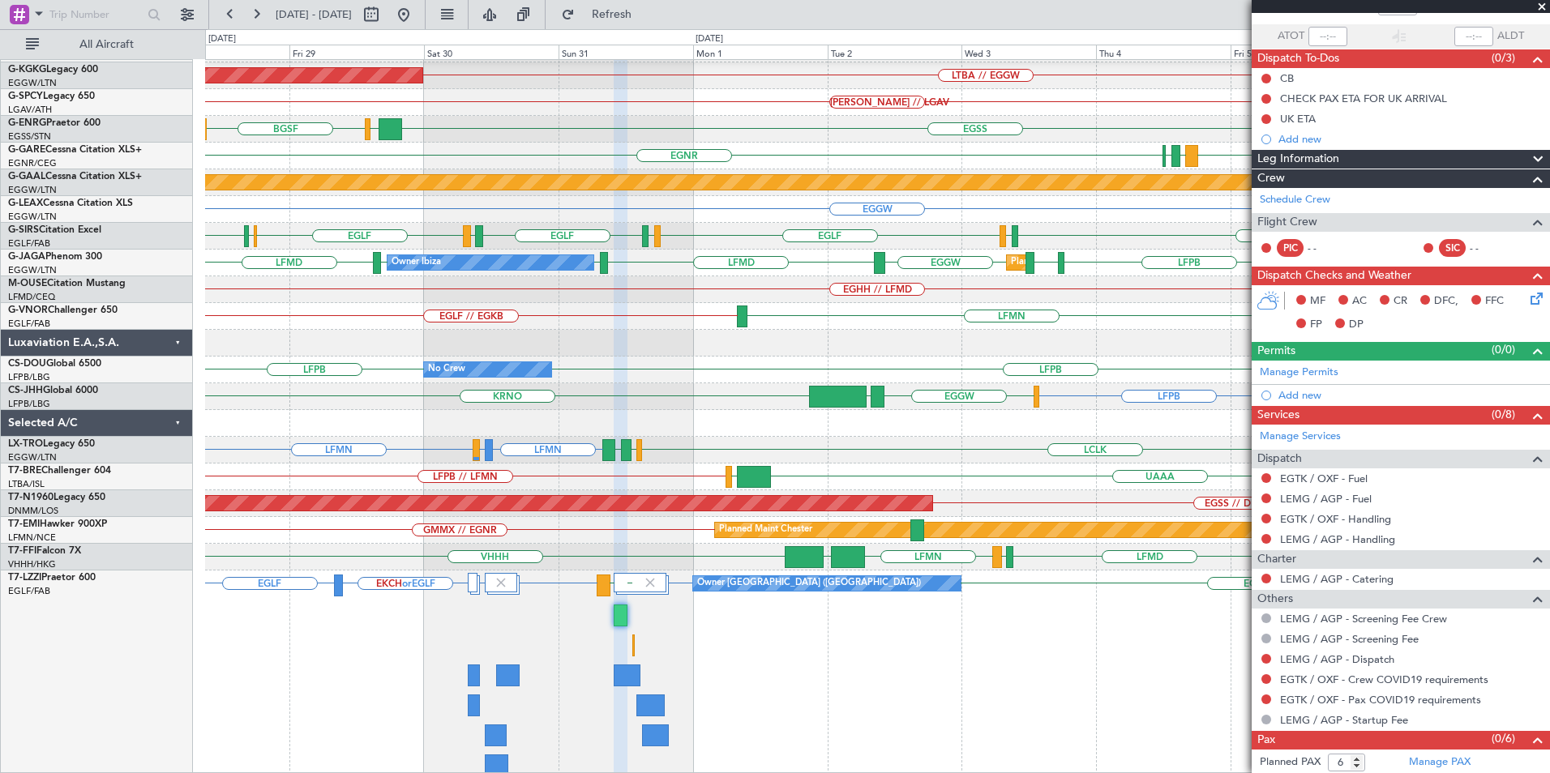
scroll to position [132, 0]
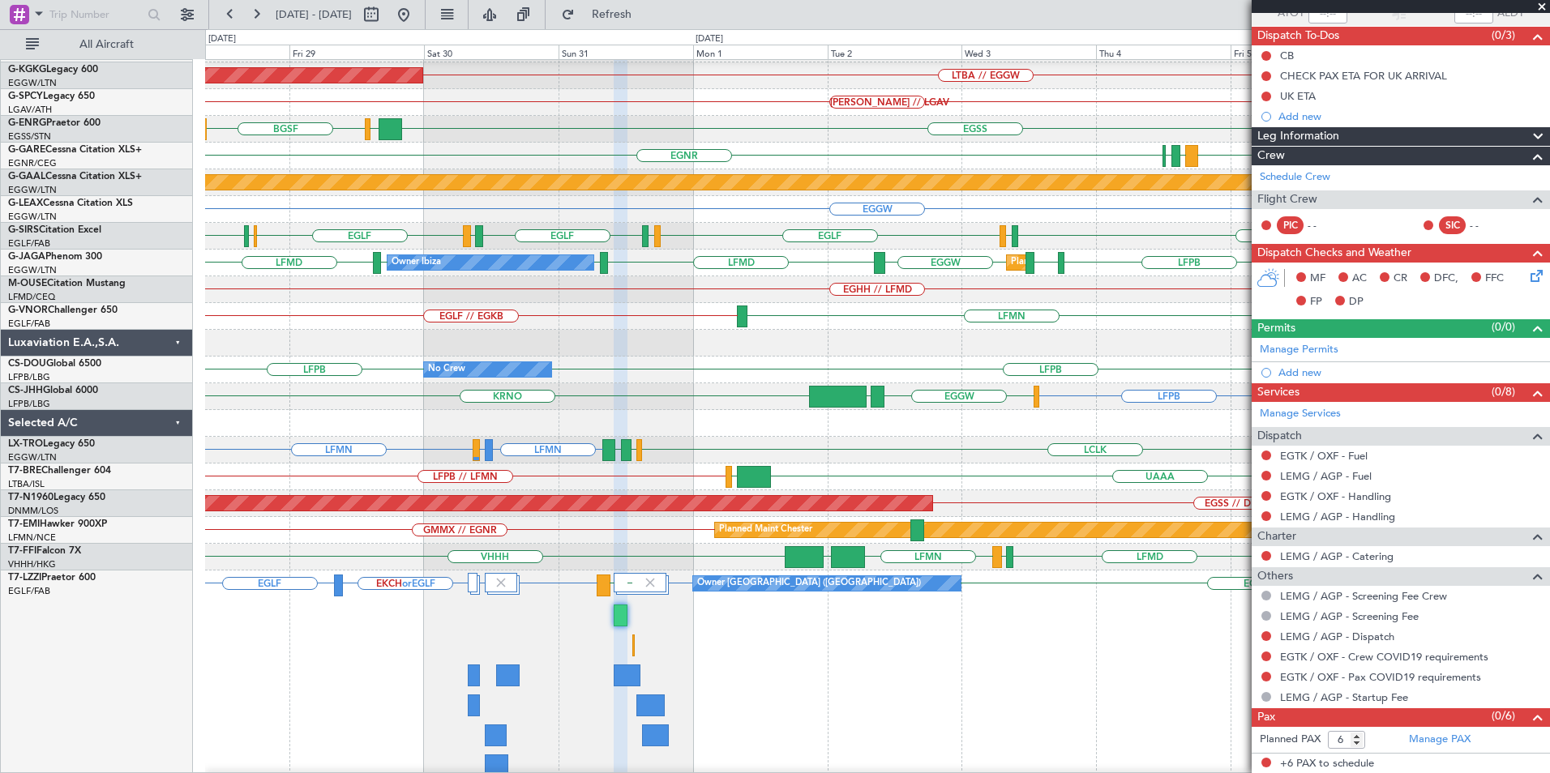
drag, startPoint x: 537, startPoint y: 18, endPoint x: 542, endPoint y: 44, distance: 26.4
click at [503, 17] on button at bounding box center [490, 15] width 26 height 26
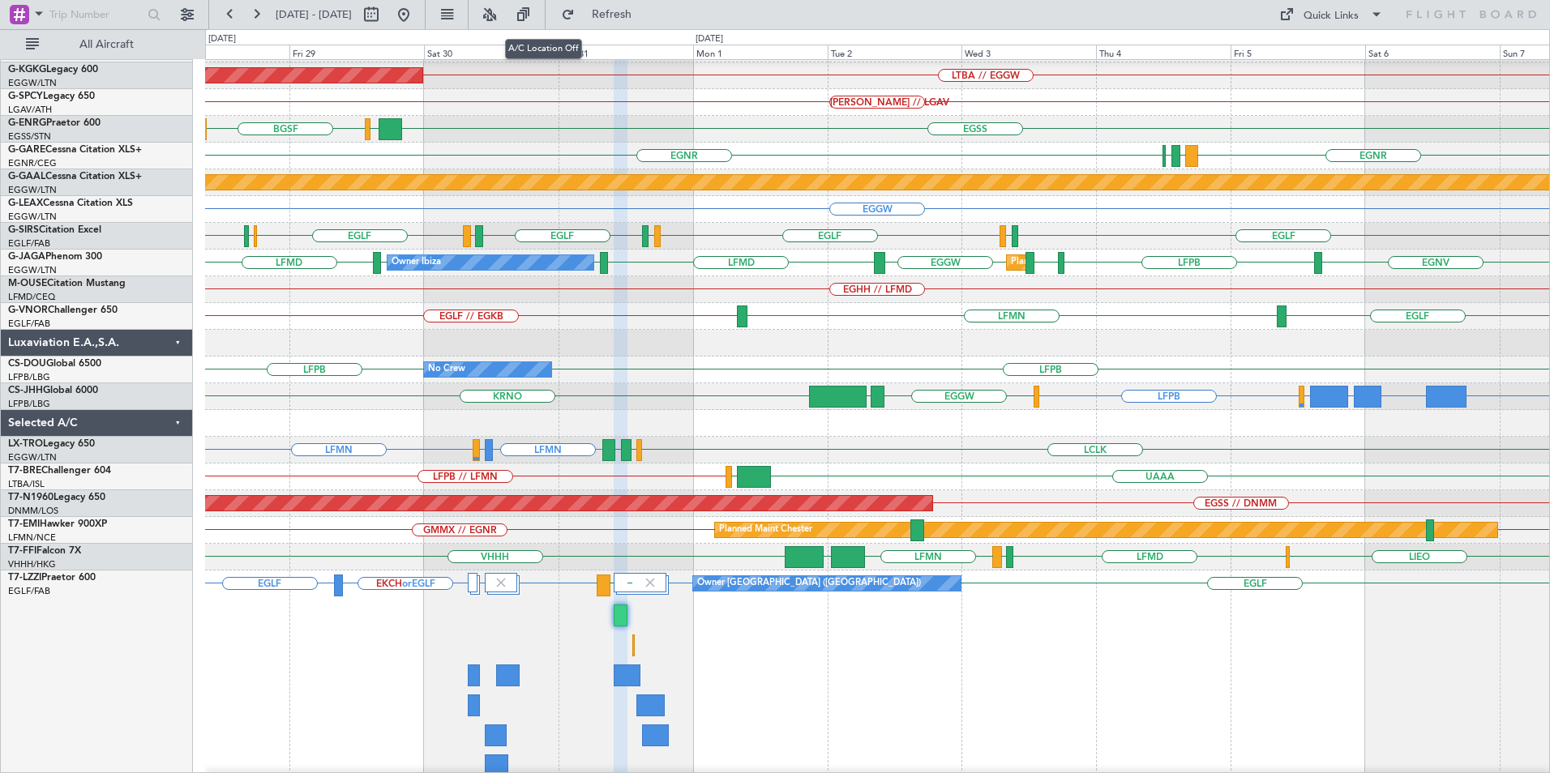
type input "0"
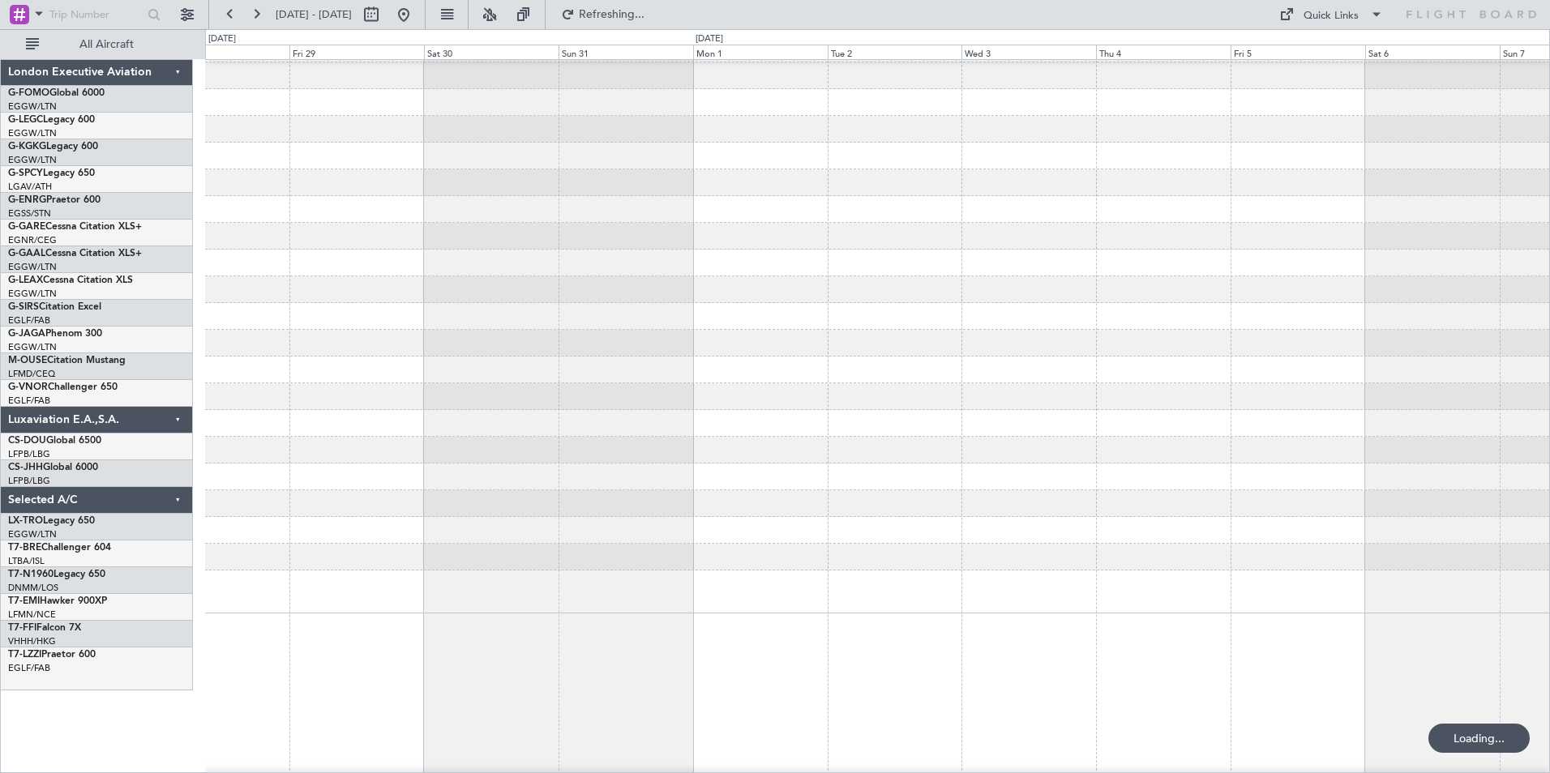
scroll to position [0, 0]
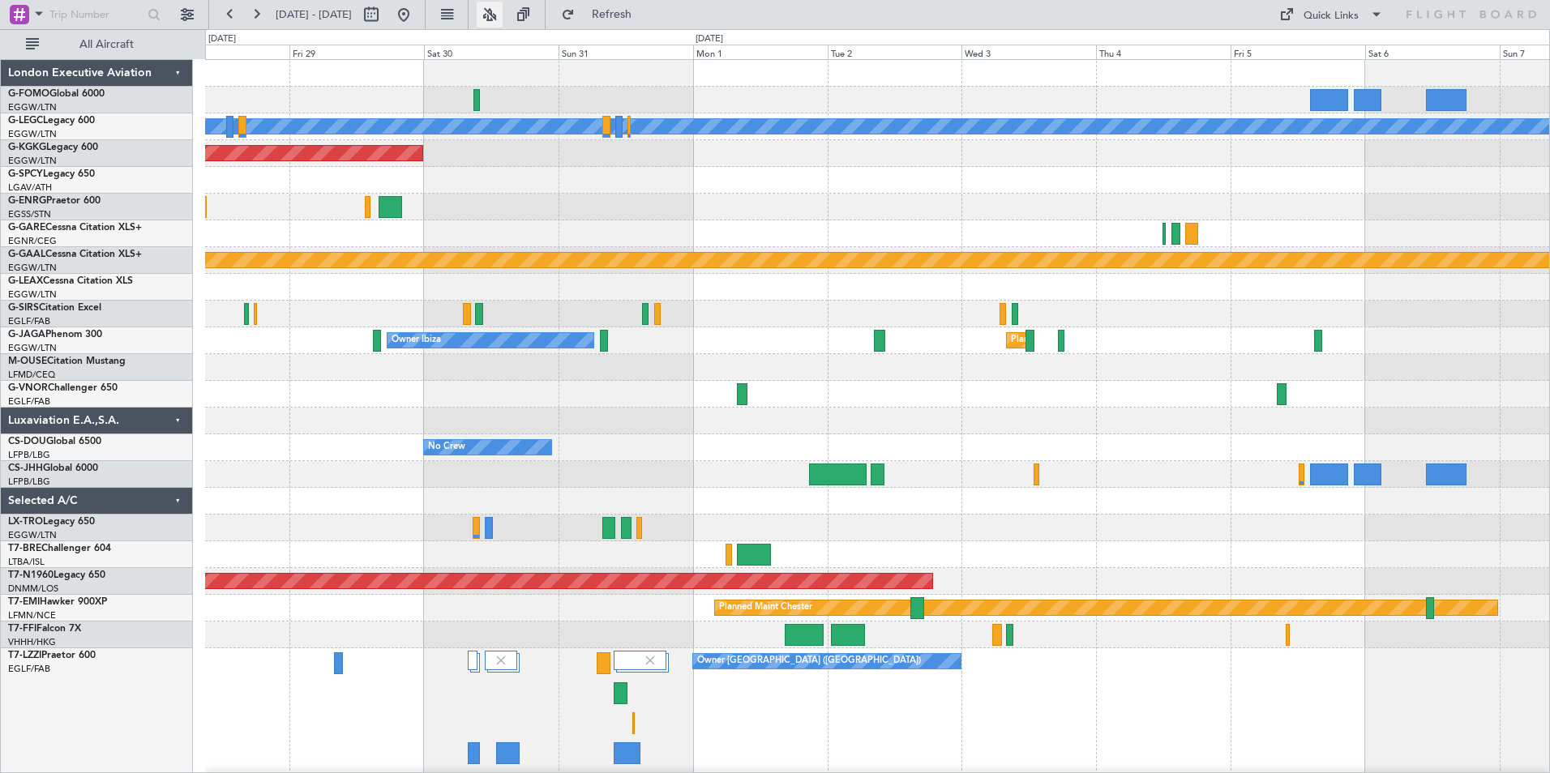
click at [503, 12] on button at bounding box center [490, 15] width 26 height 26
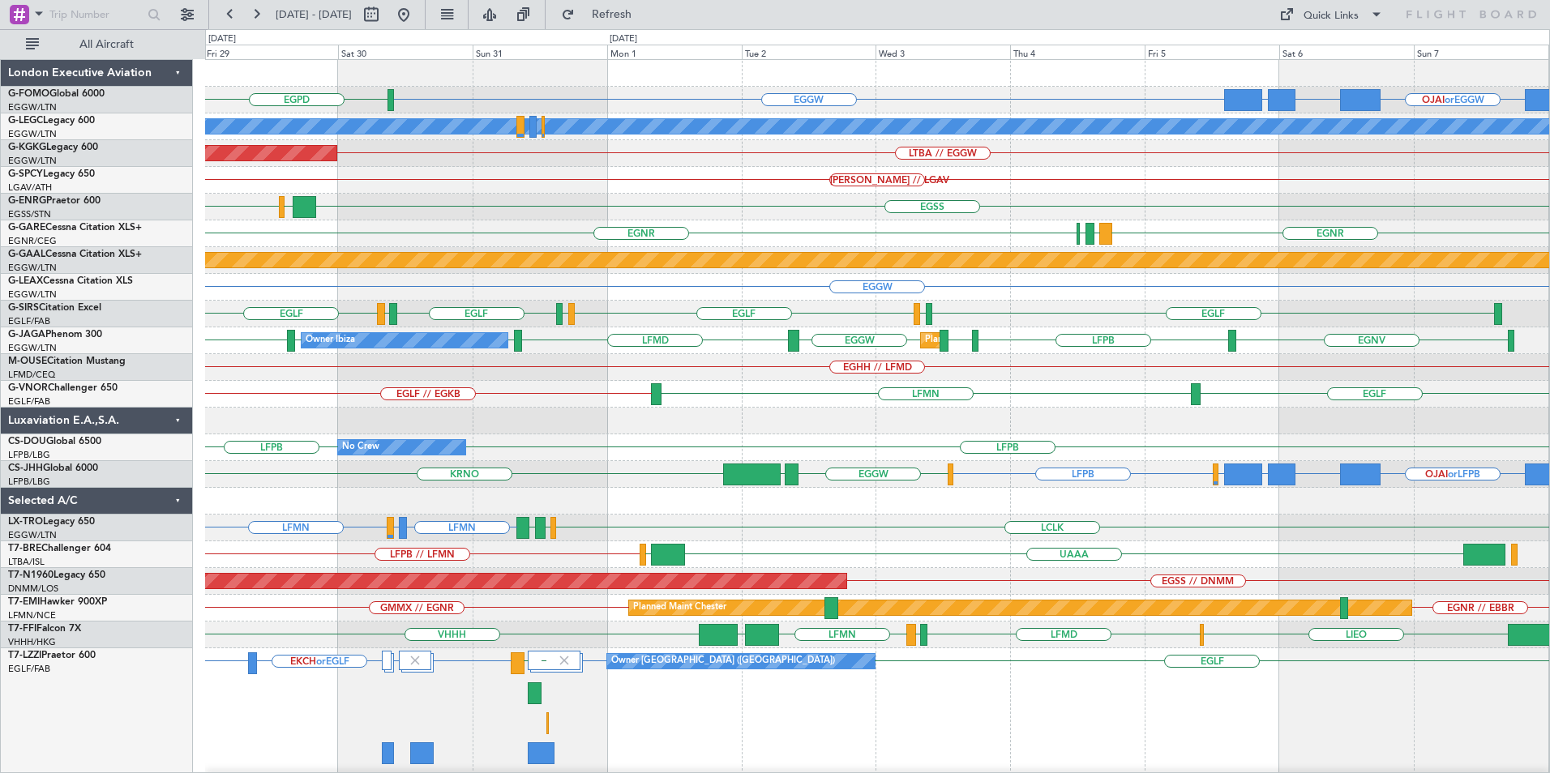
click at [705, 361] on div "OJAI or EGGW FJDG or EGGW OMDW or EGGW EGGW EGPD A/C Unavailable London (Luton)…" at bounding box center [877, 486] width 1344 height 852
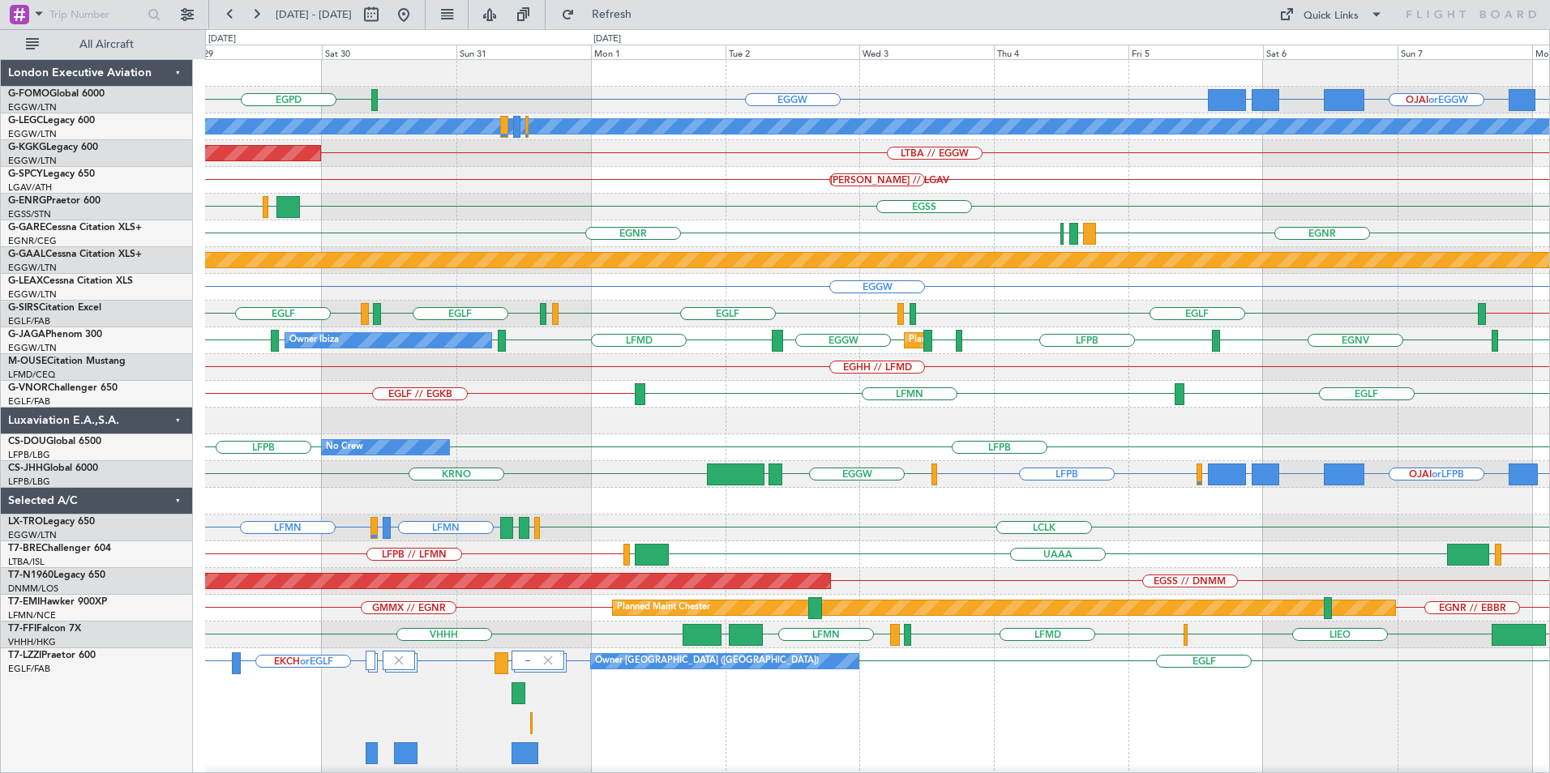
click at [426, 0] on fb-range-datepicker "29 Aug 2025 - 08 Sep 2025" at bounding box center [316, 14] width 217 height 29
click at [417, 16] on button at bounding box center [404, 15] width 26 height 26
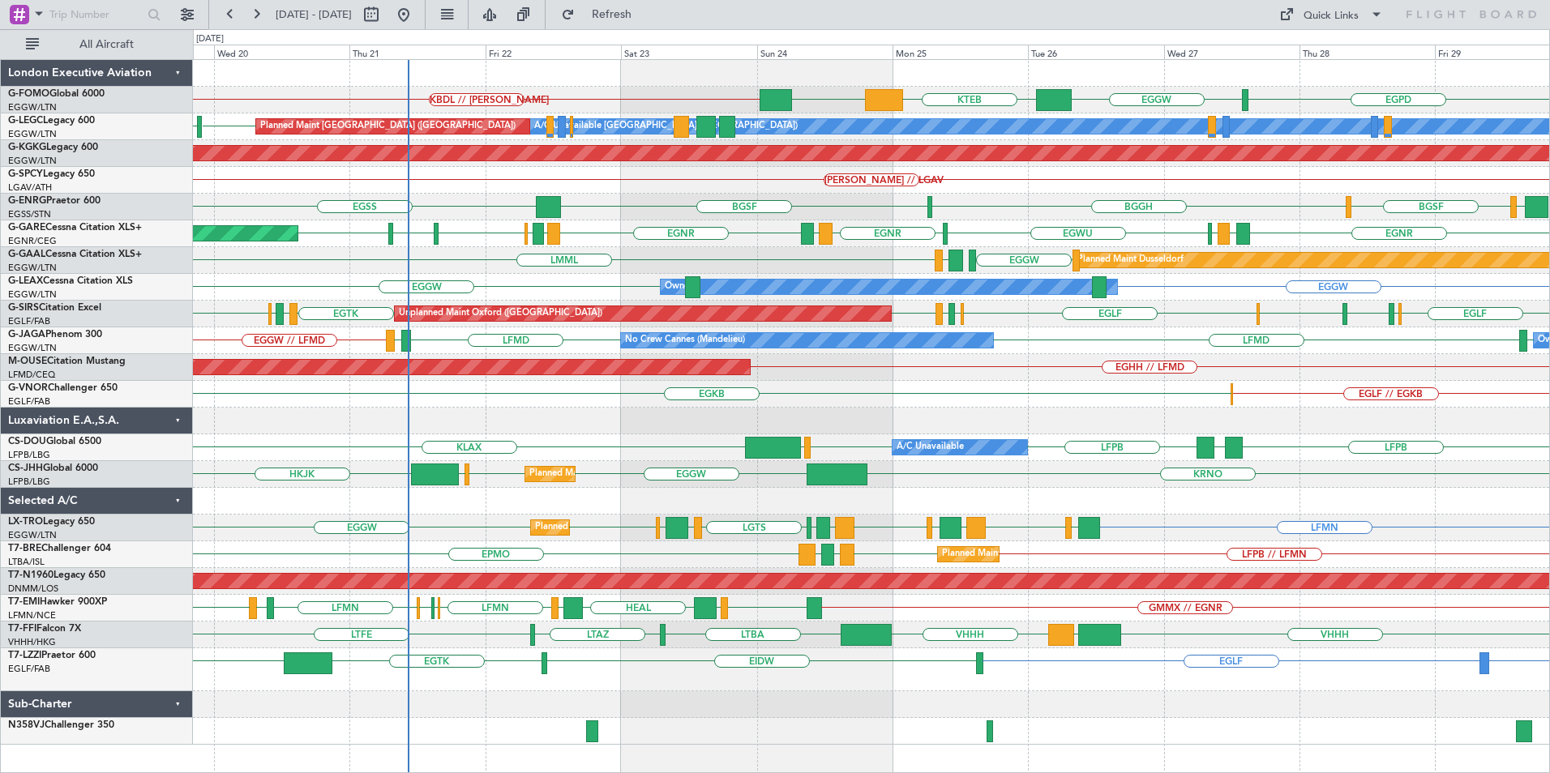
click at [1202, 344] on div "EGPD EGGW KTEB EGGW KBDL // KACK EGGW EGCC A/C Unavailable London (Luton) Plann…" at bounding box center [871, 402] width 1356 height 685
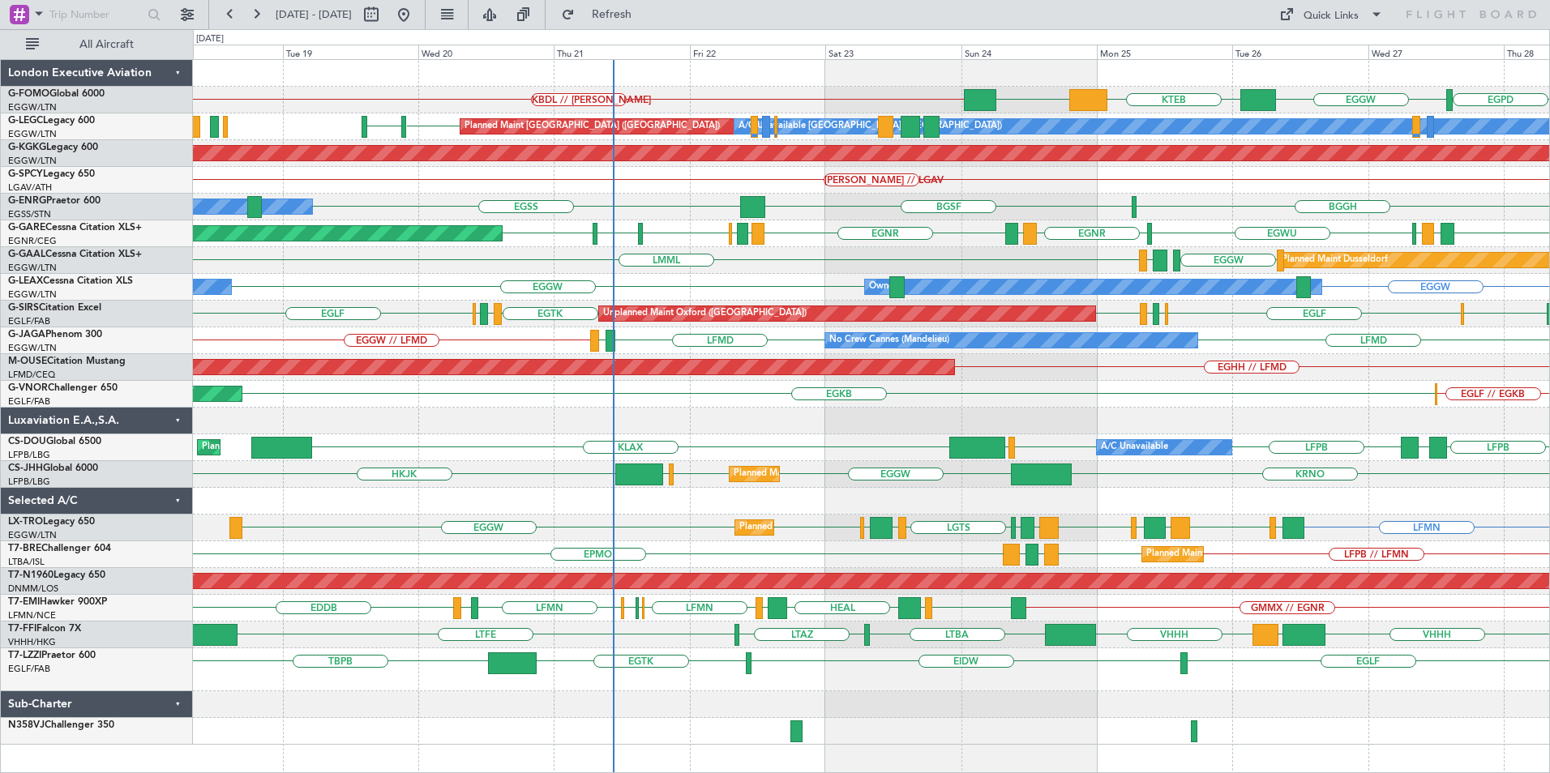
click at [713, 272] on div "KBDL // KACK EGPD EGGW KTEB EGGW Planned Maint Windsor Locks (Bradley Intl) EGG…" at bounding box center [871, 402] width 1356 height 685
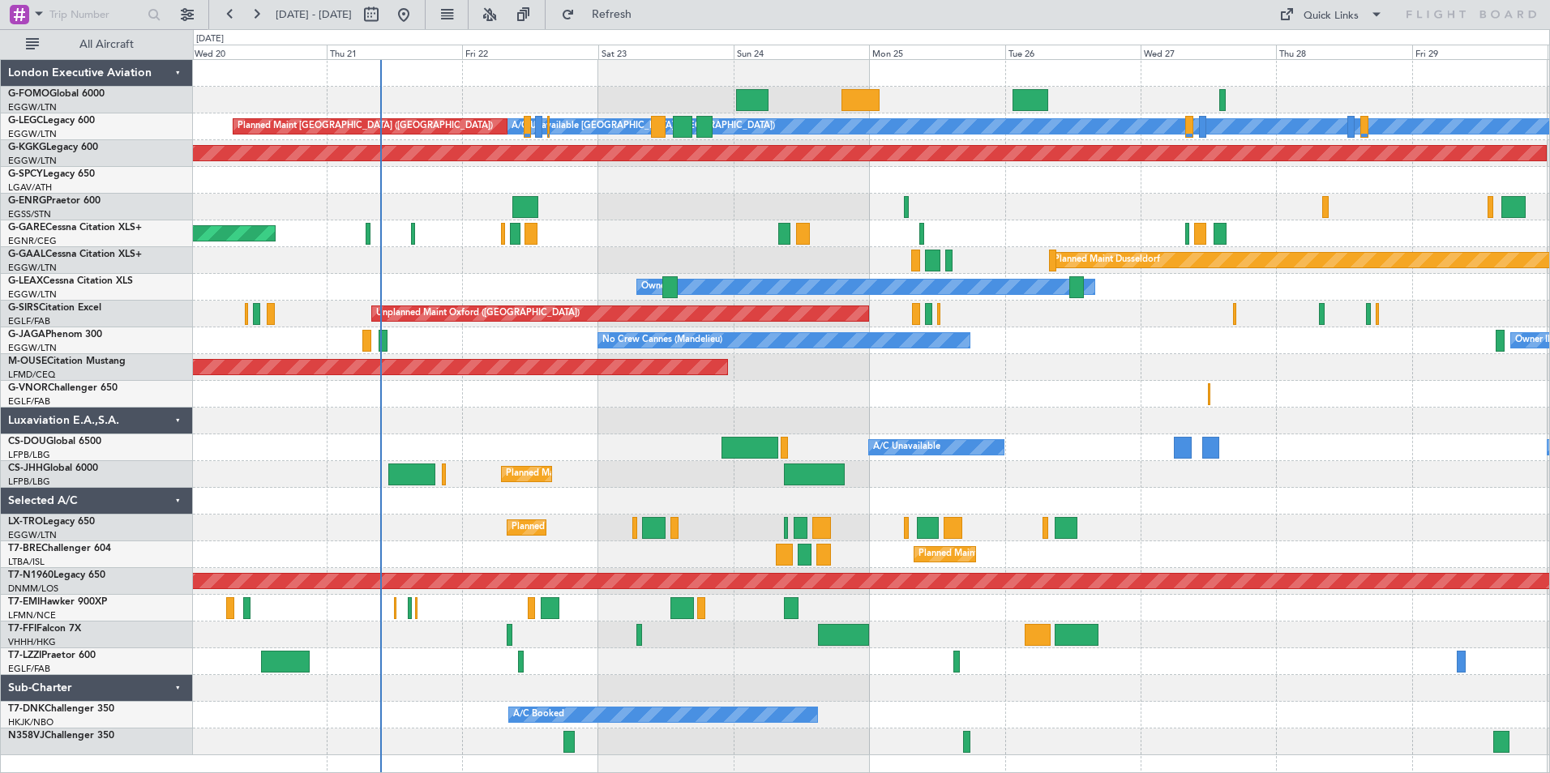
click at [571, 636] on div "A/C Unavailable [GEOGRAPHIC_DATA] ([GEOGRAPHIC_DATA]) Planned Maint [GEOGRAPHIC…" at bounding box center [871, 408] width 1356 height 696
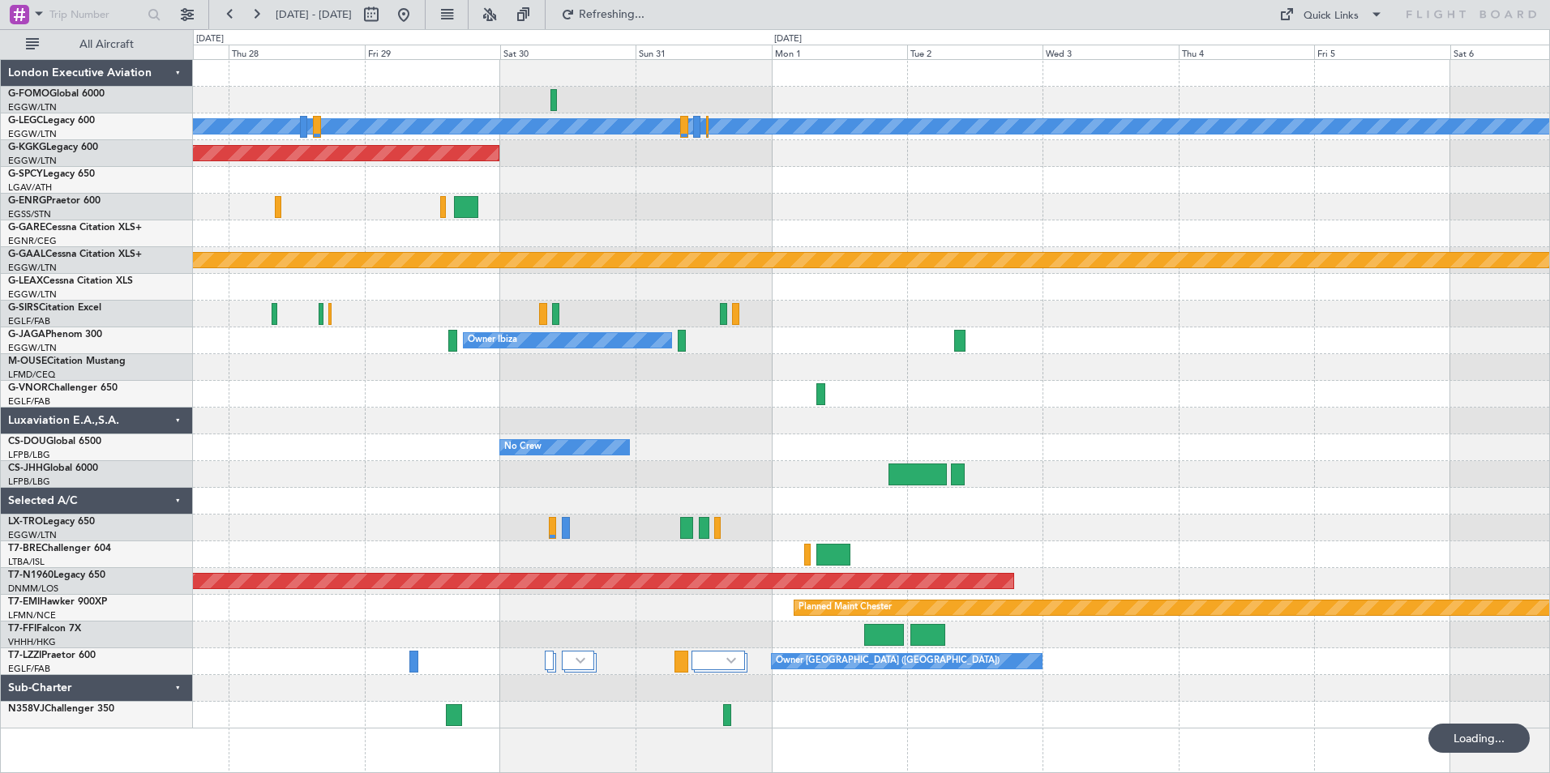
click at [142, 607] on div "A/C Unavailable [GEOGRAPHIC_DATA] ([GEOGRAPHIC_DATA]) AOG Maint [GEOGRAPHIC_DAT…" at bounding box center [775, 401] width 1550 height 744
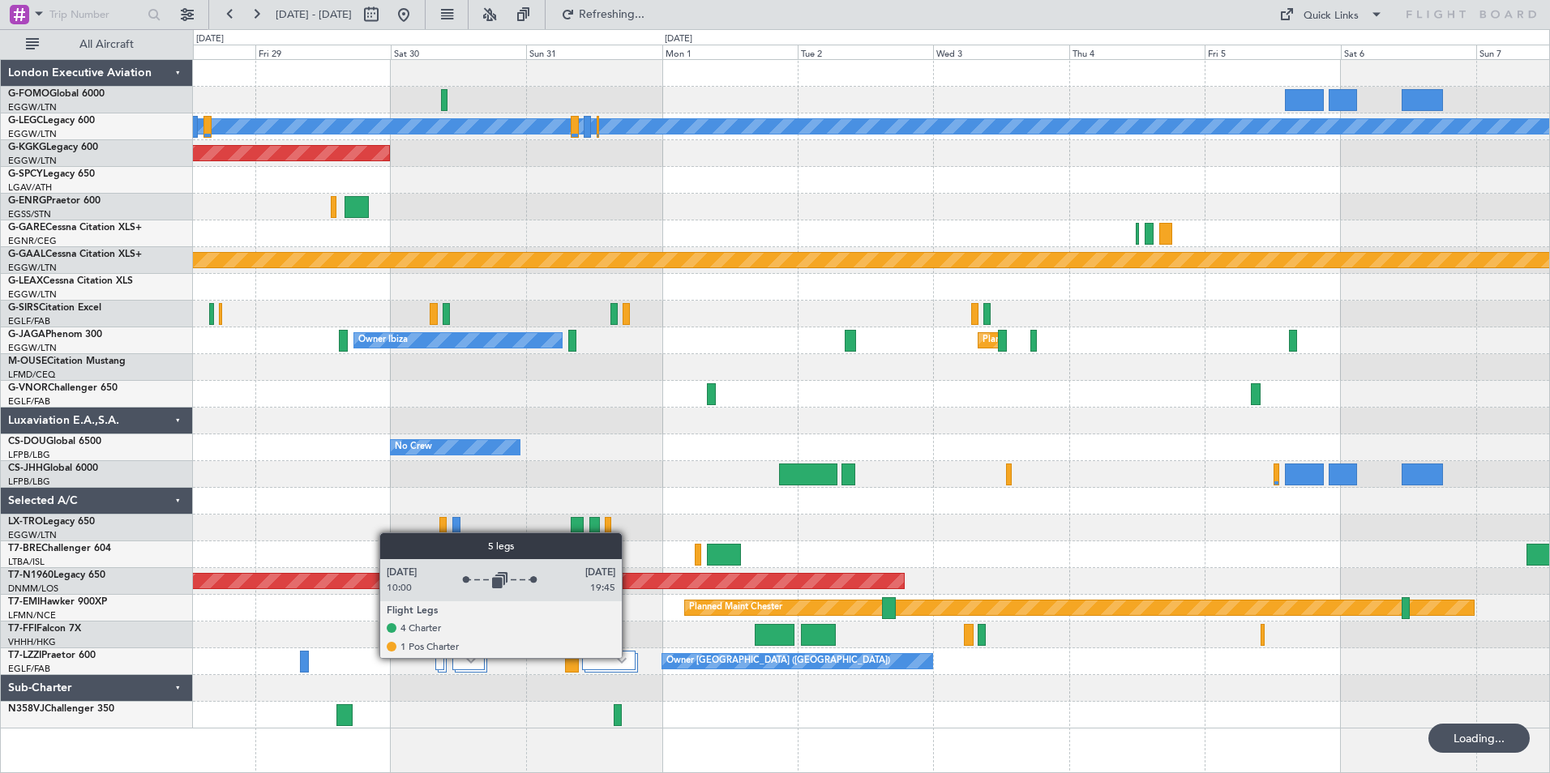
click at [625, 658] on img at bounding box center [622, 661] width 10 height 6
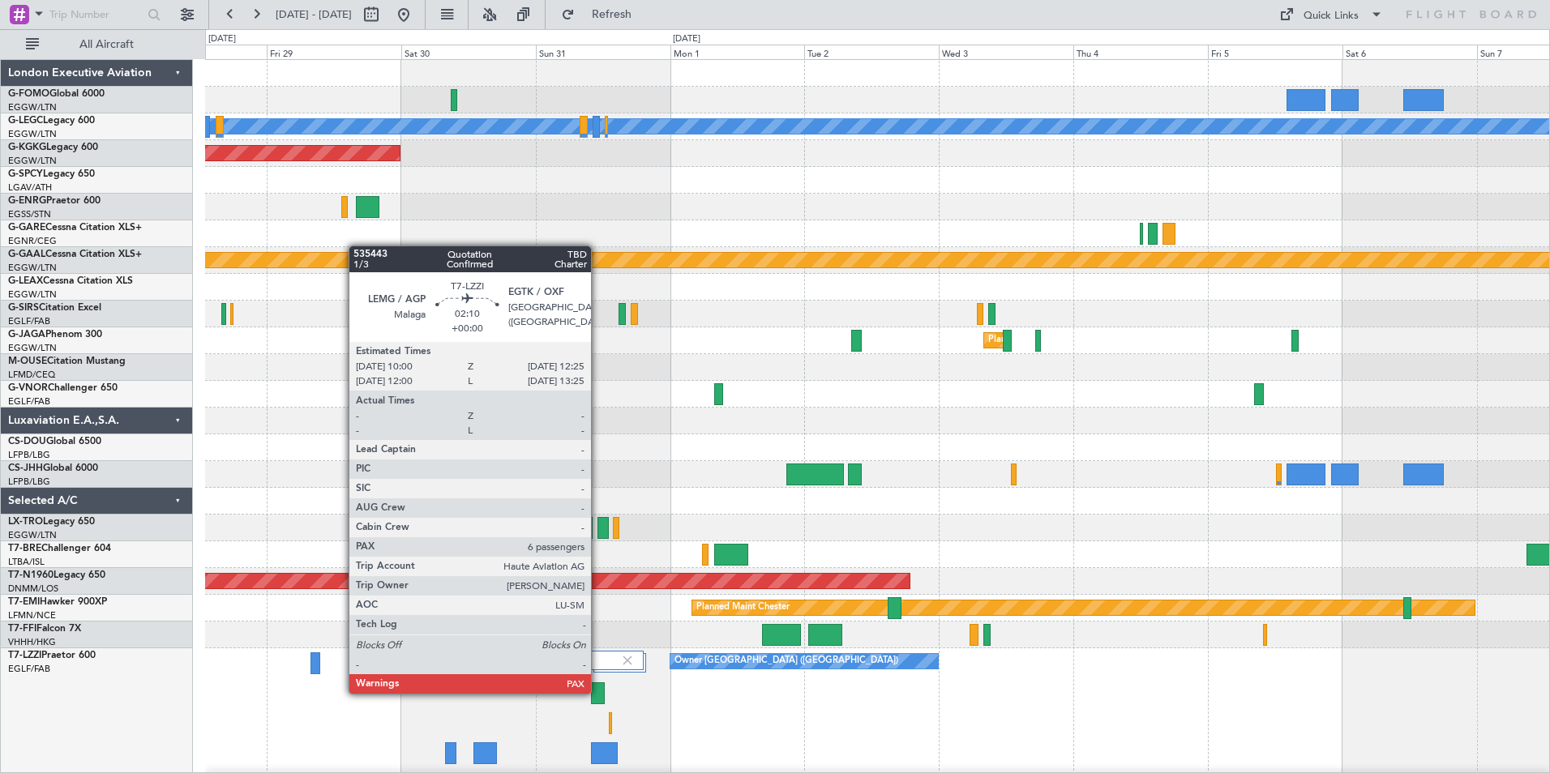
click at [598, 692] on div at bounding box center [598, 694] width 14 height 22
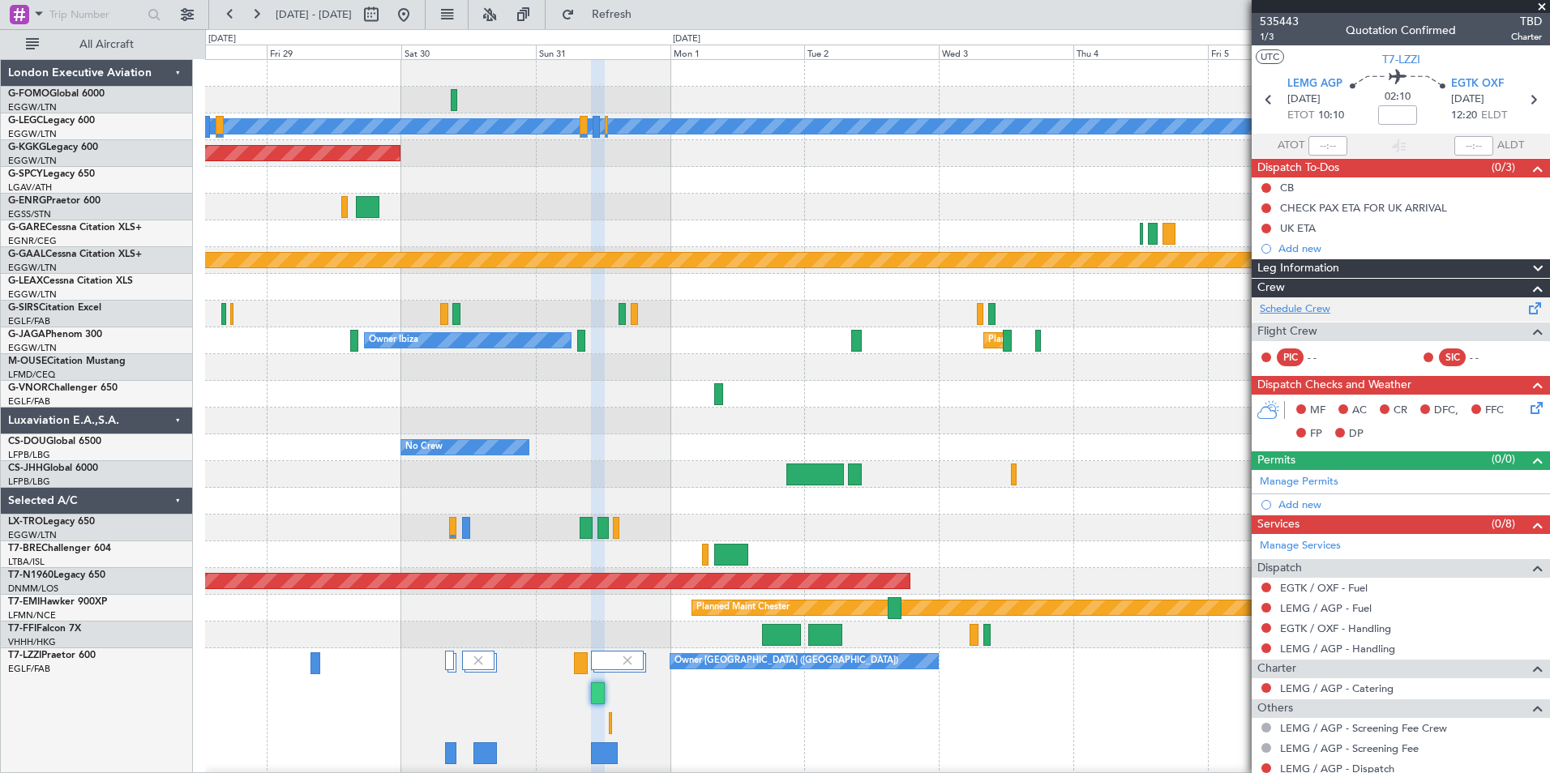
click at [1296, 309] on link "Schedule Crew" at bounding box center [1295, 310] width 71 height 16
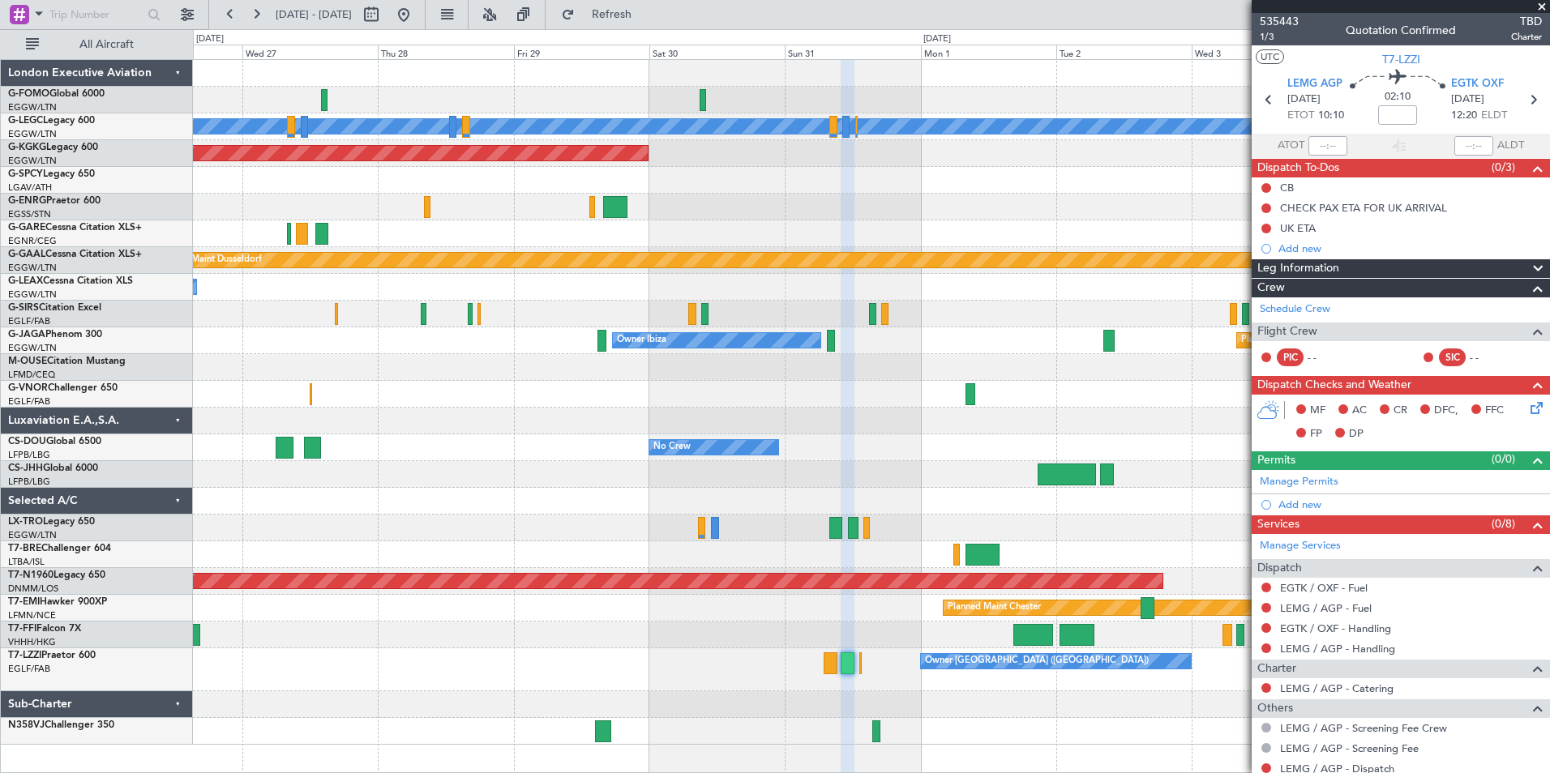
click at [942, 281] on div "A/C Unavailable [GEOGRAPHIC_DATA] ([GEOGRAPHIC_DATA]) AOG Maint [GEOGRAPHIC_DAT…" at bounding box center [871, 402] width 1356 height 685
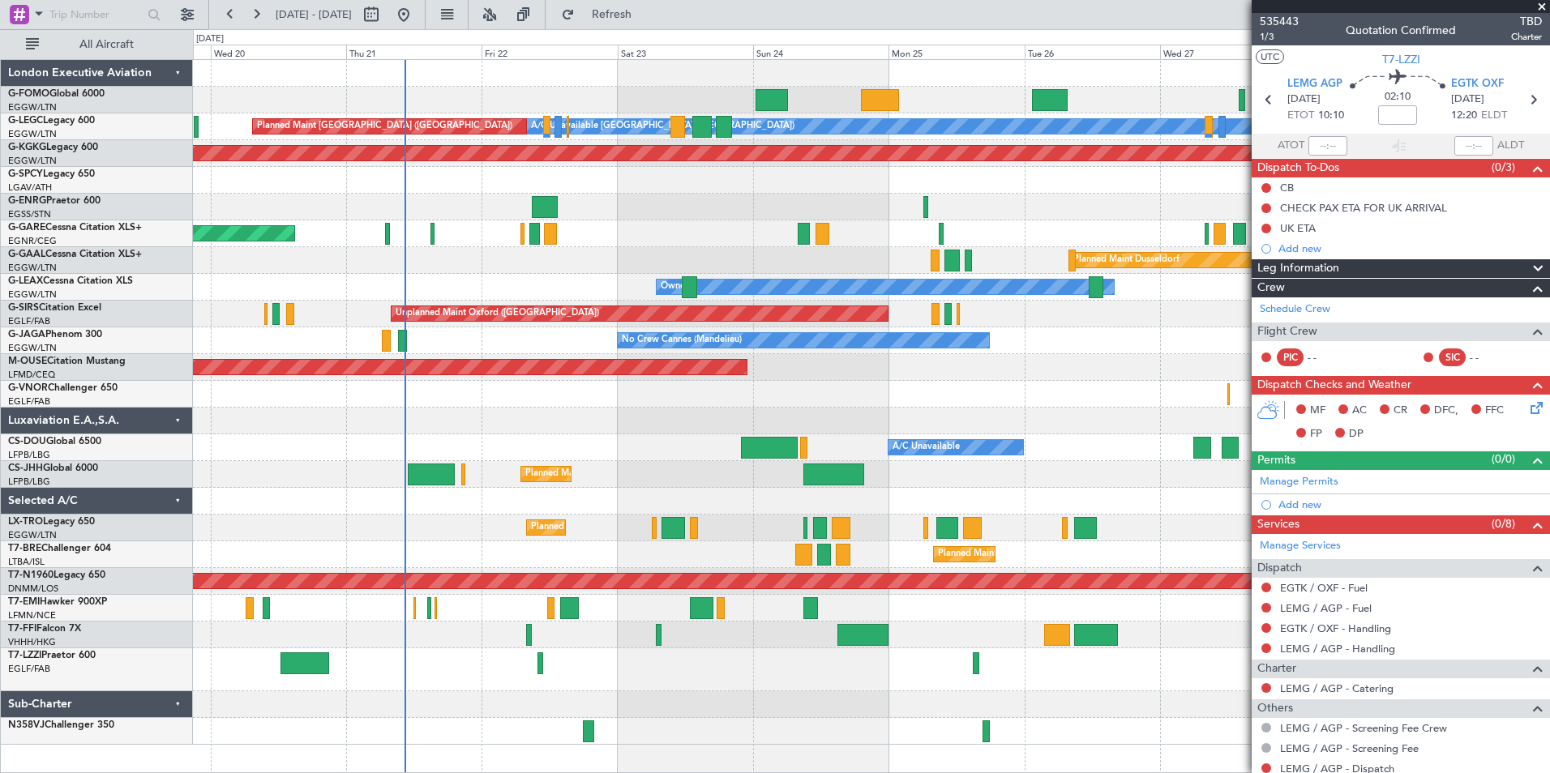
click at [829, 259] on div "A/C Unavailable [GEOGRAPHIC_DATA] ([GEOGRAPHIC_DATA]) Planned Maint [GEOGRAPHIC…" at bounding box center [871, 402] width 1356 height 685
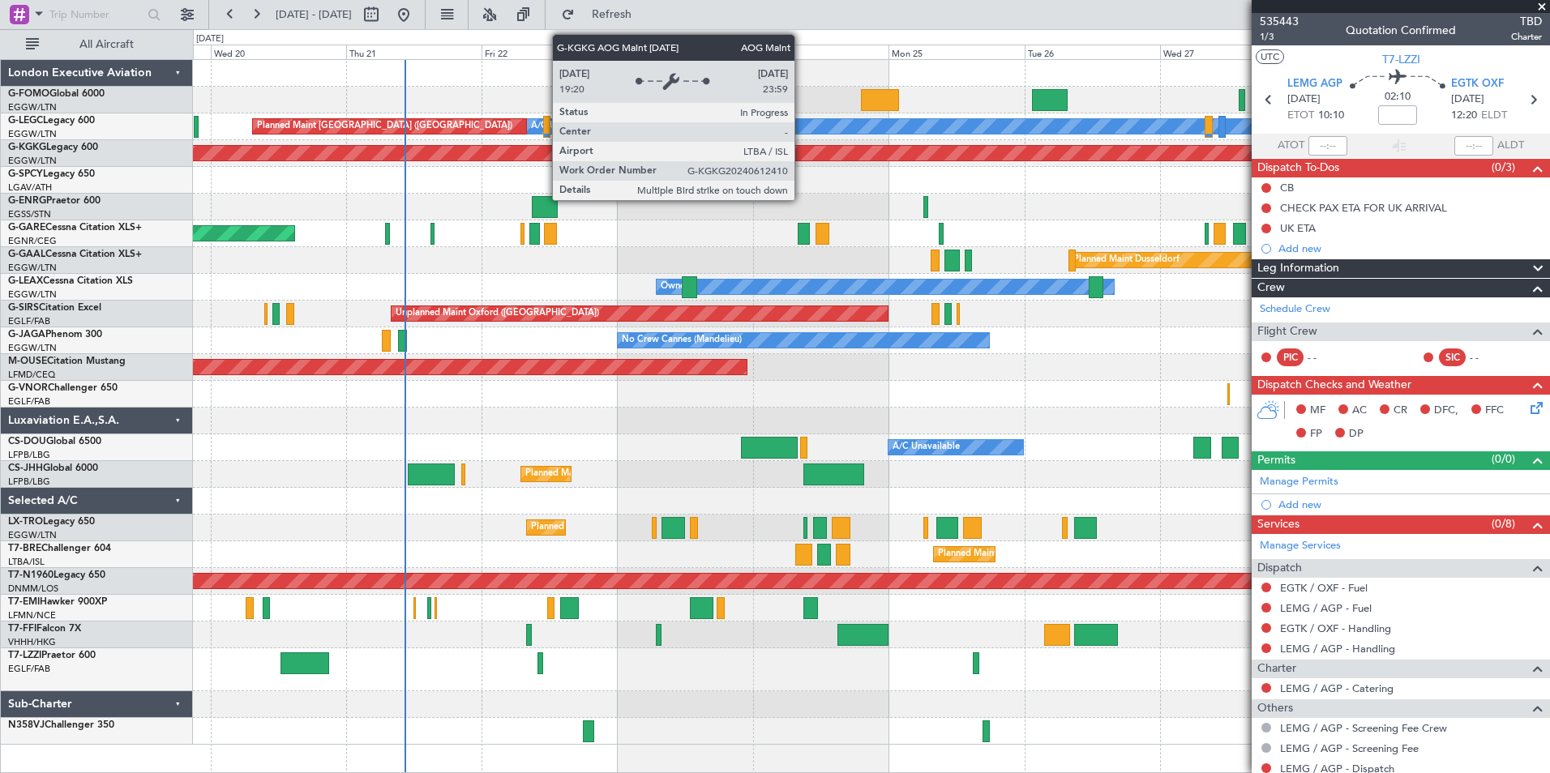
click at [535, 221] on div "A/C Unavailable [GEOGRAPHIC_DATA] ([GEOGRAPHIC_DATA]) Planned Maint [GEOGRAPHIC…" at bounding box center [871, 402] width 1356 height 685
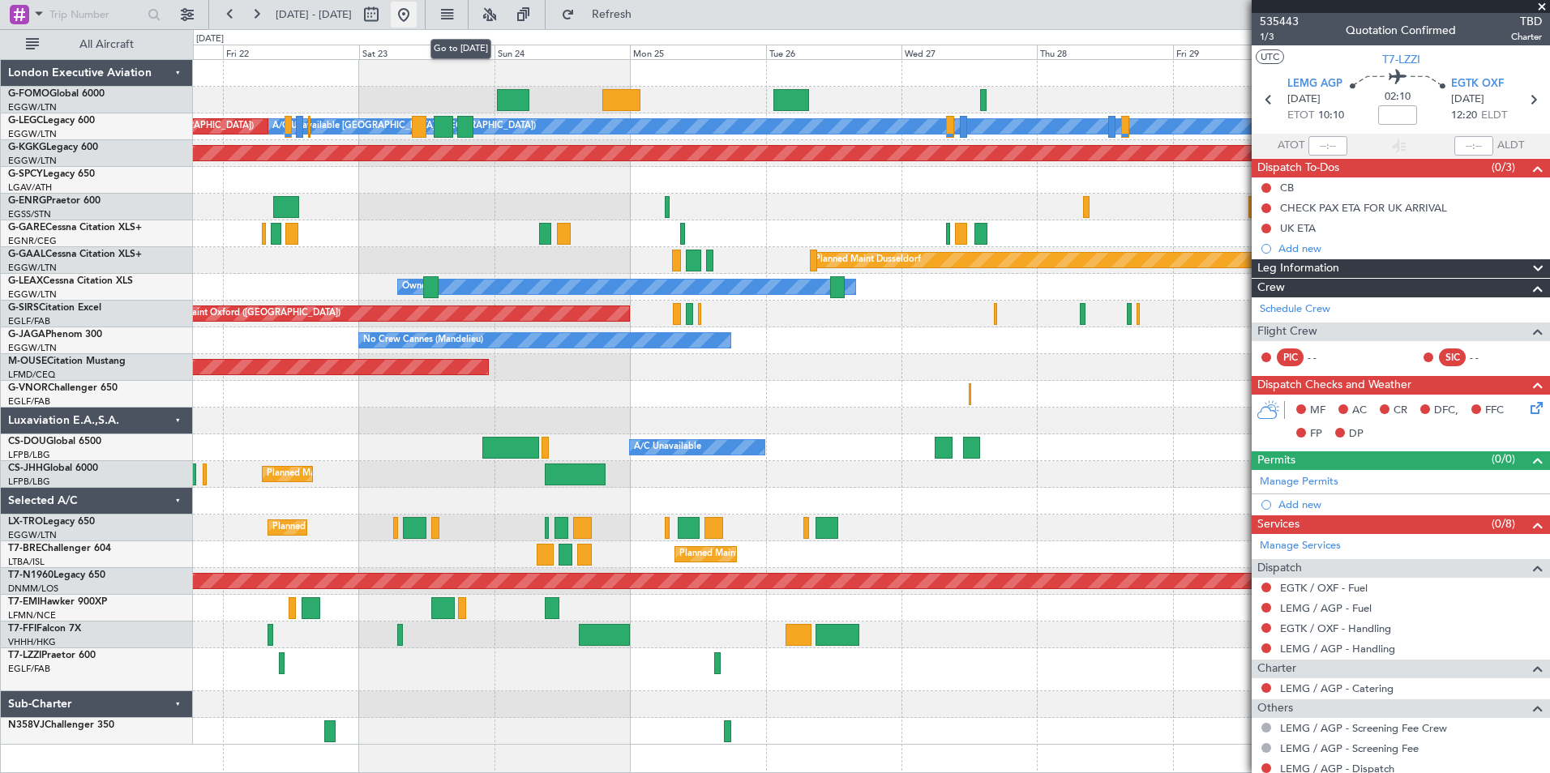
click at [417, 16] on button at bounding box center [404, 15] width 26 height 26
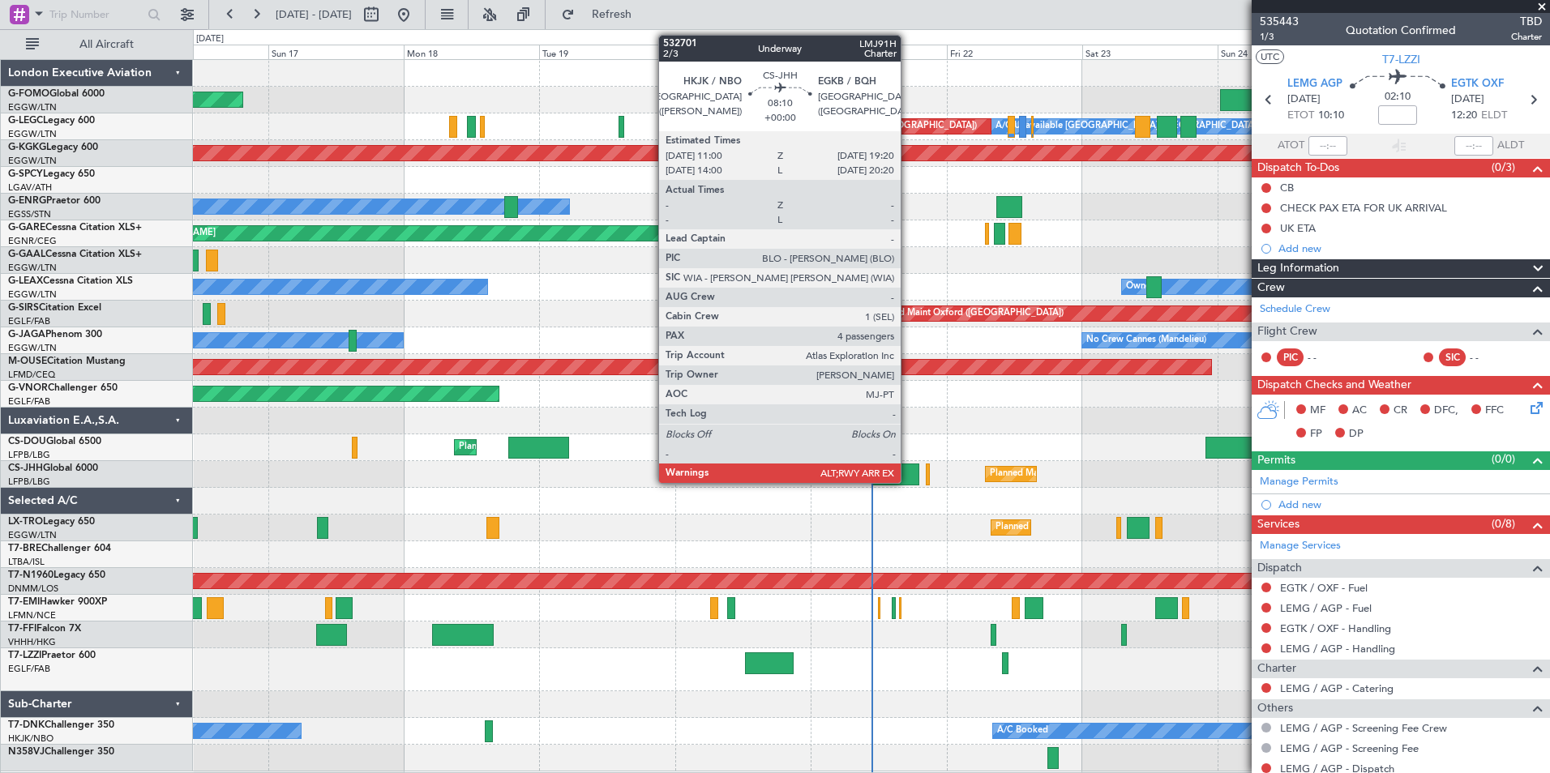
click at [908, 482] on div at bounding box center [896, 475] width 48 height 22
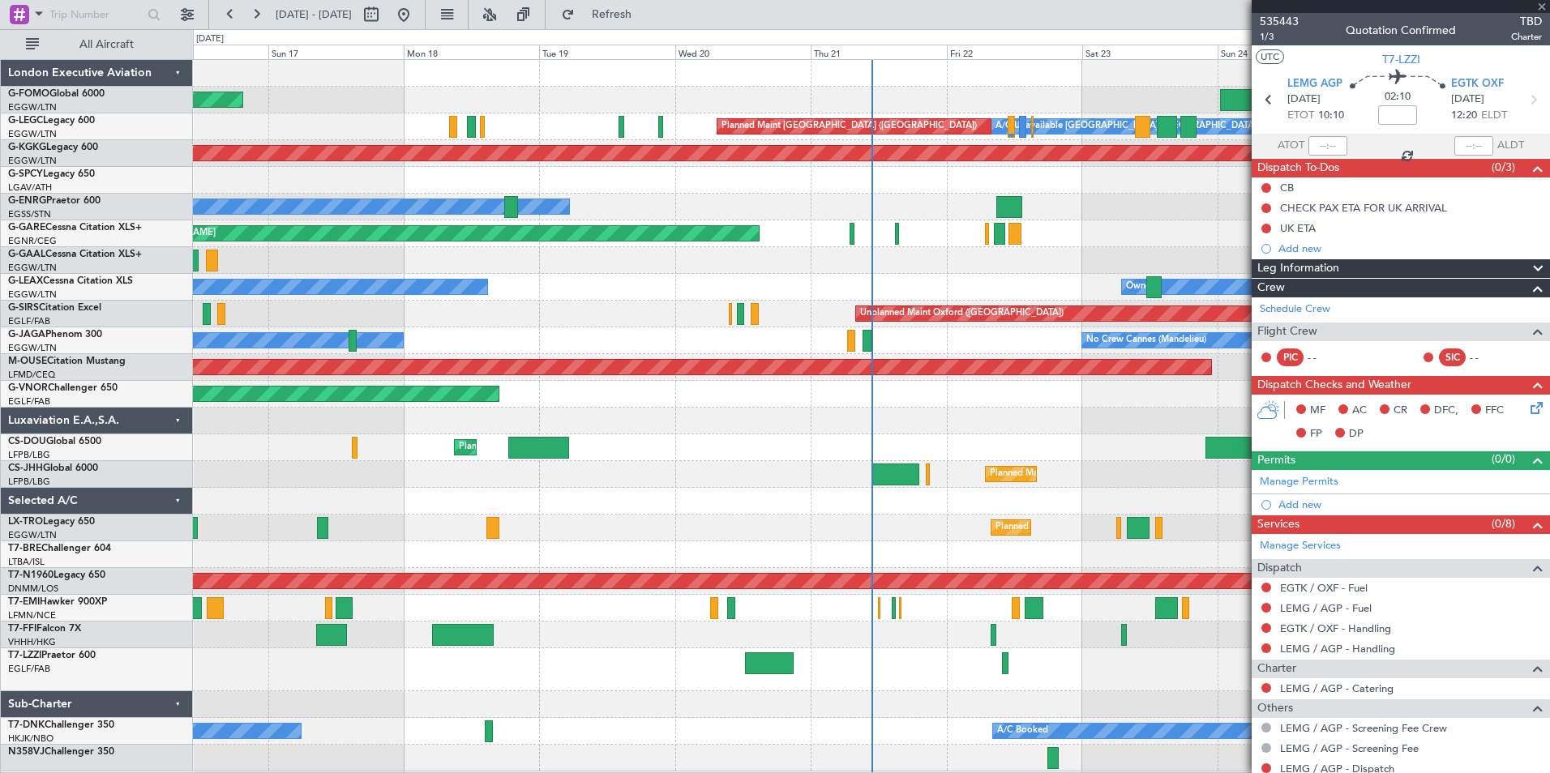
type input "4"
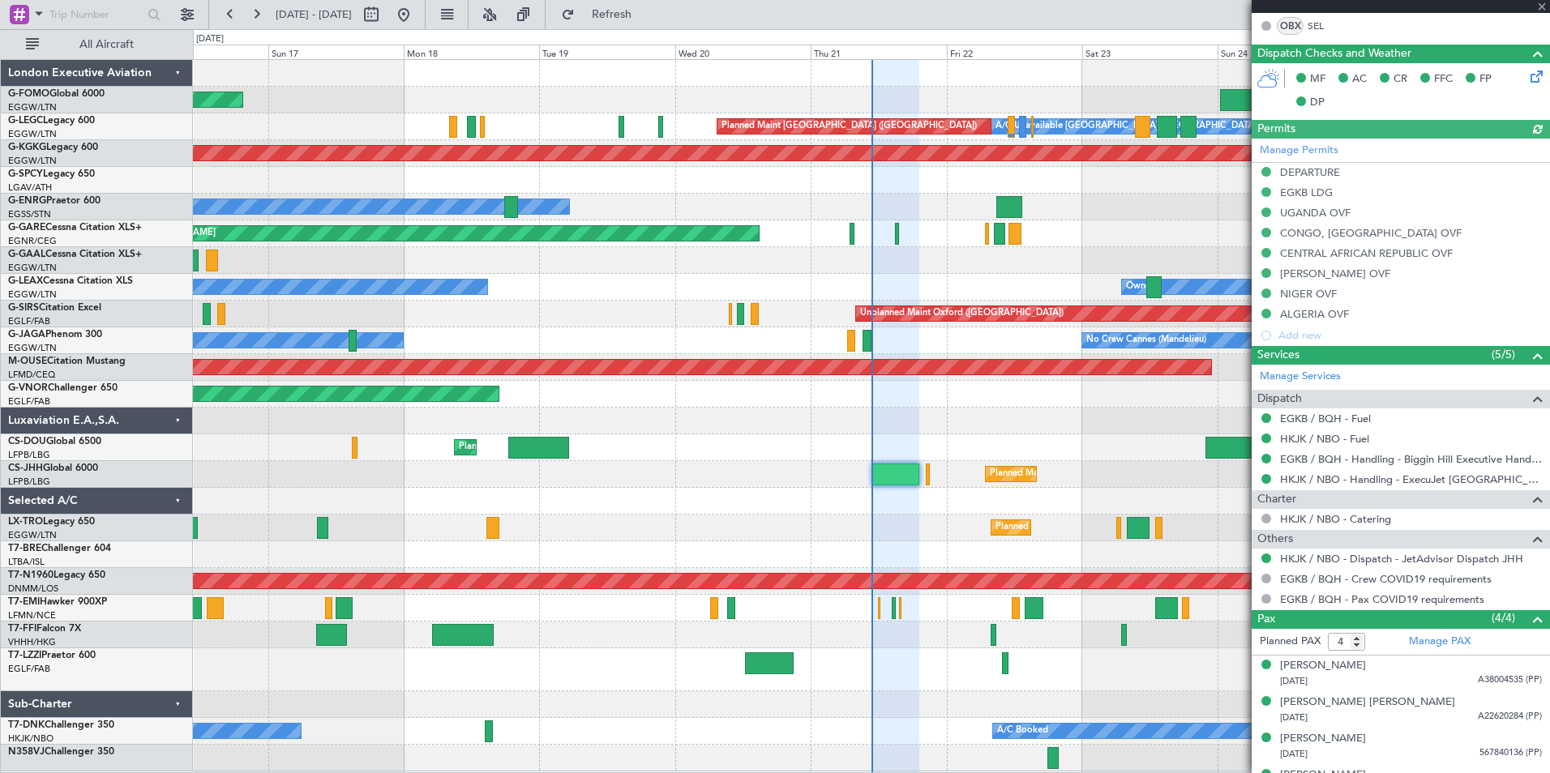
scroll to position [469, 0]
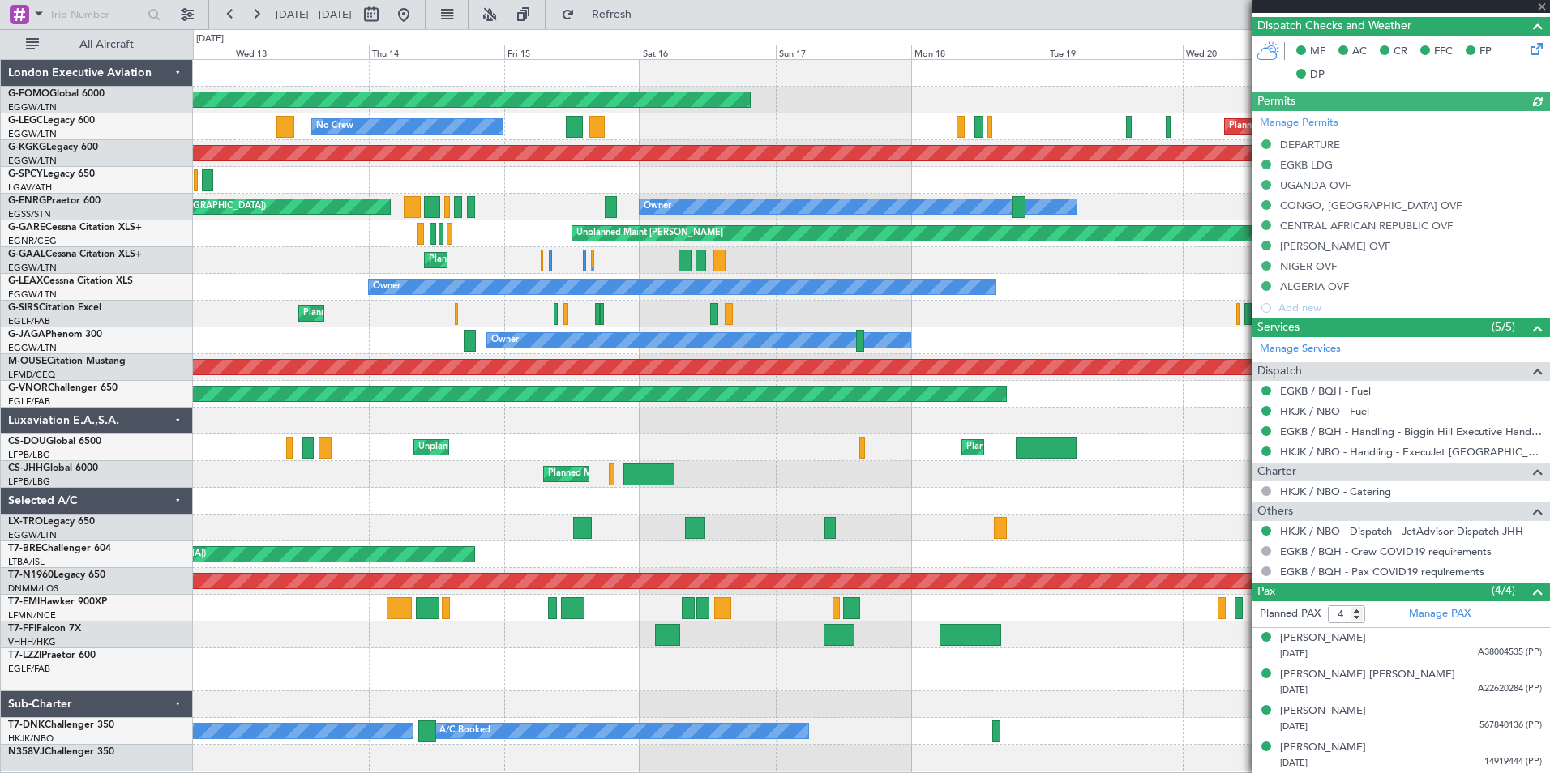
click at [1073, 509] on div at bounding box center [871, 501] width 1356 height 27
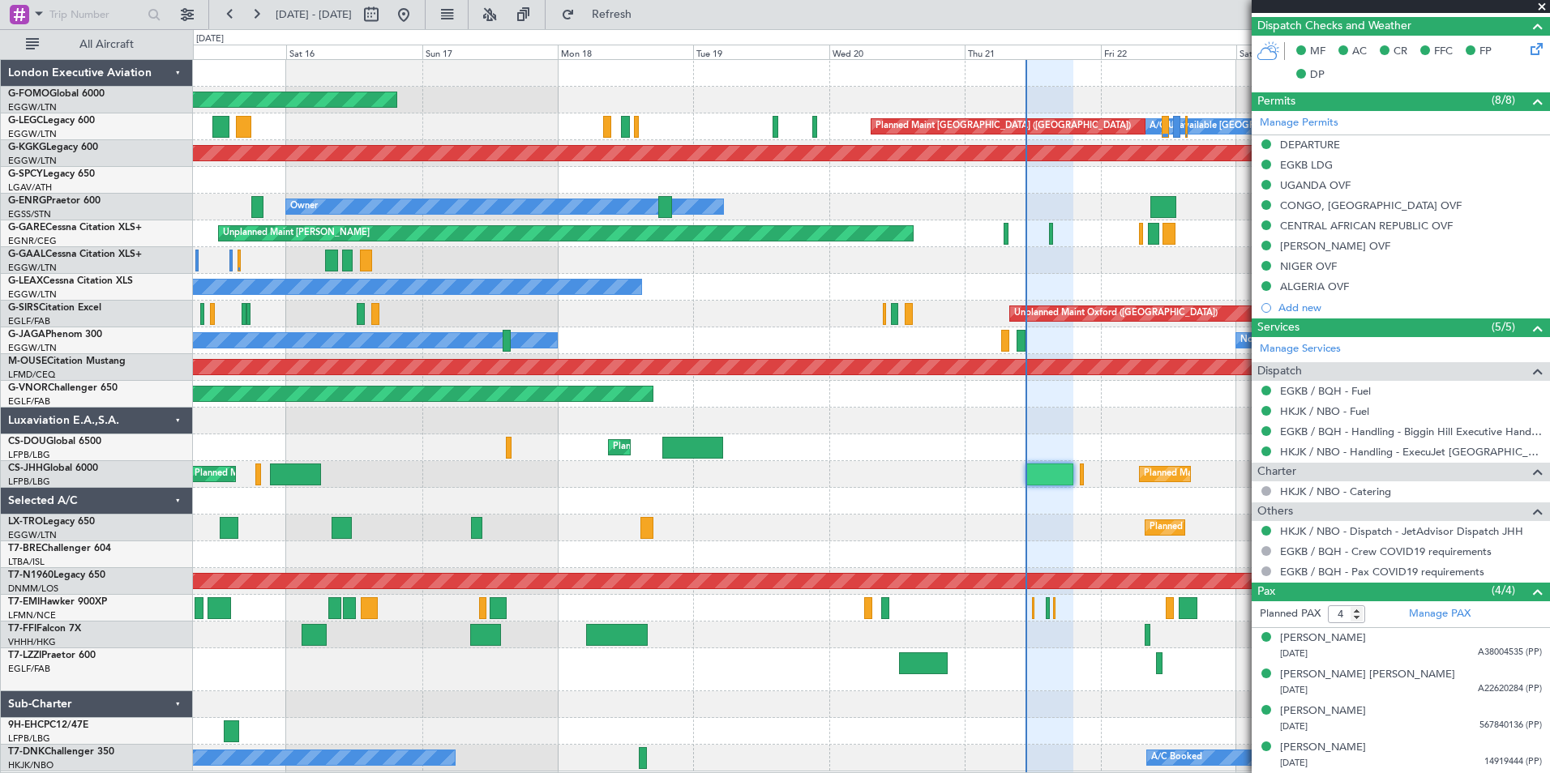
click at [577, 465] on div "Planned Maint Windsor Locks (Bradley Intl) A/C Unavailable London (Luton) Plann…" at bounding box center [871, 416] width 1356 height 712
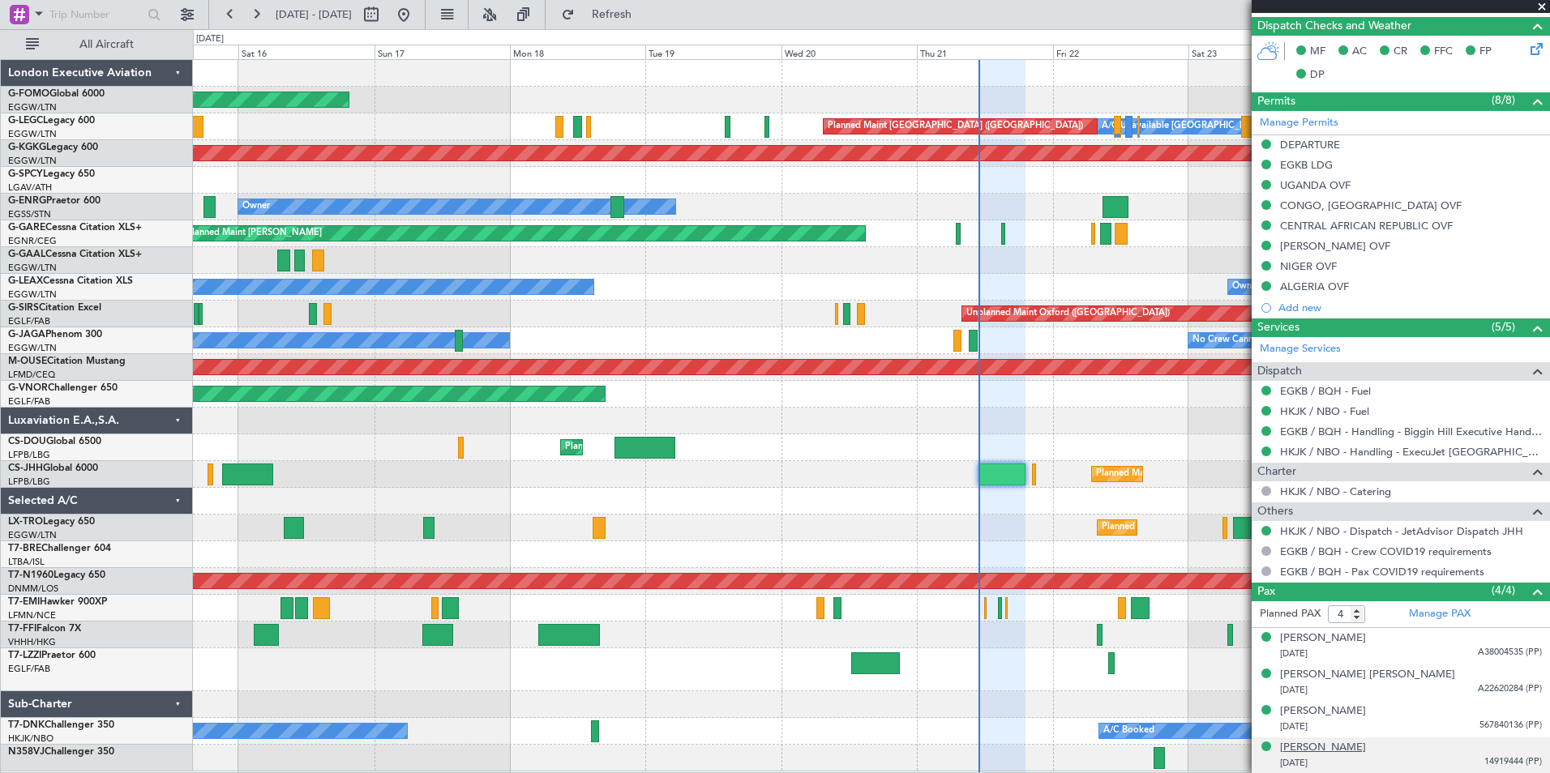
click at [1312, 749] on div "Wallis Lily DAY" at bounding box center [1323, 748] width 86 height 16
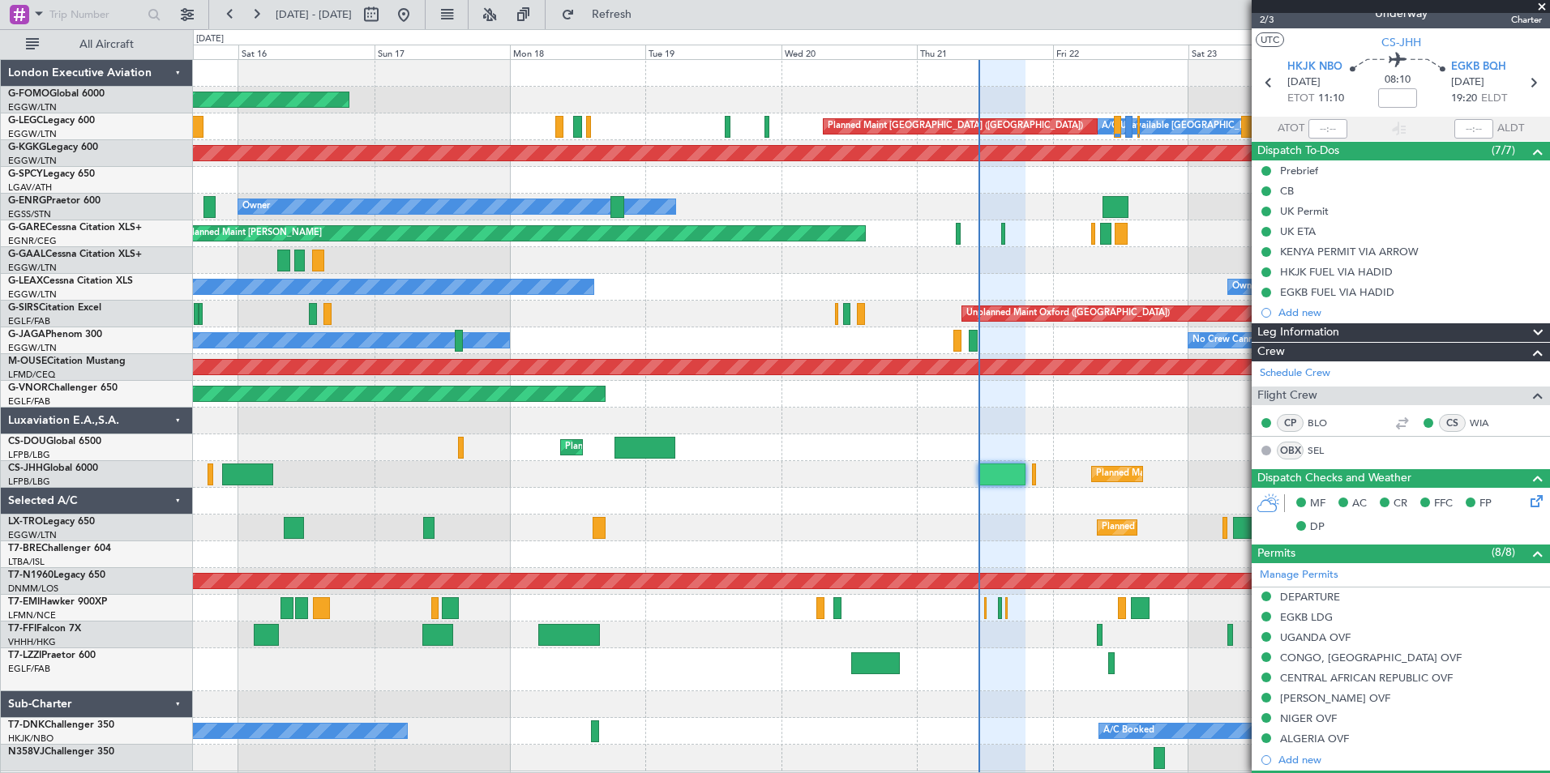
scroll to position [0, 0]
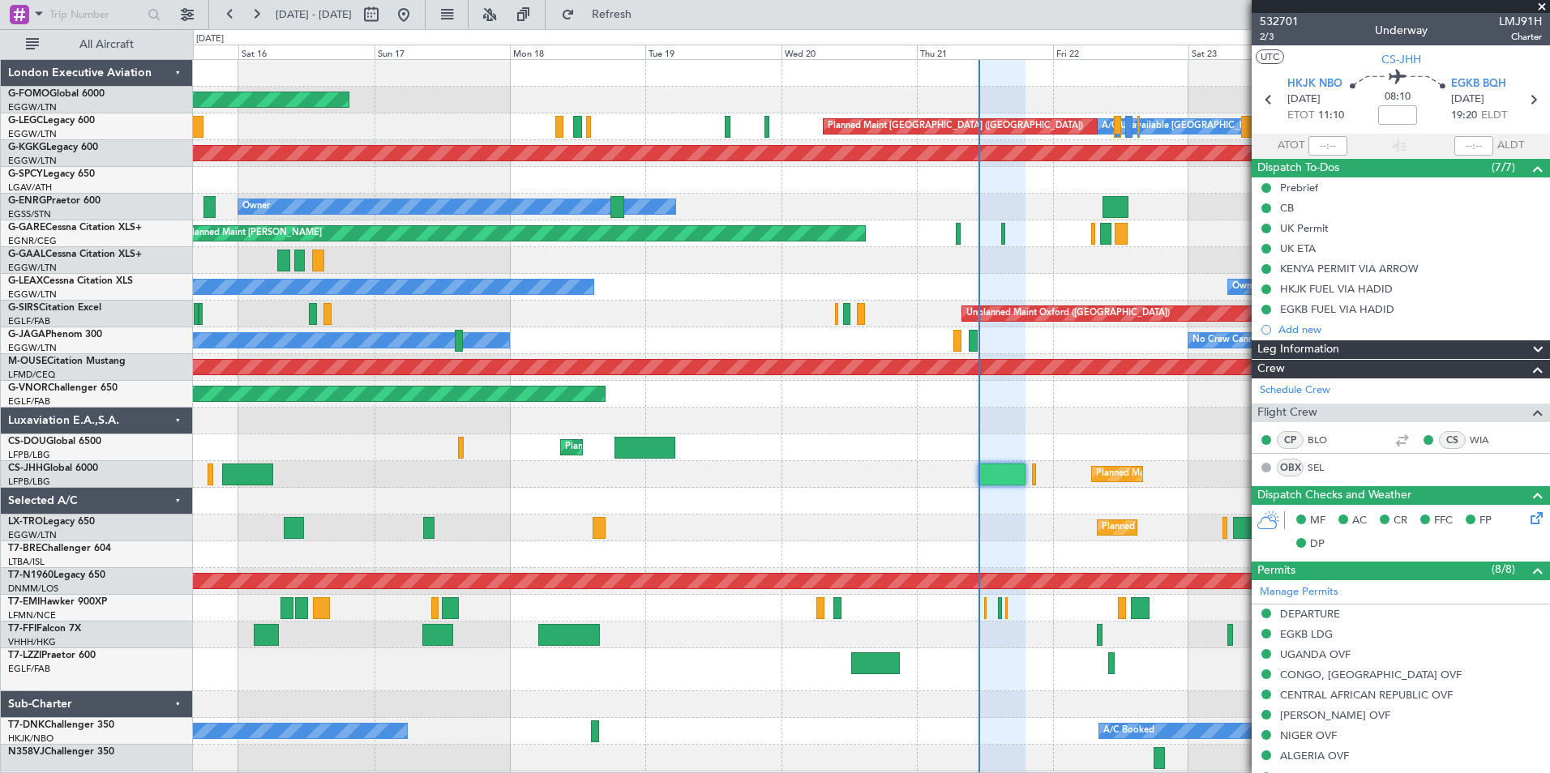
click at [904, 472] on div "Planned Maint Windsor Locks (Bradley Intl) A/C Unavailable London (Luton) Plann…" at bounding box center [871, 416] width 1356 height 712
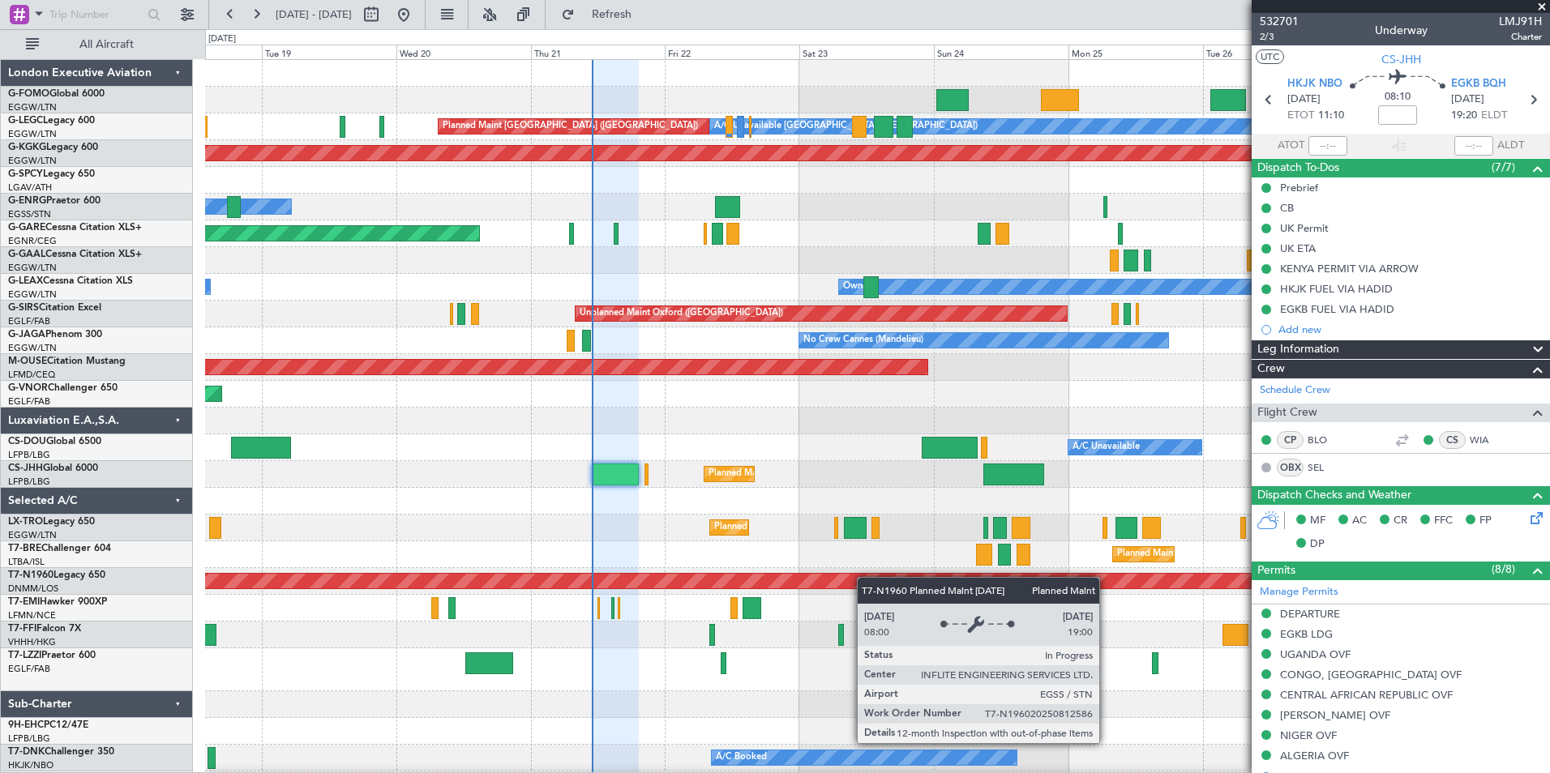
click at [550, 579] on div "Planned Maint Windsor Locks (Bradley Intl) A/C Unavailable London (Luton) Plann…" at bounding box center [877, 429] width 1344 height 739
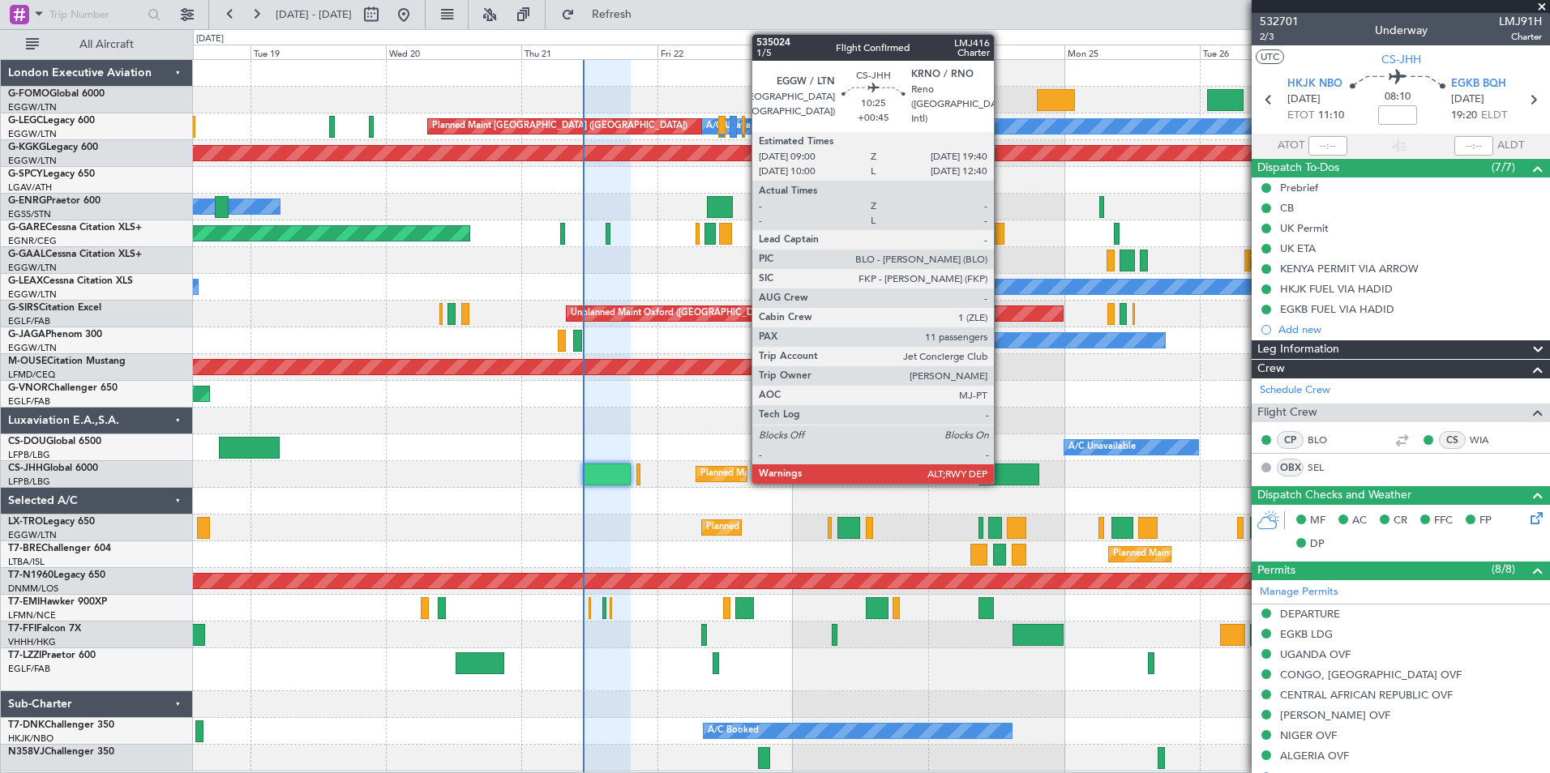
click at [1001, 470] on div at bounding box center [1009, 475] width 61 height 22
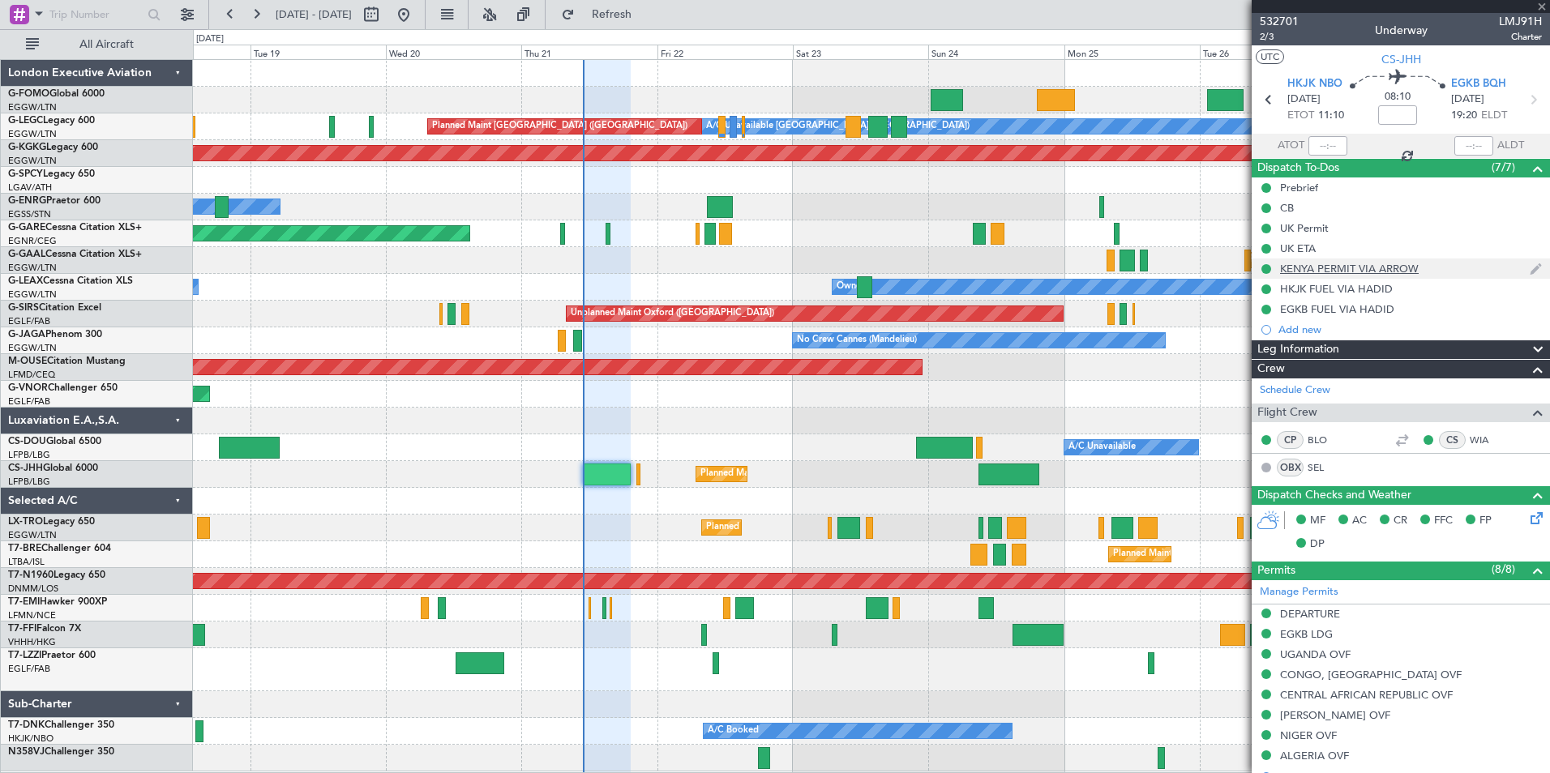
type input "+00:45"
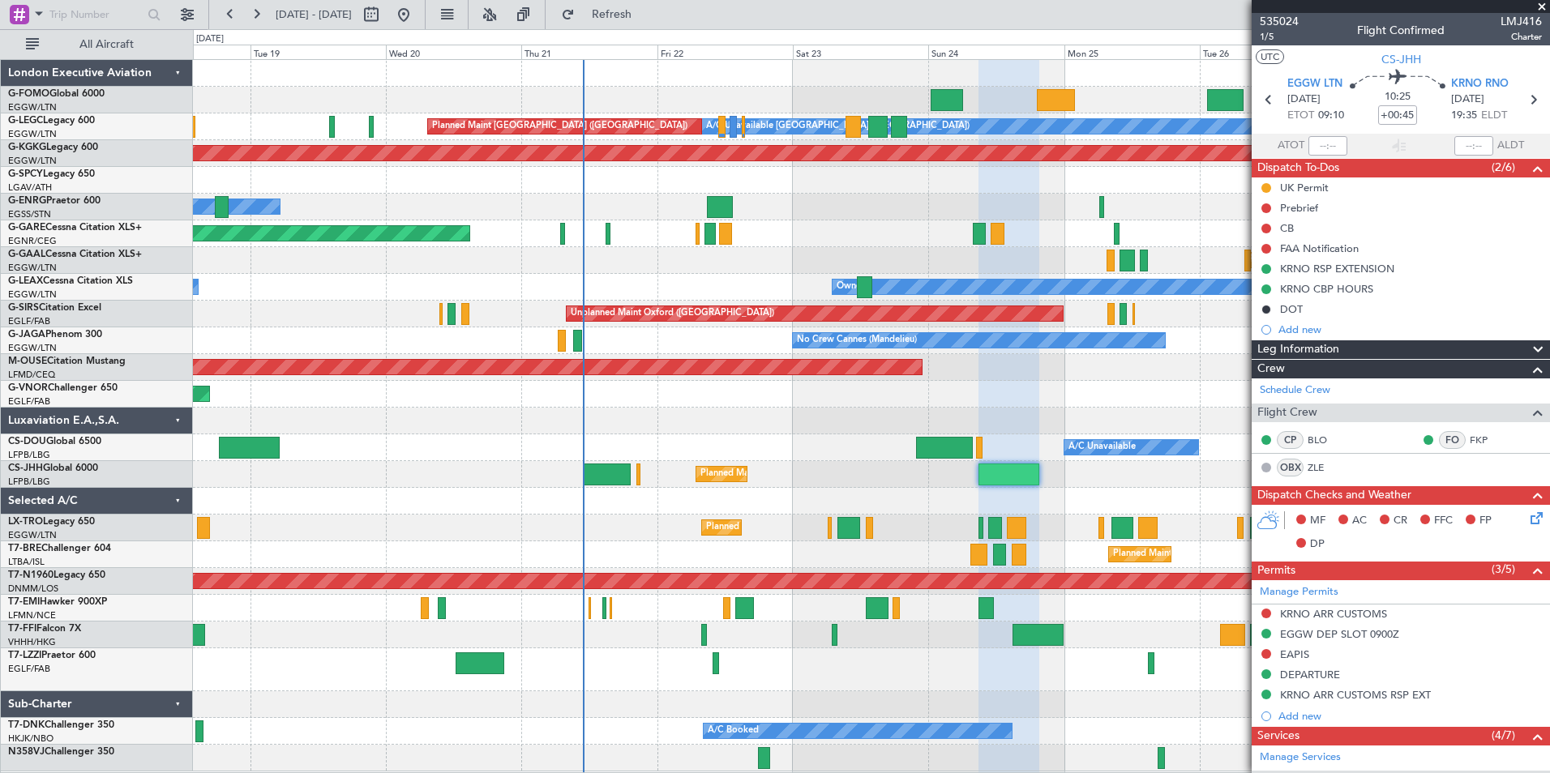
drag, startPoint x: 1540, startPoint y: 4, endPoint x: 1540, endPoint y: 15, distance: 10.5
click at [1540, 4] on span at bounding box center [1542, 7] width 16 height 15
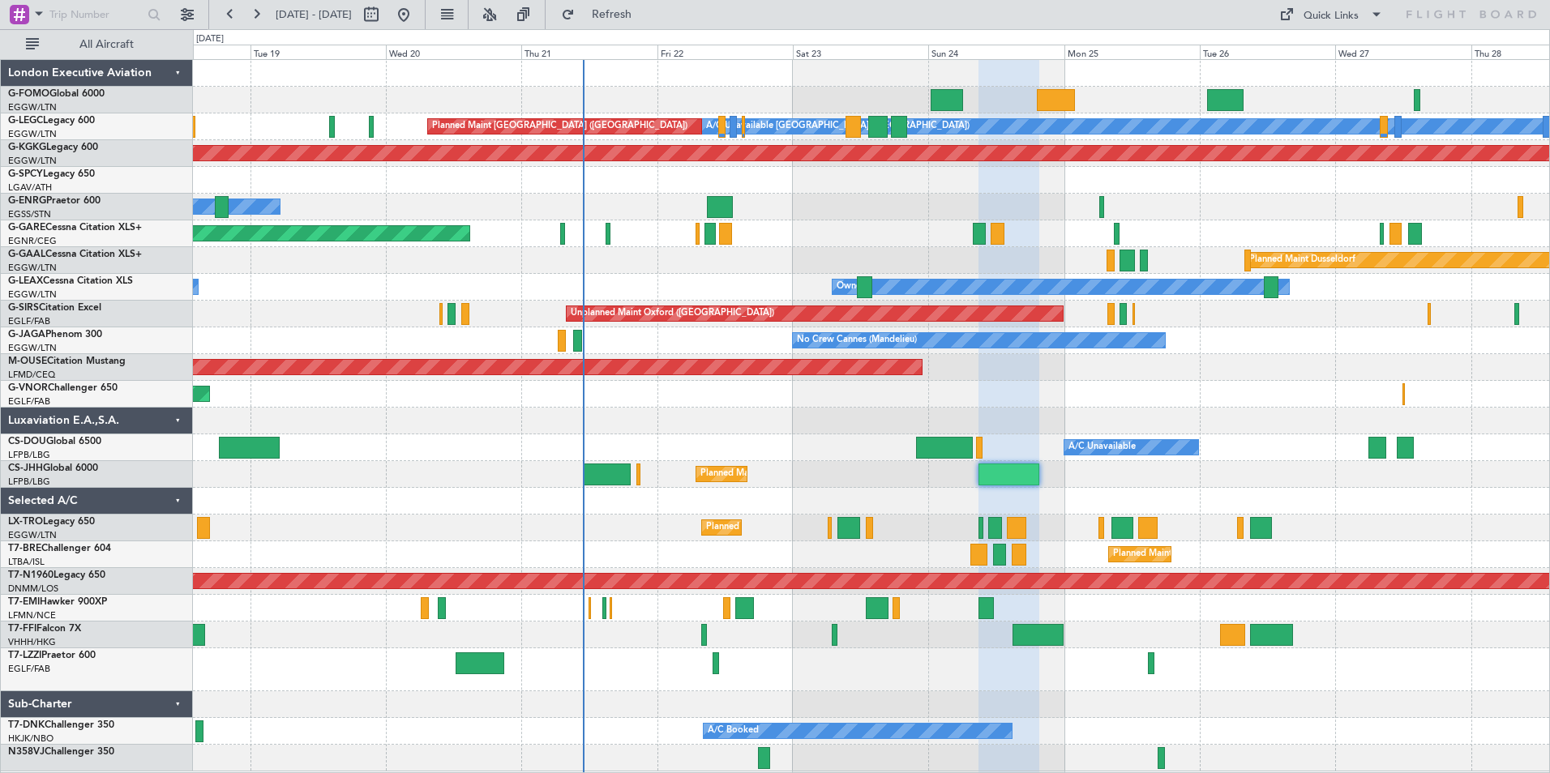
type input "0"
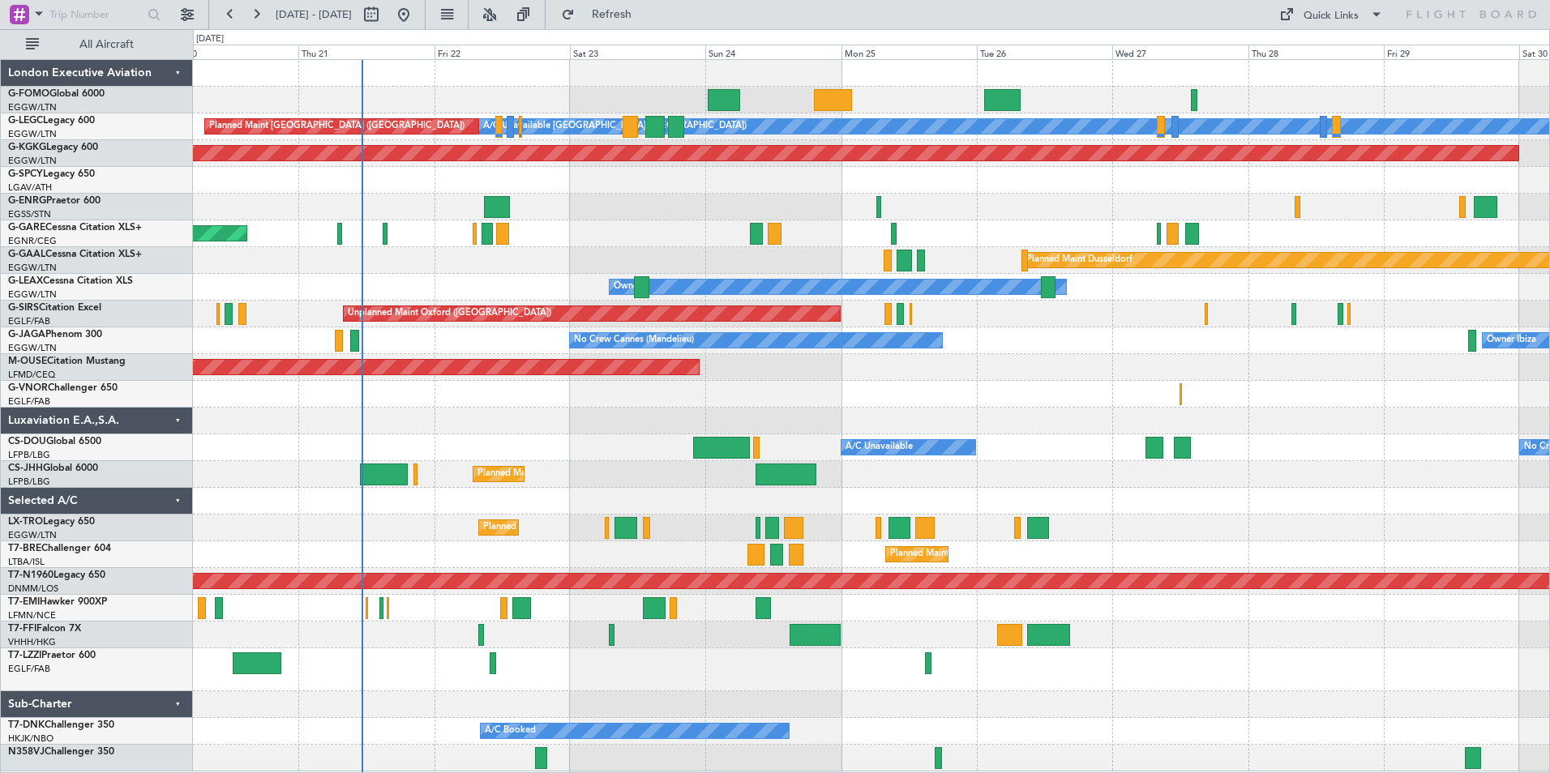
click at [770, 366] on div "A/C Unavailable London (Luton) Planned Maint London (Luton) AOG Maint Istanbul …" at bounding box center [871, 416] width 1356 height 712
